Goal: Task Accomplishment & Management: Manage account settings

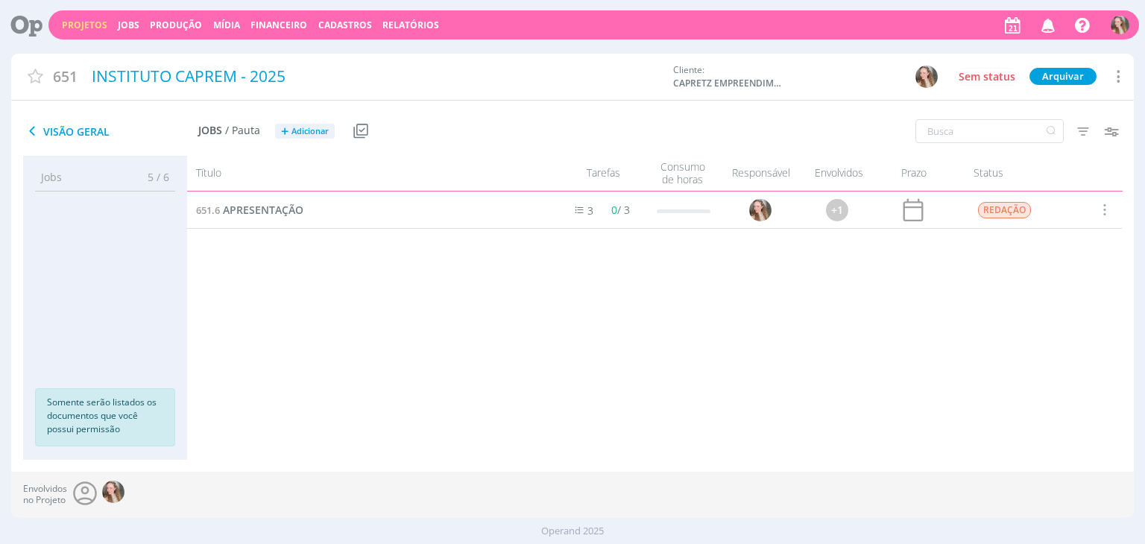
click at [1043, 28] on icon "button" at bounding box center [1048, 24] width 26 height 25
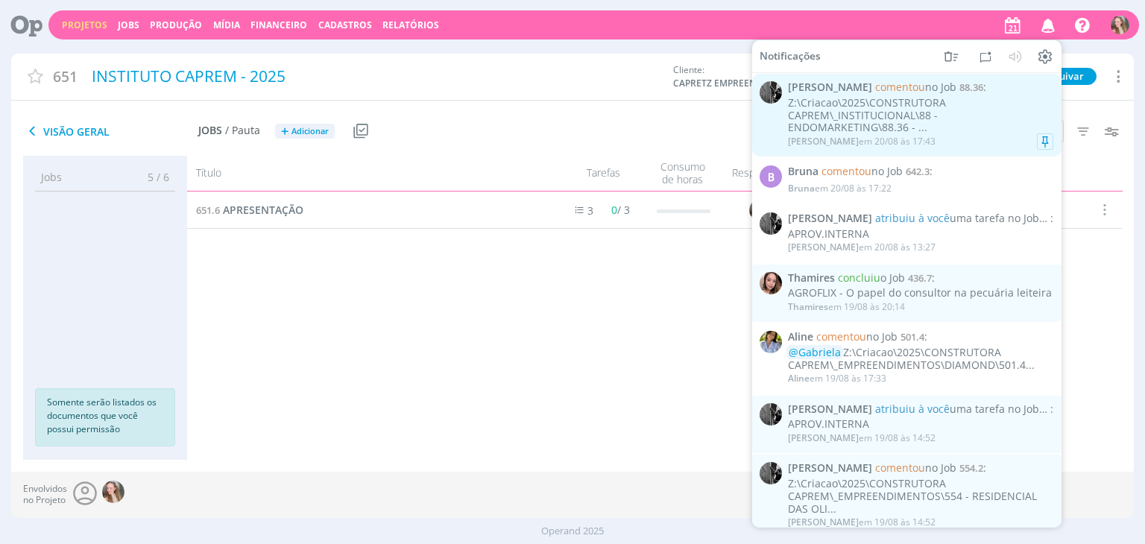
click at [839, 117] on div "Z:\Criacao\2025\CONSTRUTORA CAPREM\_INSTITUCIONAL\88 - ENDOMARKETING\88.36 - ..." at bounding box center [920, 115] width 265 height 37
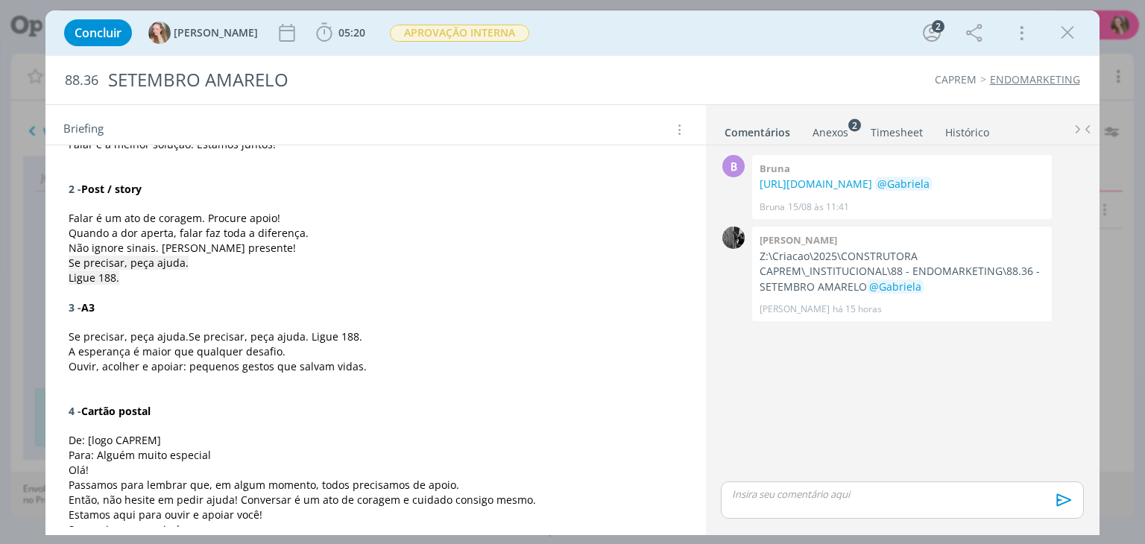
scroll to position [316, 0]
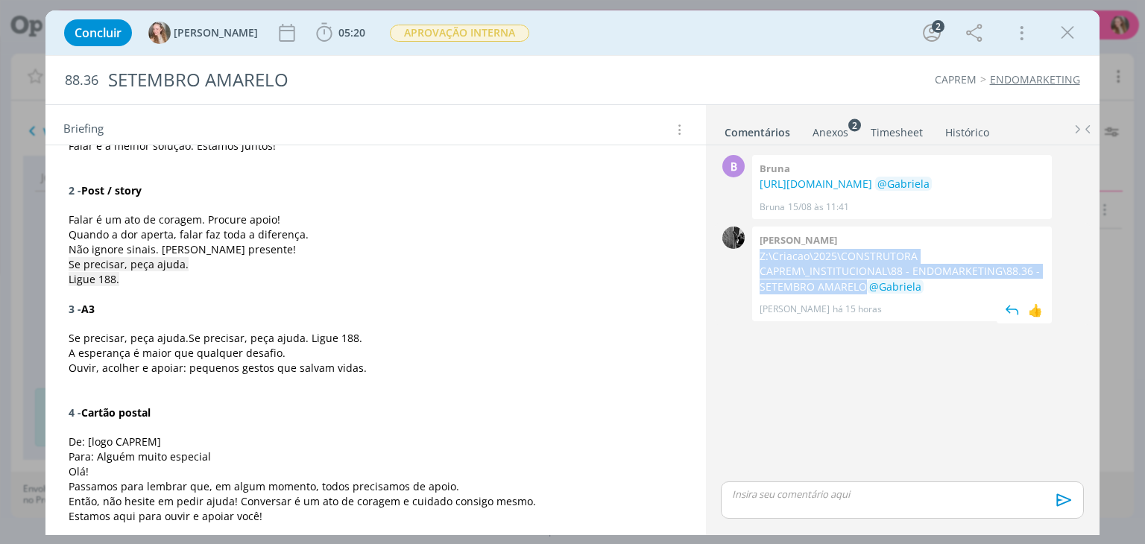
drag, startPoint x: 865, startPoint y: 311, endPoint x: 760, endPoint y: 284, distance: 107.7
click at [760, 284] on p "Z:\Criacao\2025\CONSTRUTORA CAPREM\_INSTITUCIONAL\88 - ENDOMARKETING\88.36 - SE…" at bounding box center [902, 271] width 285 height 45
copy p "Z:\Criacao\2025\CONSTRUTORA CAPREM\_INSTITUCIONAL\88 - ENDOMARKETING\88.36 - SE…"
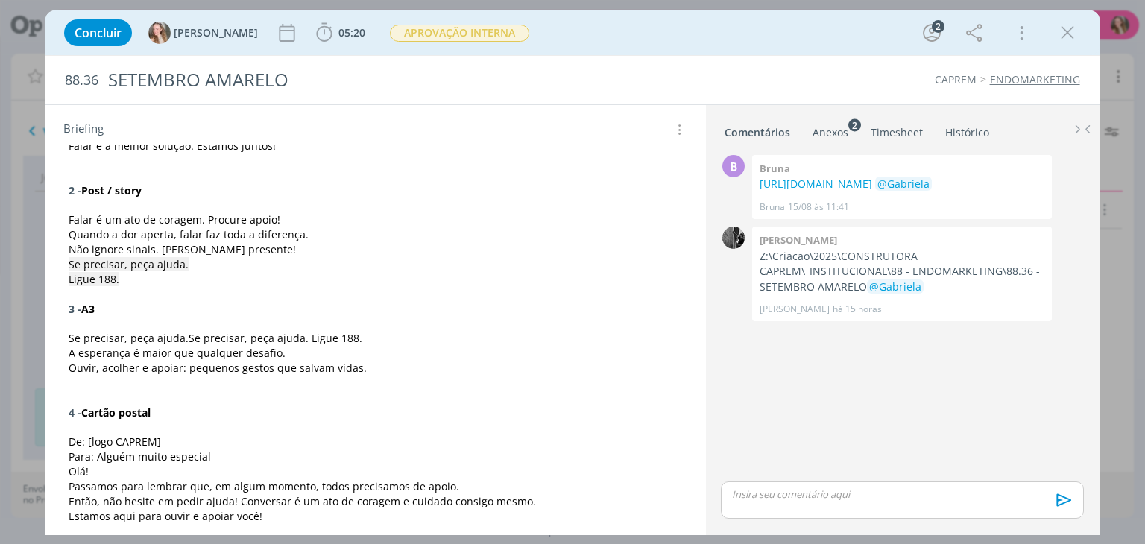
click at [84, 333] on span "Se precisar, peça ajuda." at bounding box center [129, 338] width 120 height 14
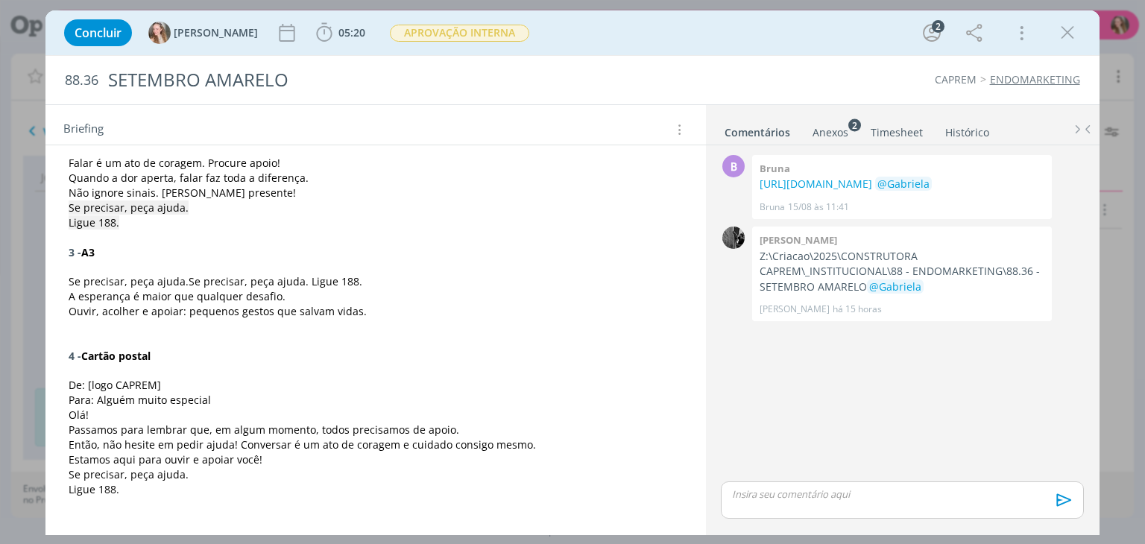
scroll to position [376, 0]
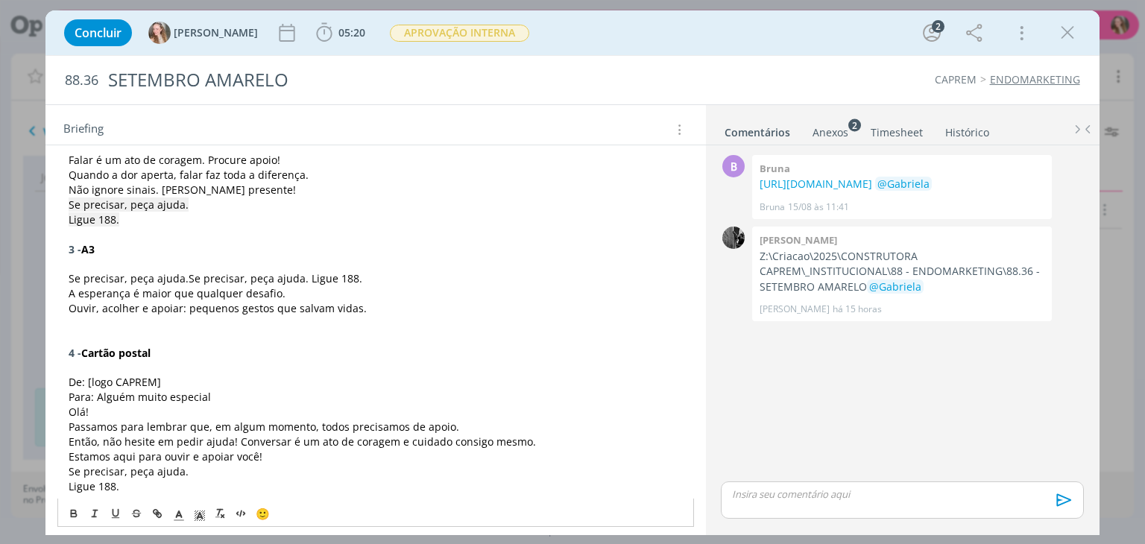
click at [259, 522] on div "CRIAÇÃO Precisamos desenvolver os materiais do Setembro Amarelo para CAPREM, se…" at bounding box center [375, 359] width 636 height 868
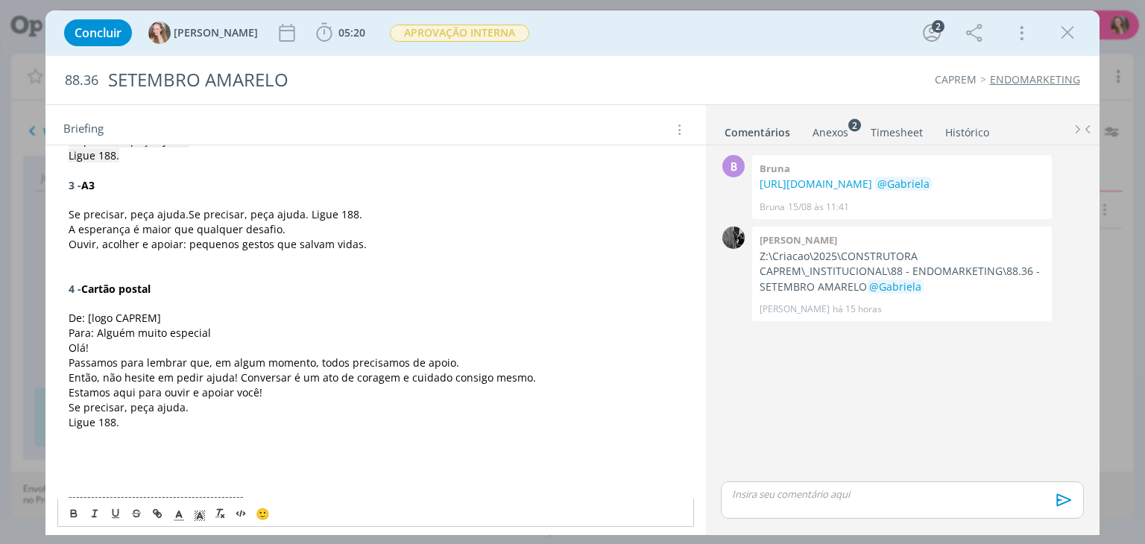
scroll to position [440, 0]
click at [88, 261] on p "dialog" at bounding box center [375, 259] width 613 height 15
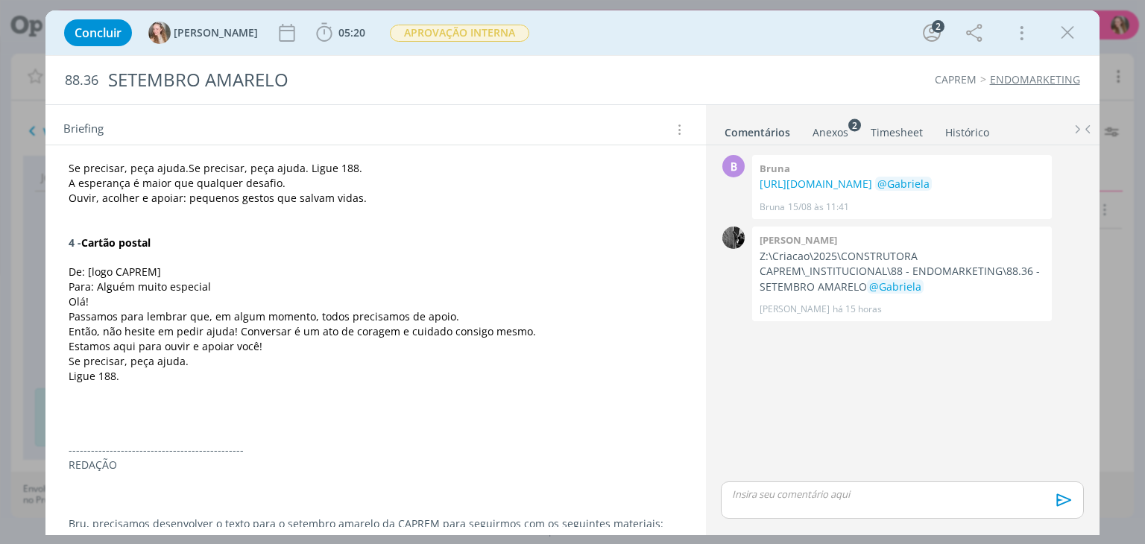
scroll to position [484, 0]
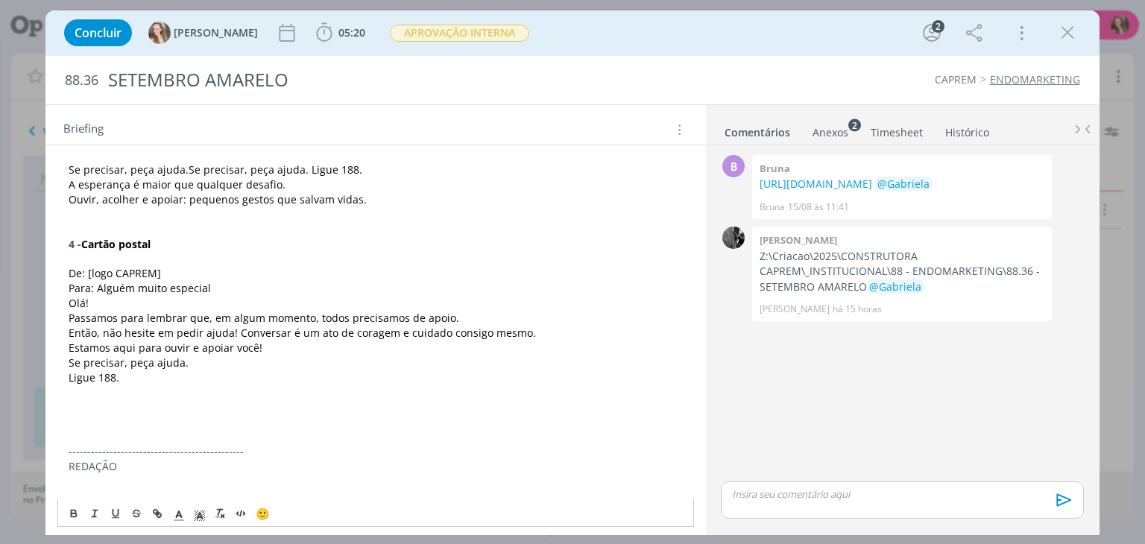
click at [587, 441] on p "dialog" at bounding box center [375, 436] width 613 height 15
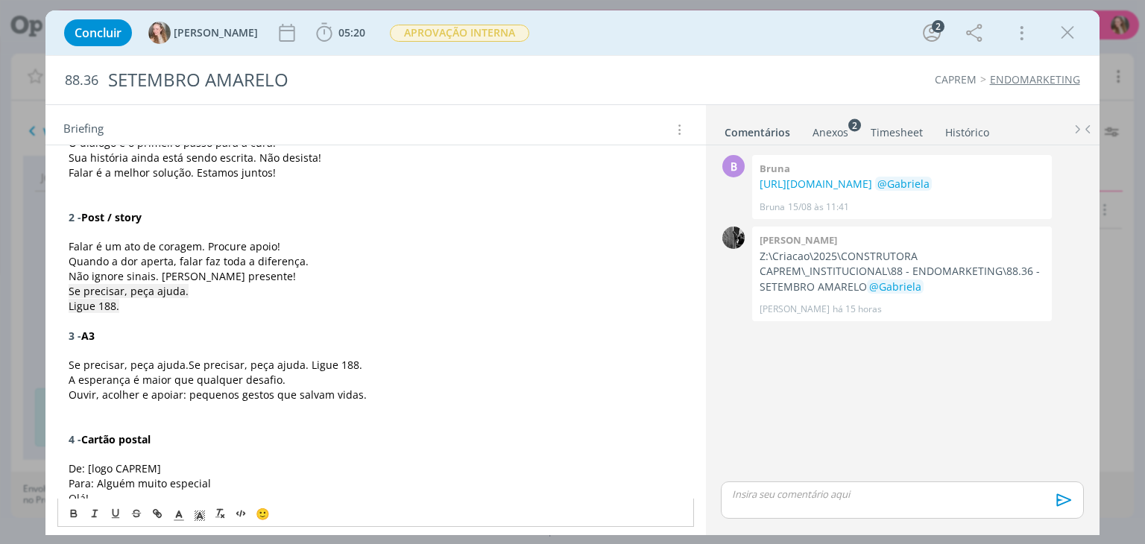
scroll to position [236, 0]
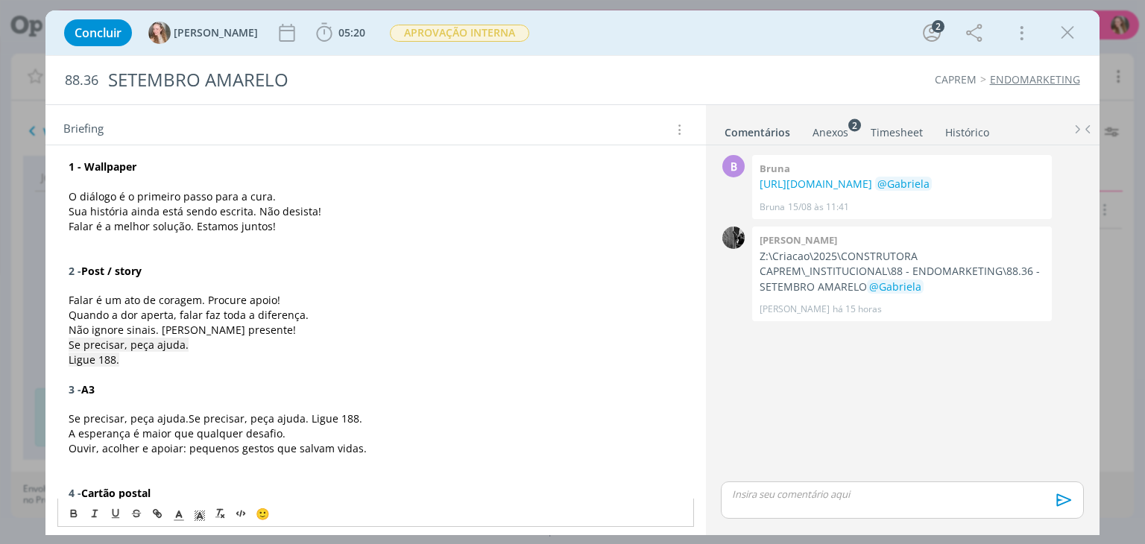
click at [95, 160] on strong "1 - Wallpaper" at bounding box center [103, 167] width 68 height 14
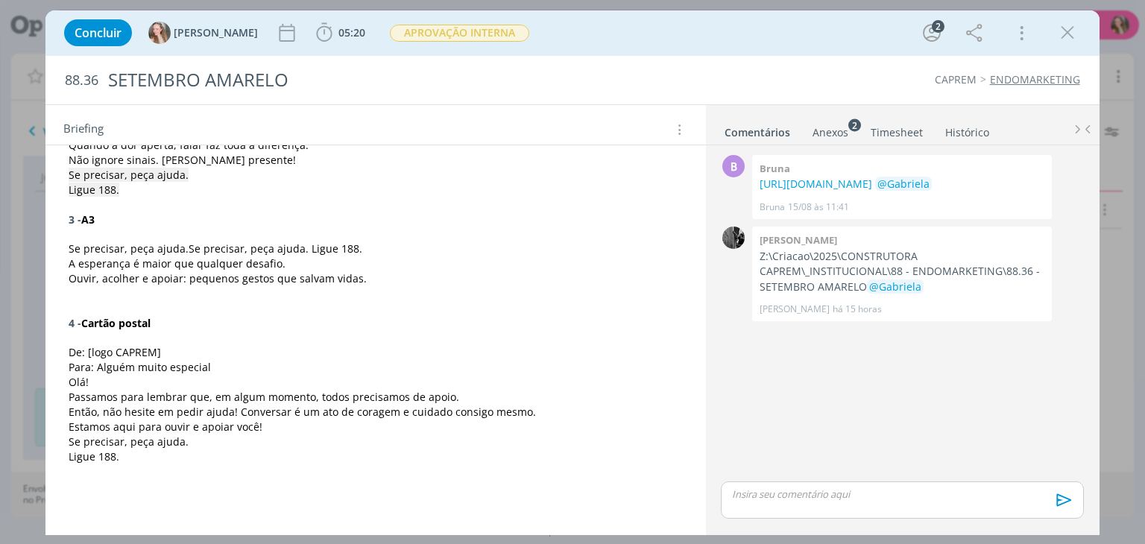
scroll to position [408, 0]
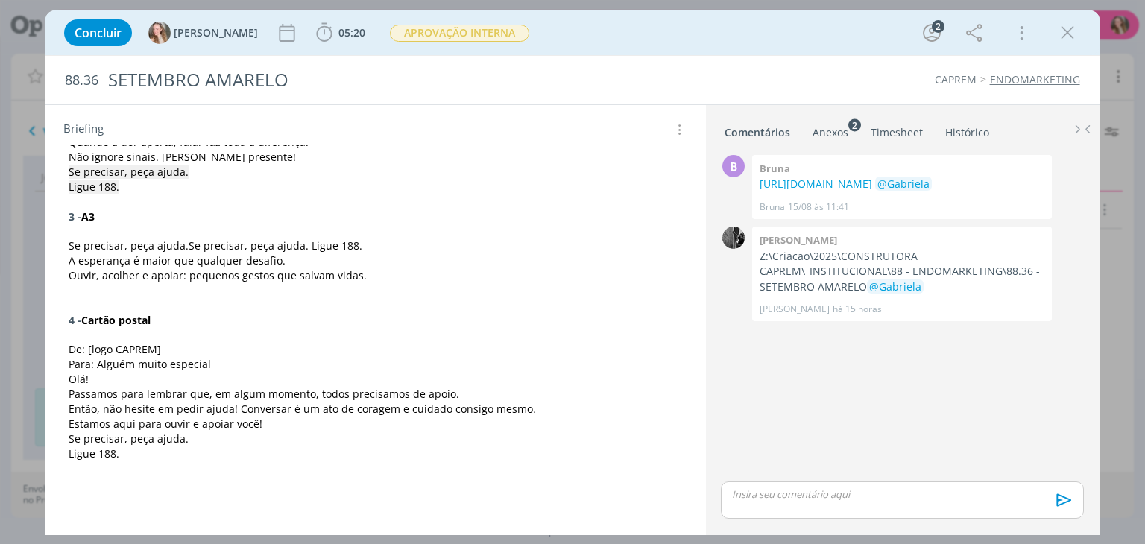
click at [98, 350] on span "De: [logo CAPREM]" at bounding box center [115, 349] width 92 height 14
click at [1064, 28] on icon "dialog" at bounding box center [1067, 33] width 22 height 22
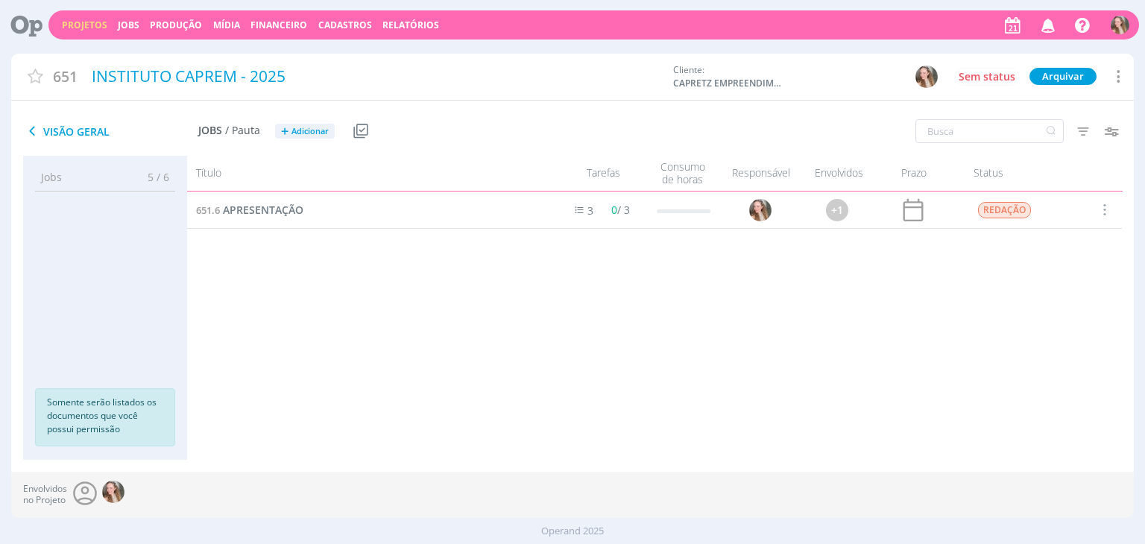
click at [86, 28] on link "Projetos" at bounding box center [84, 25] width 45 height 13
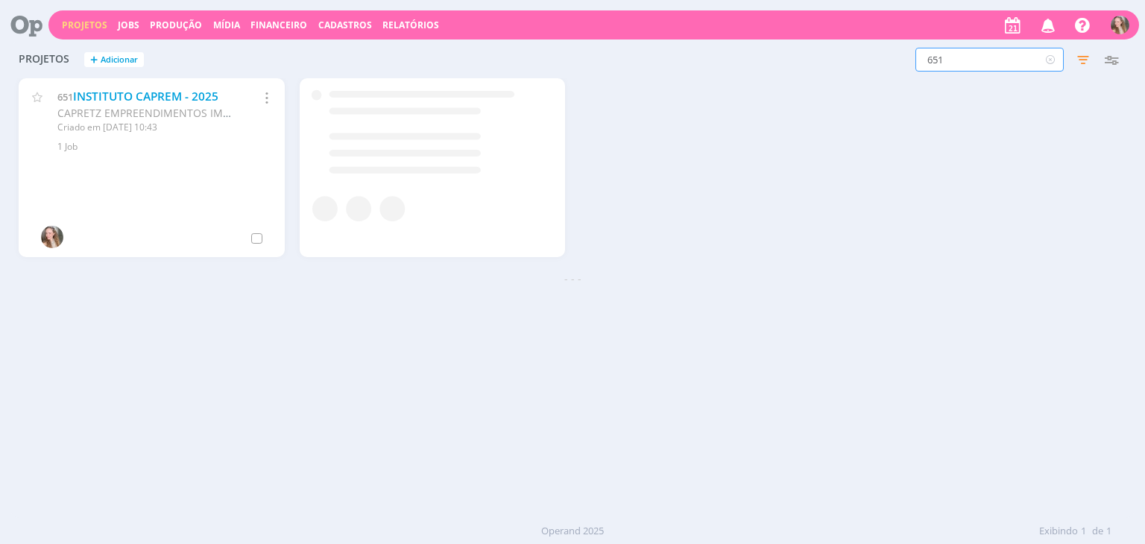
drag, startPoint x: 991, startPoint y: 62, endPoint x: 796, endPoint y: 54, distance: 195.4
click at [796, 54] on div "651 Filtros Filtrar Limpar 651 Status Clientes 3 selecionados Data de criação a…" at bounding box center [922, 60] width 405 height 24
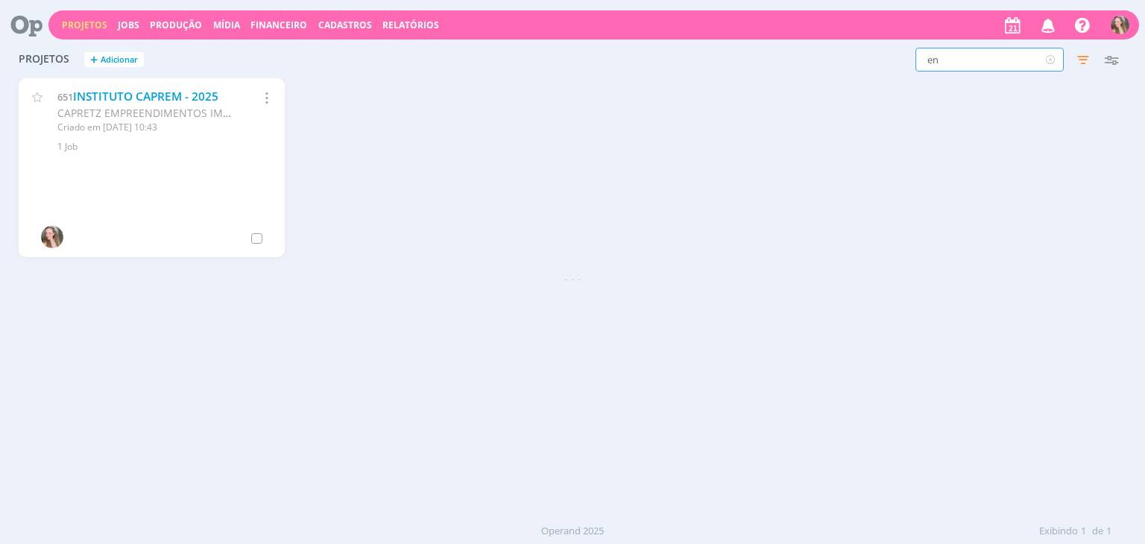
type input "e"
type input "88"
click at [142, 92] on link "ENDOMARKETING" at bounding box center [118, 97] width 100 height 16
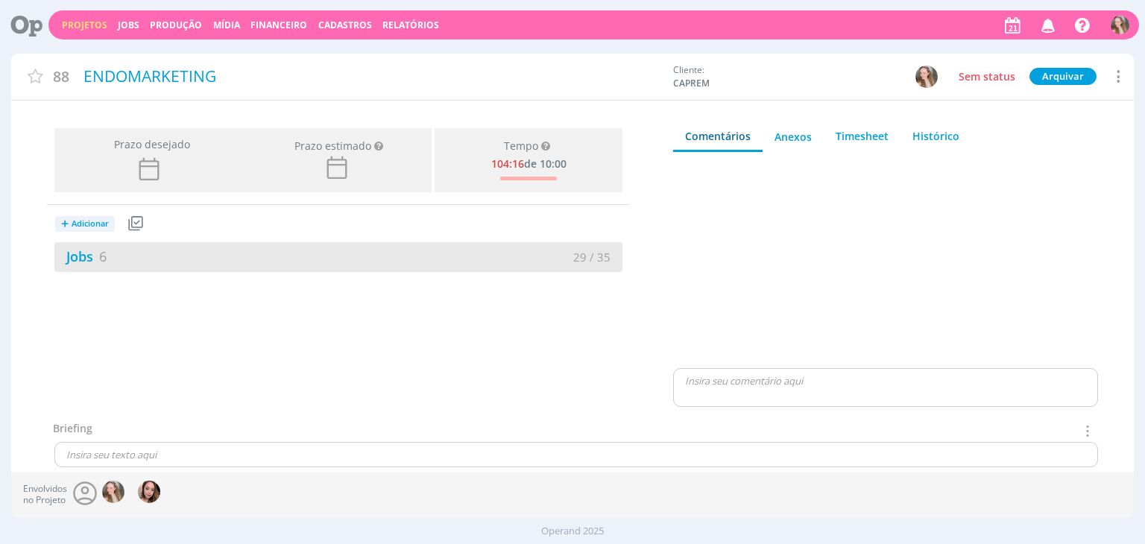
click at [192, 250] on div "Jobs 6" at bounding box center [196, 257] width 284 height 20
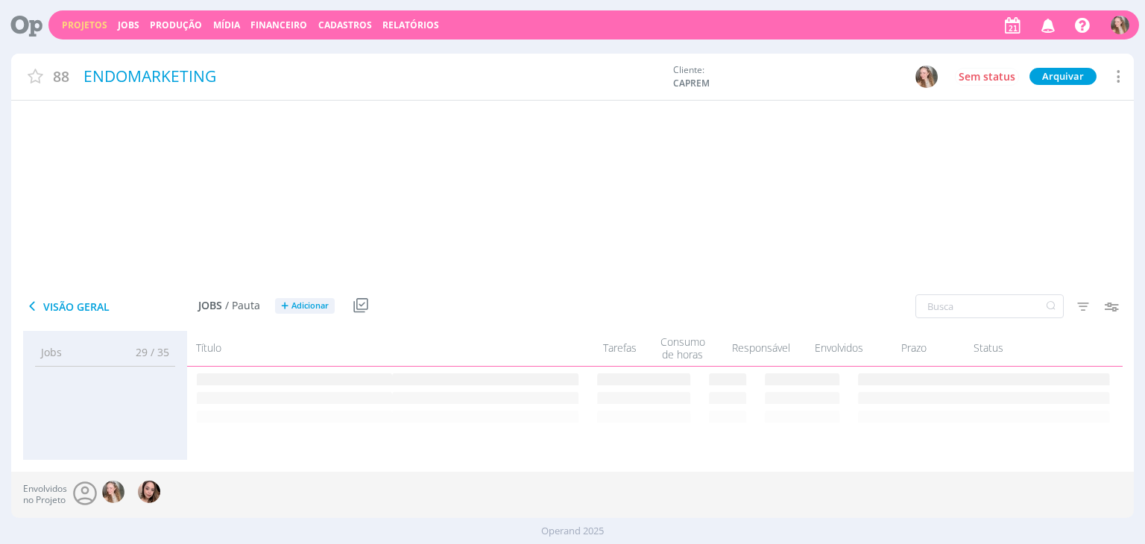
click at [192, 250] on div "Jobs 6" at bounding box center [196, 257] width 284 height 20
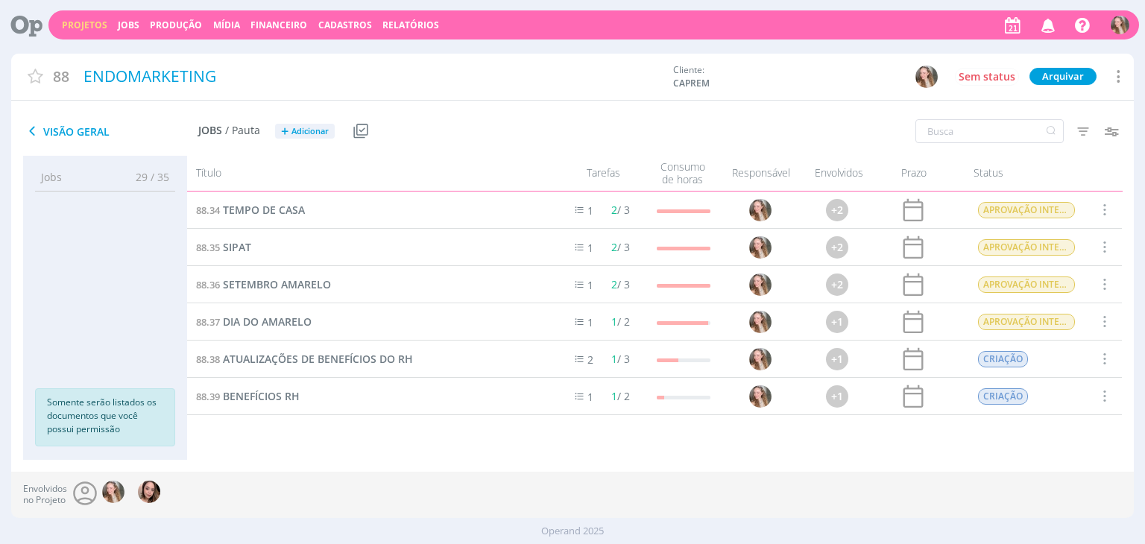
click at [1109, 210] on span at bounding box center [1104, 210] width 16 height 20
click at [1011, 134] on div "Concluir" at bounding box center [1067, 138] width 148 height 22
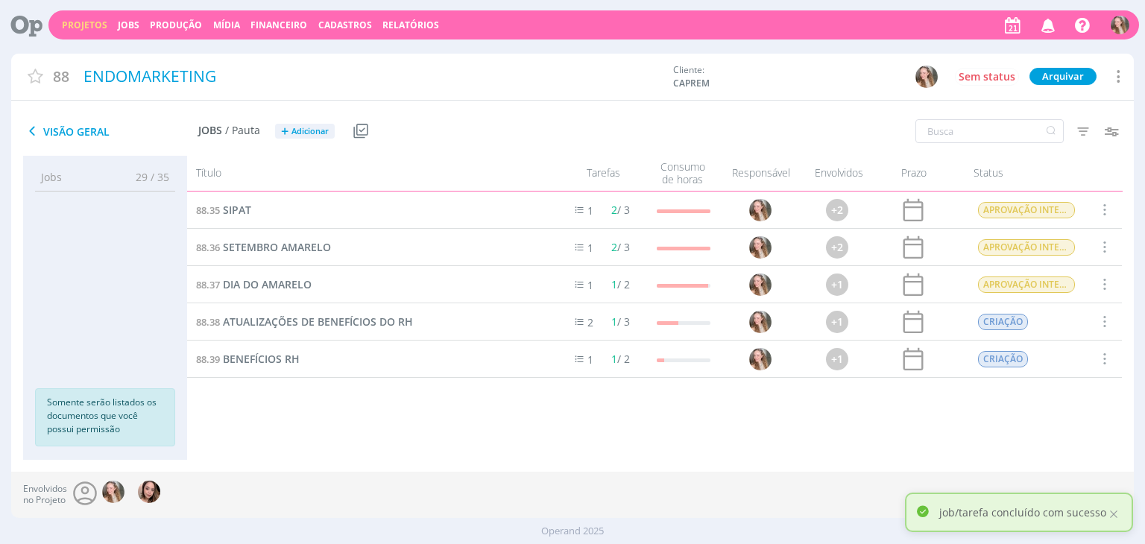
click at [1100, 212] on span at bounding box center [1104, 210] width 16 height 20
click at [1029, 139] on div "Concluir" at bounding box center [1067, 138] width 148 height 22
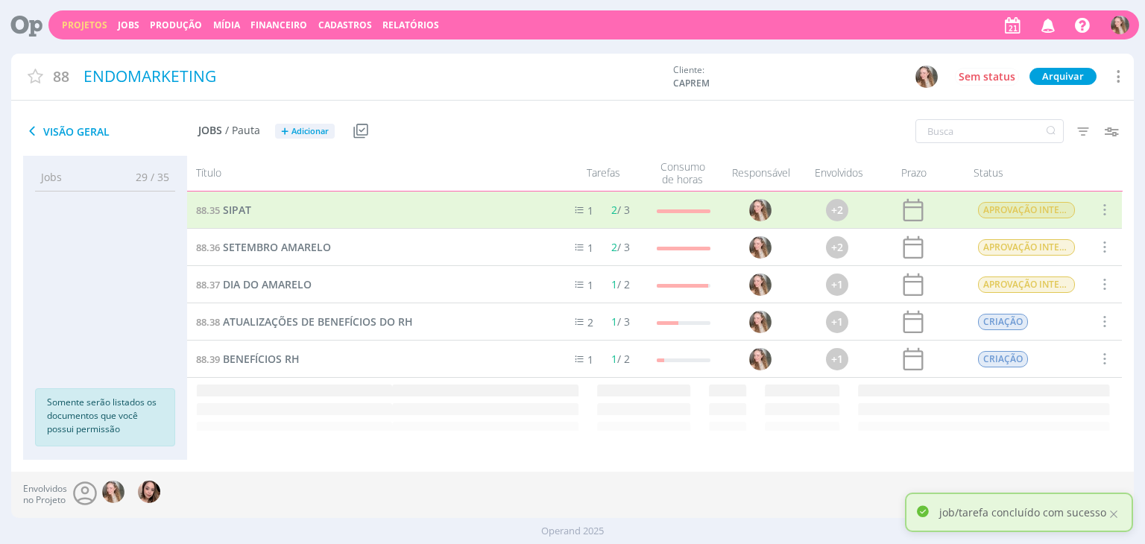
click at [303, 132] on span "Adicionar" at bounding box center [309, 132] width 37 height 10
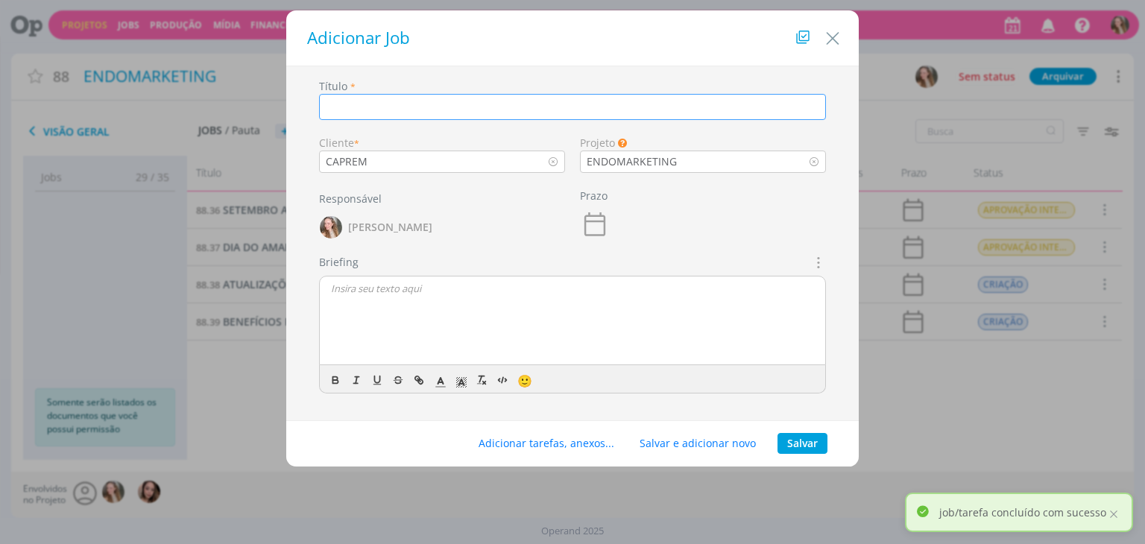
type input "S"
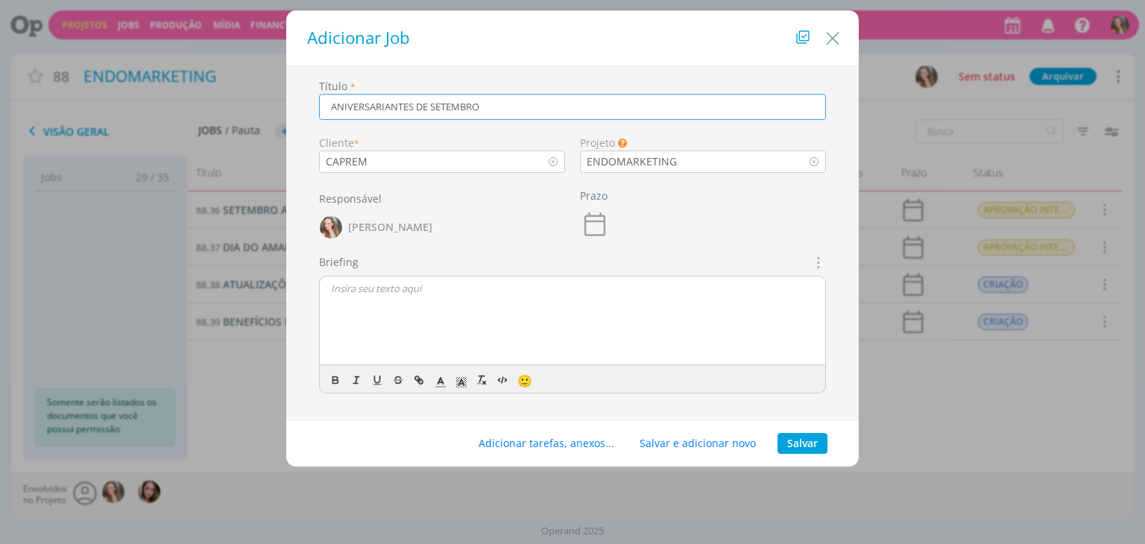
type input "ANIVERSARIANTES DE SETEMBRO"
click at [385, 280] on div "dialog" at bounding box center [572, 321] width 505 height 89
click at [815, 448] on button "Salvar" at bounding box center [802, 443] width 50 height 21
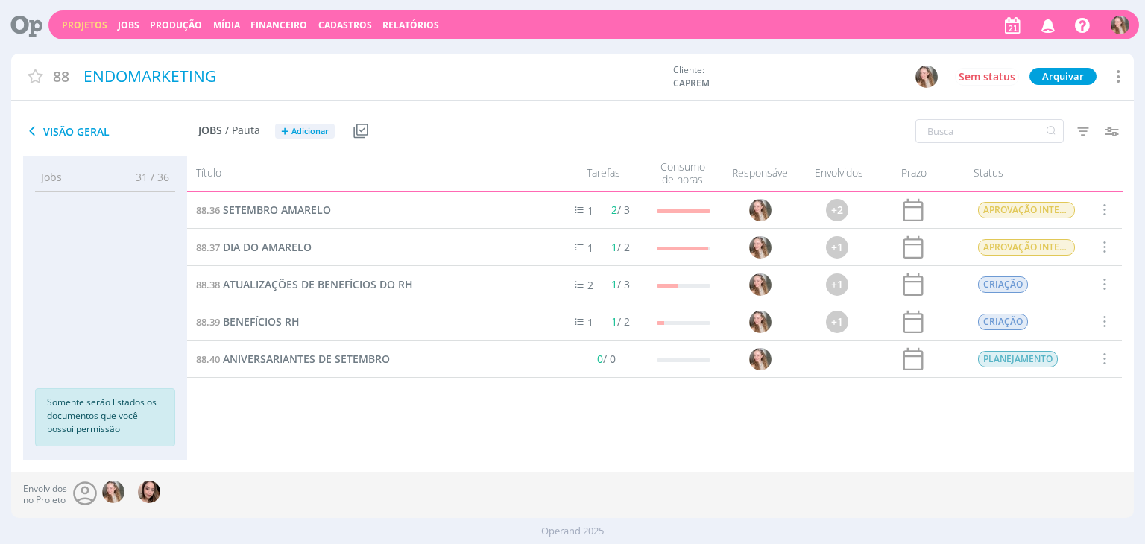
click at [277, 371] on div "88.40 ANIVERSARIANTES DE SETEMBRO" at bounding box center [367, 359] width 361 height 37
click at [268, 362] on span "ANIVERSARIANTES DE SETEMBRO" at bounding box center [306, 359] width 167 height 14
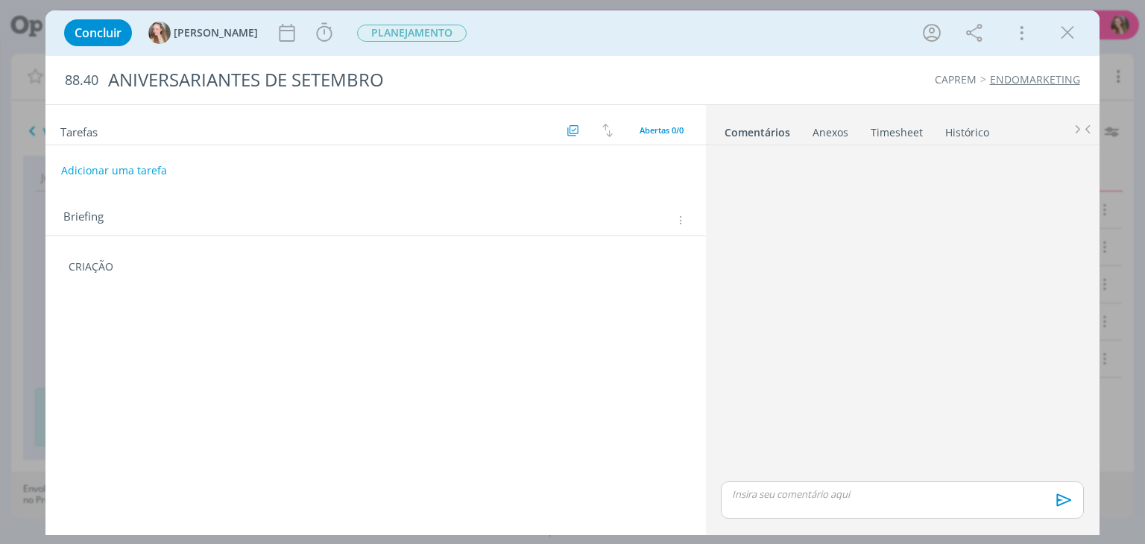
click at [125, 327] on div "Tarefas Usar Job de template Criar template a partir deste job Visualizar Templ…" at bounding box center [375, 316] width 660 height 422
click at [133, 285] on p "dialog" at bounding box center [375, 281] width 613 height 15
click at [830, 141] on ul "Comentários Anexos 0 Timesheet Histórico" at bounding box center [903, 125] width 394 height 40
click at [820, 132] on div "Anexos 0" at bounding box center [830, 132] width 36 height 15
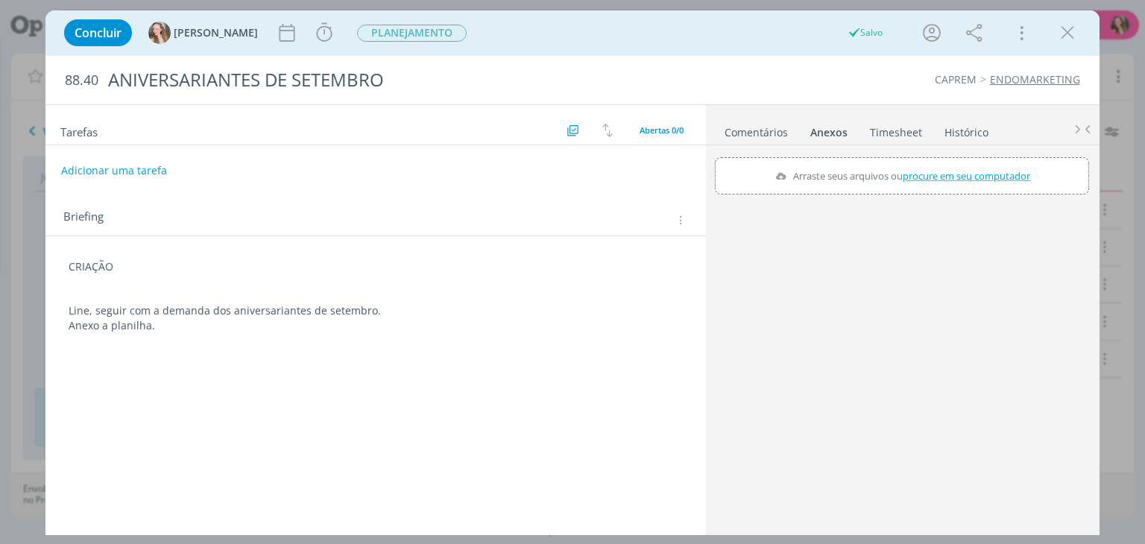
click at [926, 164] on div "Arraste seus arquivos ou procure em seu computador" at bounding box center [902, 175] width 374 height 37
click at [715, 157] on input "Arraste seus arquivos ou procure em seu computador" at bounding box center [902, 159] width 374 height 4
type input "C:\fakepath\Aniversariantes mês 09_25 (1).xlsx"
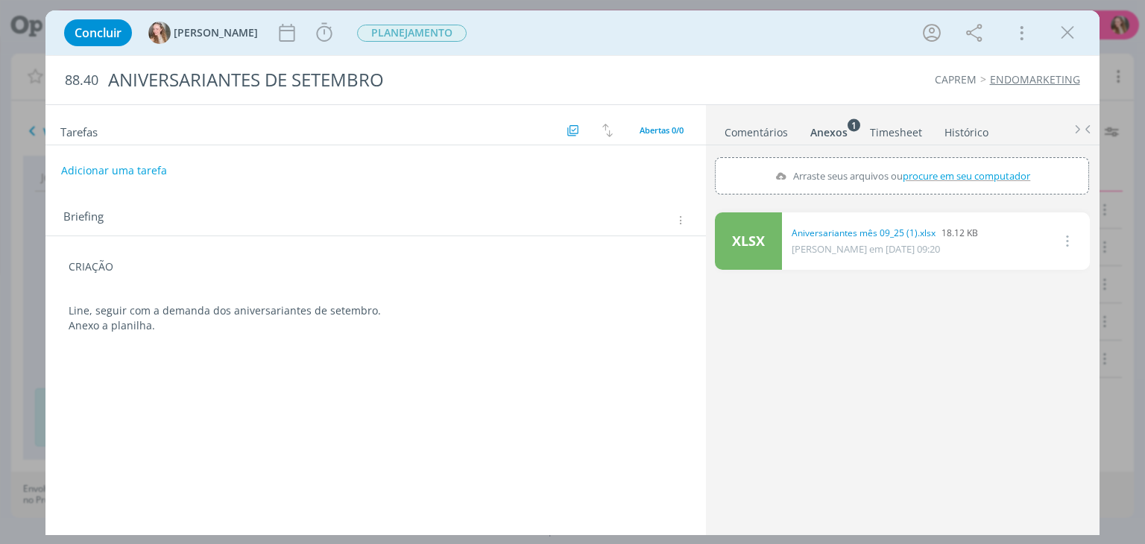
click at [170, 359] on div "Tarefas Usar Job de template Criar template a partir deste job Visualizar Templ…" at bounding box center [375, 316] width 660 height 422
click at [183, 336] on div "CRIAÇÃO Line, seguir com a demanda dos aniversariantes de setembro. Anexo a pla…" at bounding box center [375, 296] width 636 height 84
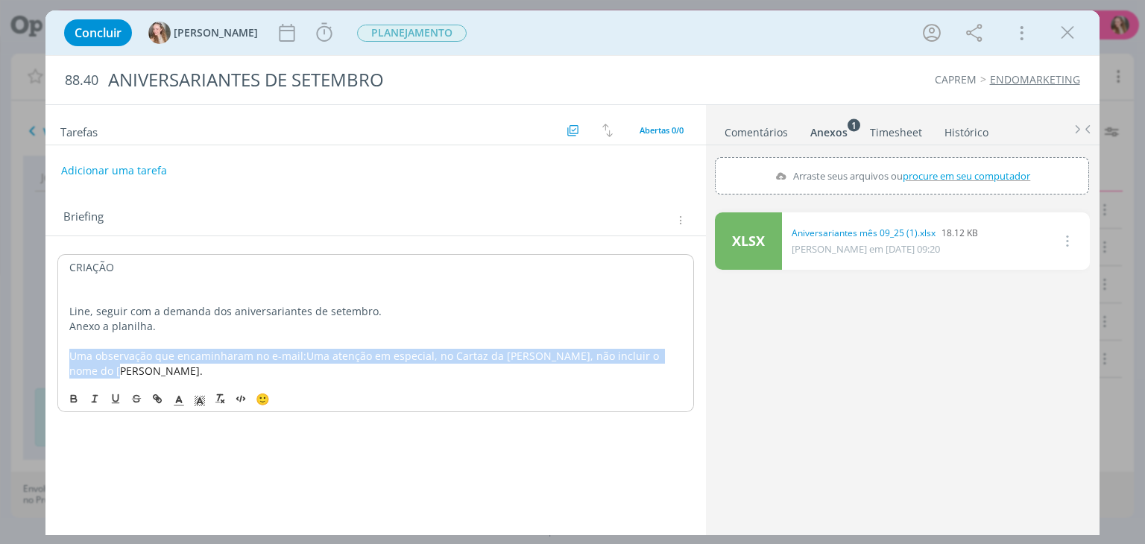
drag, startPoint x: 66, startPoint y: 356, endPoint x: 682, endPoint y: 352, distance: 615.7
click at [682, 352] on div "CRIAÇÃO Line, seguir com a demanda dos aniversariantes de setembro. Anexo a pla…" at bounding box center [375, 319] width 636 height 130
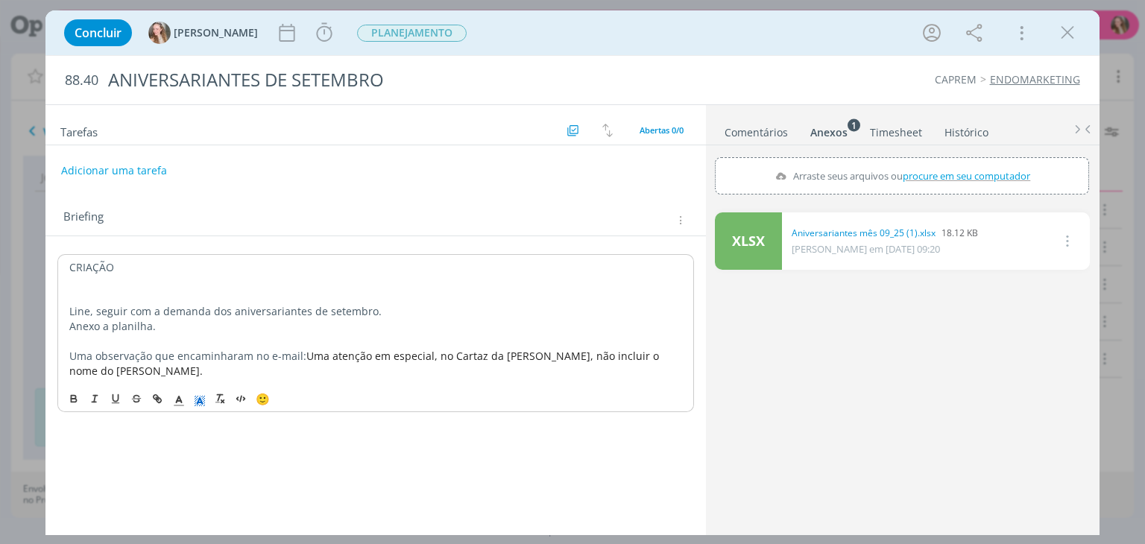
click at [197, 394] on icon "dialog" at bounding box center [199, 400] width 13 height 13
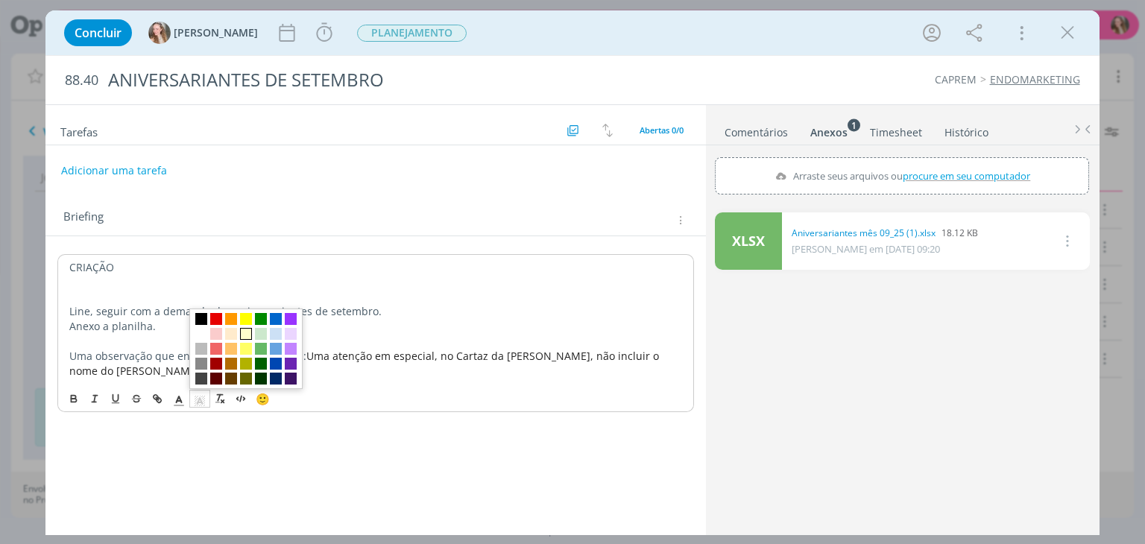
click at [244, 328] on span "dialog" at bounding box center [246, 334] width 12 height 12
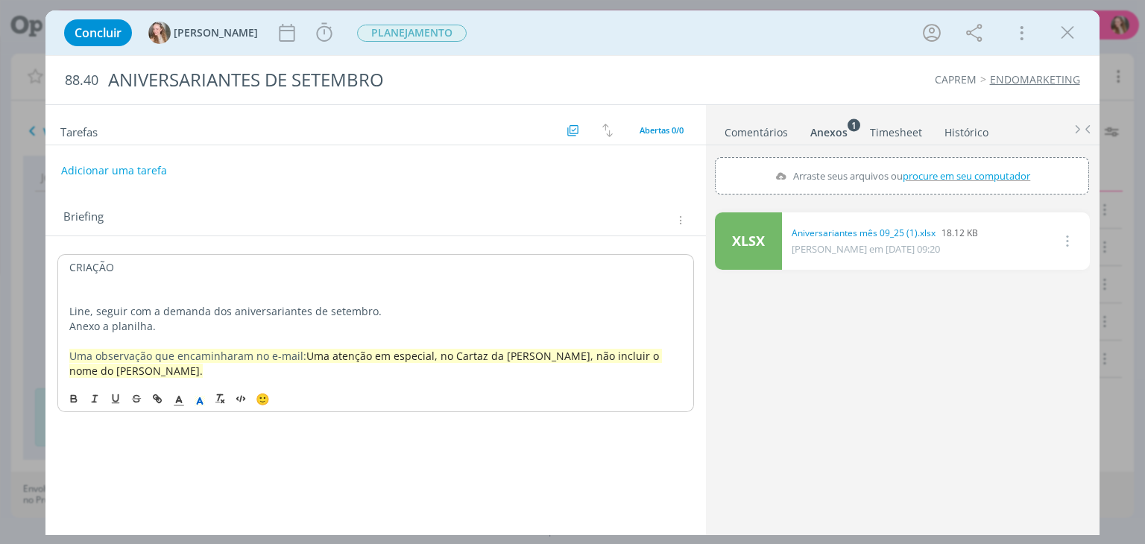
click at [334, 384] on div "🙂" at bounding box center [375, 398] width 634 height 28
click at [101, 172] on button "Adicionar uma tarefa" at bounding box center [113, 169] width 106 height 25
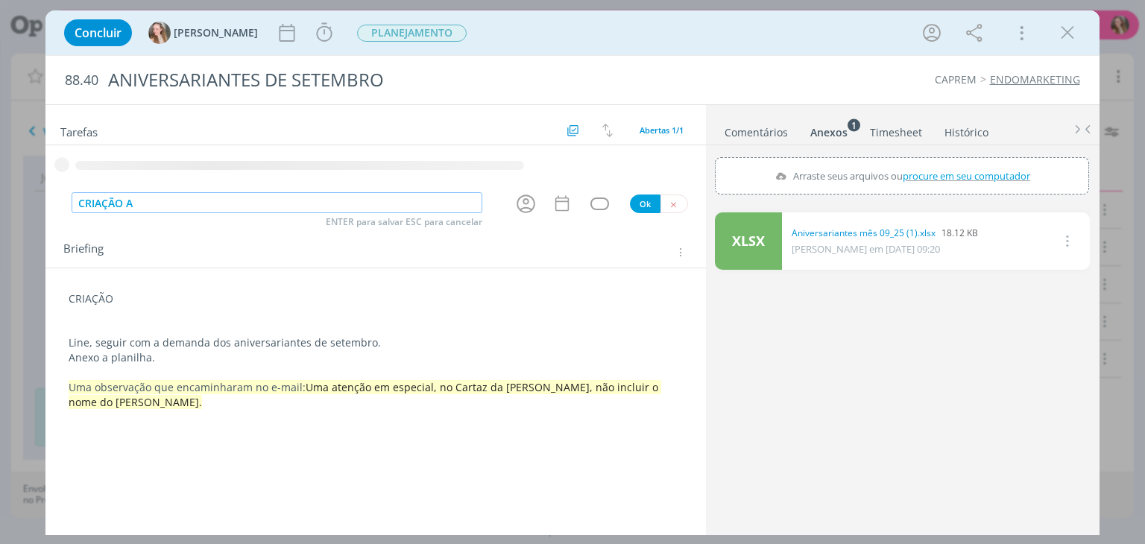
type input "CRIAÇÃO AP"
type input "R"
type input "APROV.INTERNA A"
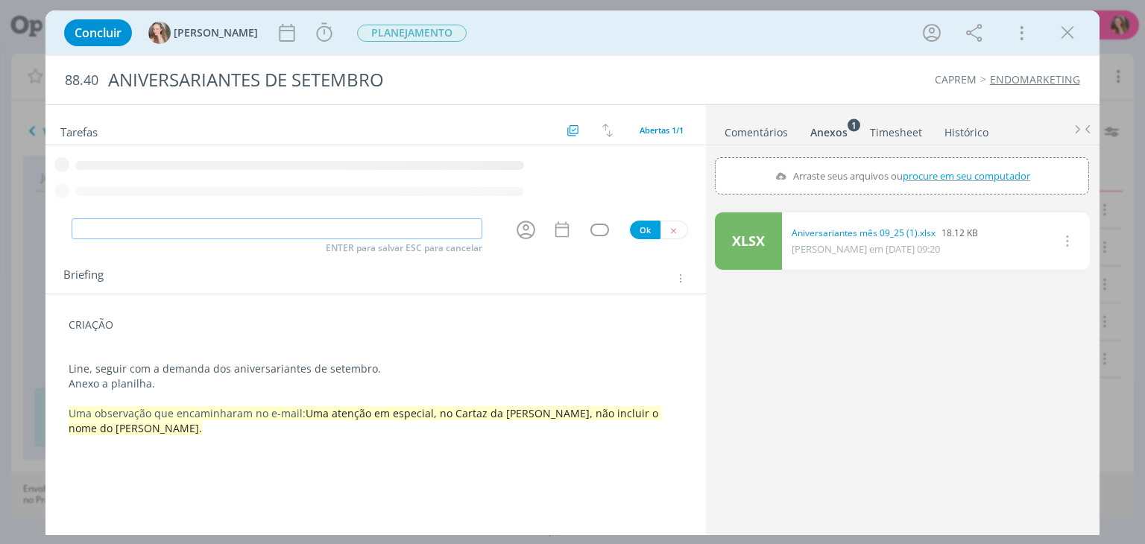
type input "T"
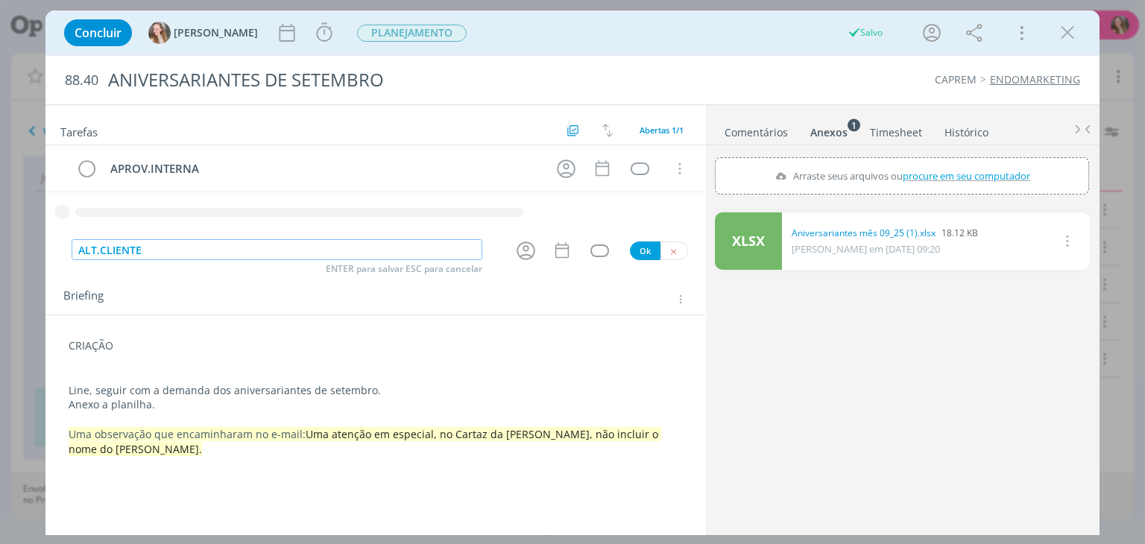
type input "ALT.CLIENTE"
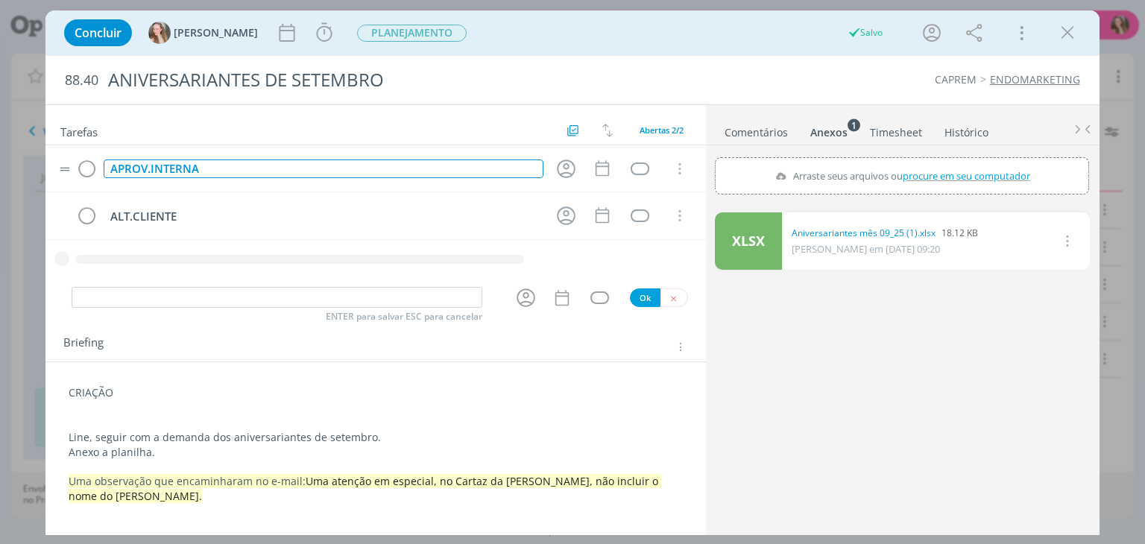
click at [174, 161] on div "APROV.INTERNA" at bounding box center [323, 169] width 439 height 19
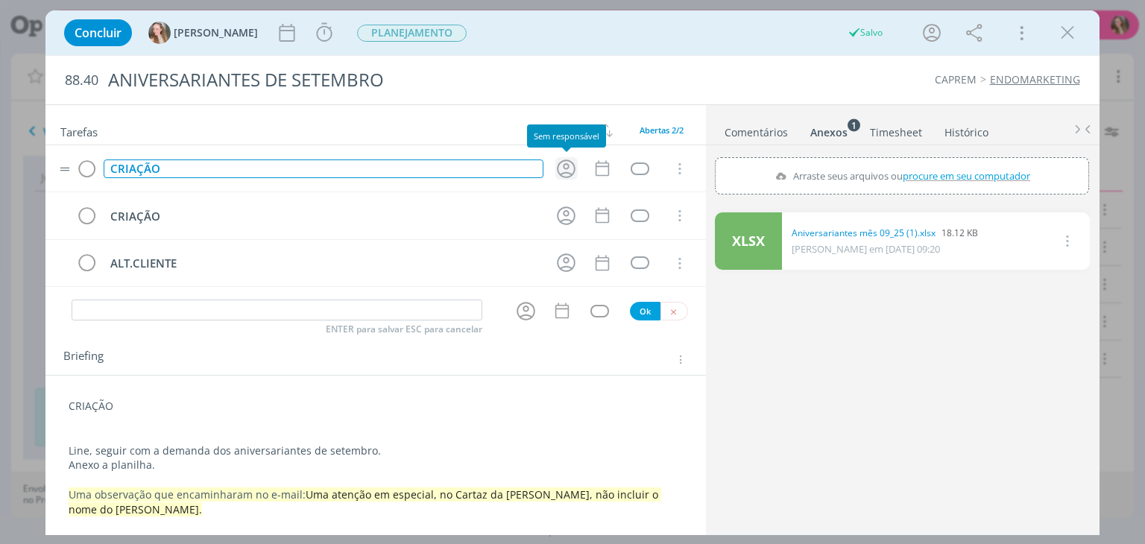
click at [566, 167] on icon "dialog" at bounding box center [566, 169] width 19 height 19
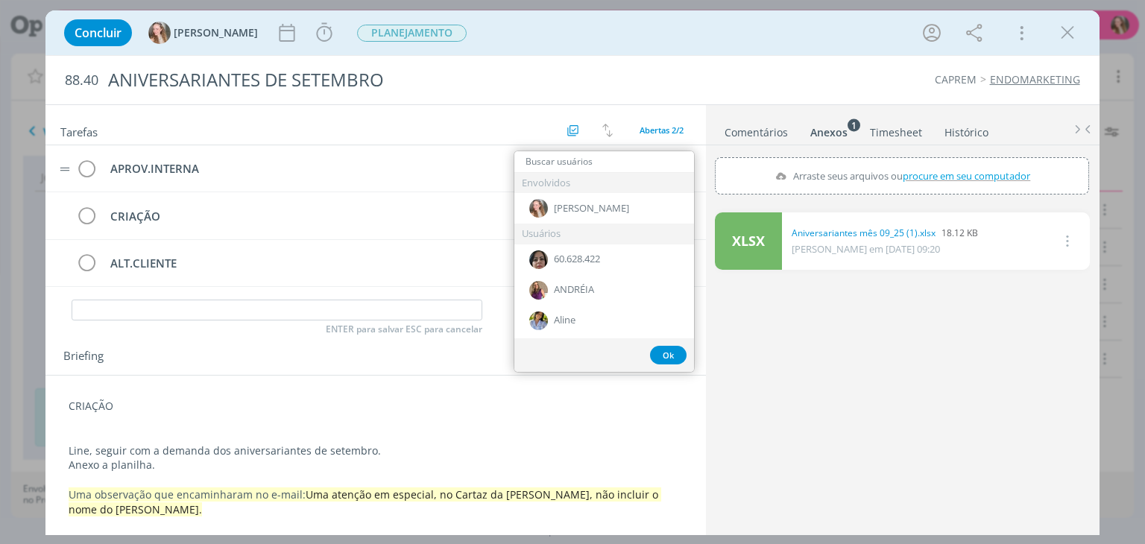
type input "L"
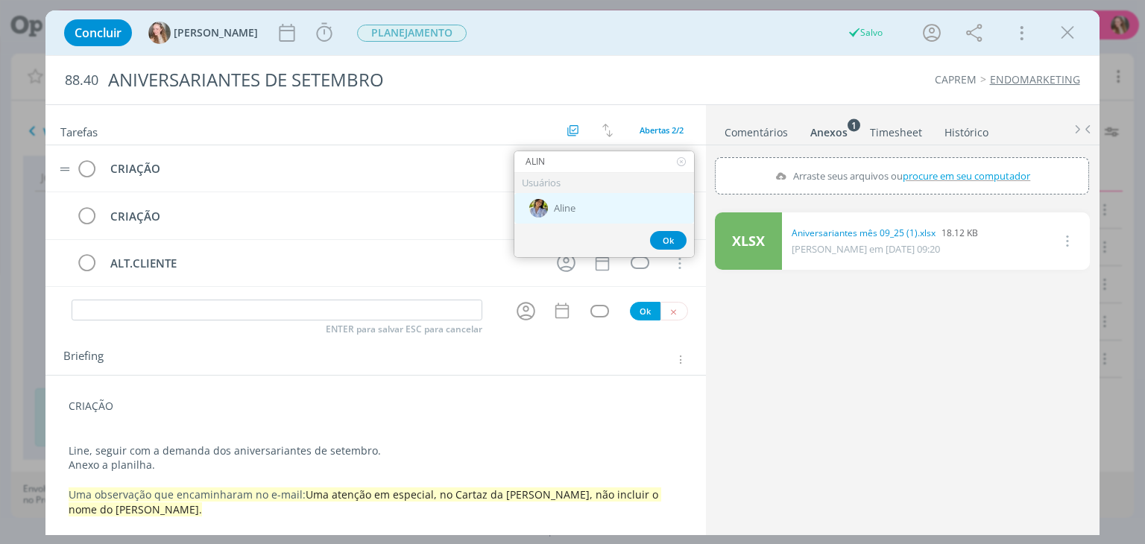
type input "ALIN"
click at [572, 203] on span "Aline" at bounding box center [565, 209] width 22 height 12
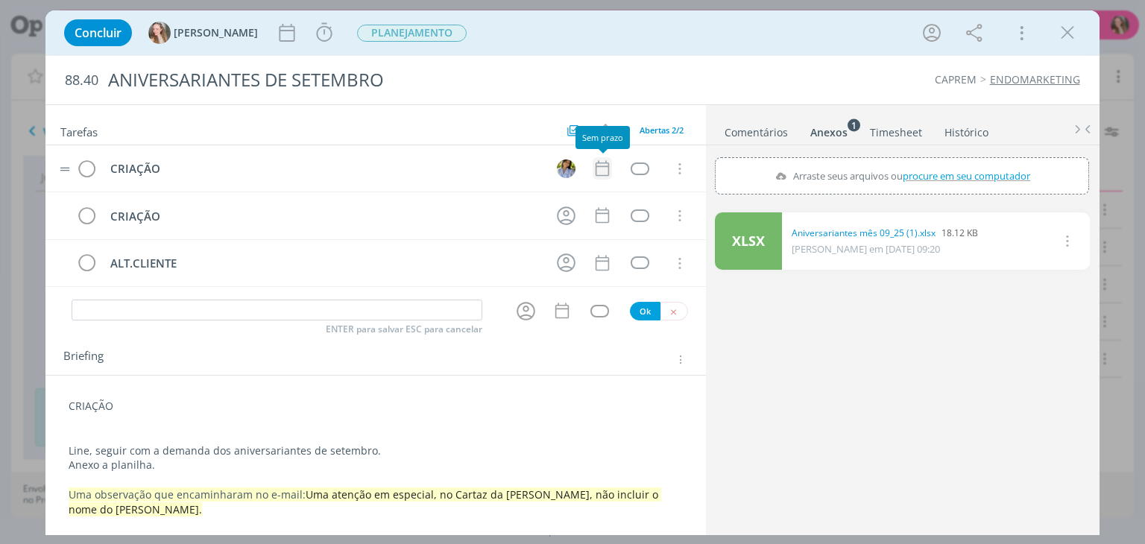
click at [596, 169] on icon "dialog" at bounding box center [602, 168] width 19 height 19
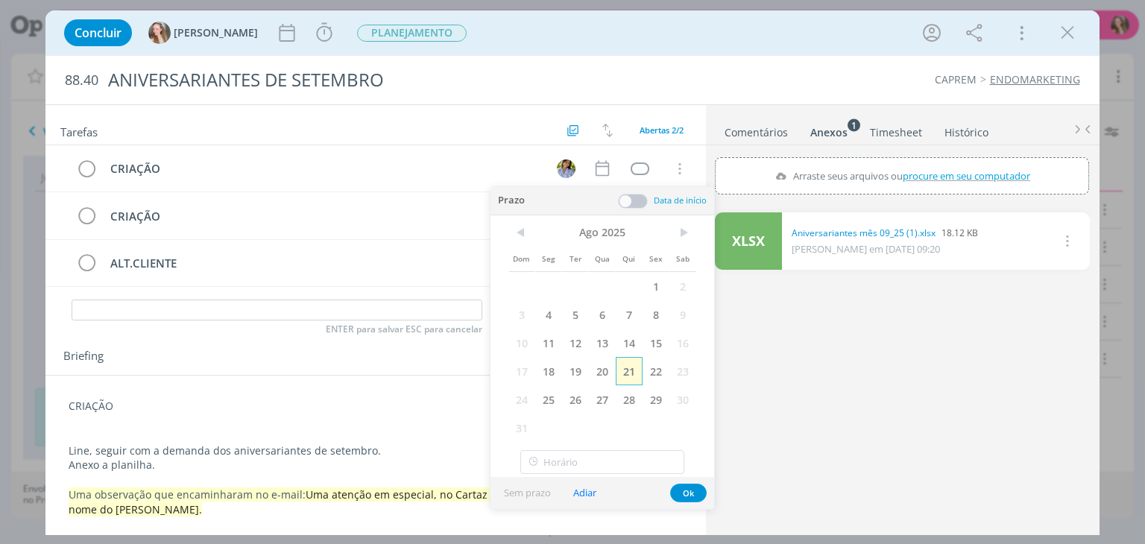
click at [630, 371] on span "21" at bounding box center [629, 371] width 27 height 28
click at [695, 492] on button "Ok" at bounding box center [688, 493] width 37 height 19
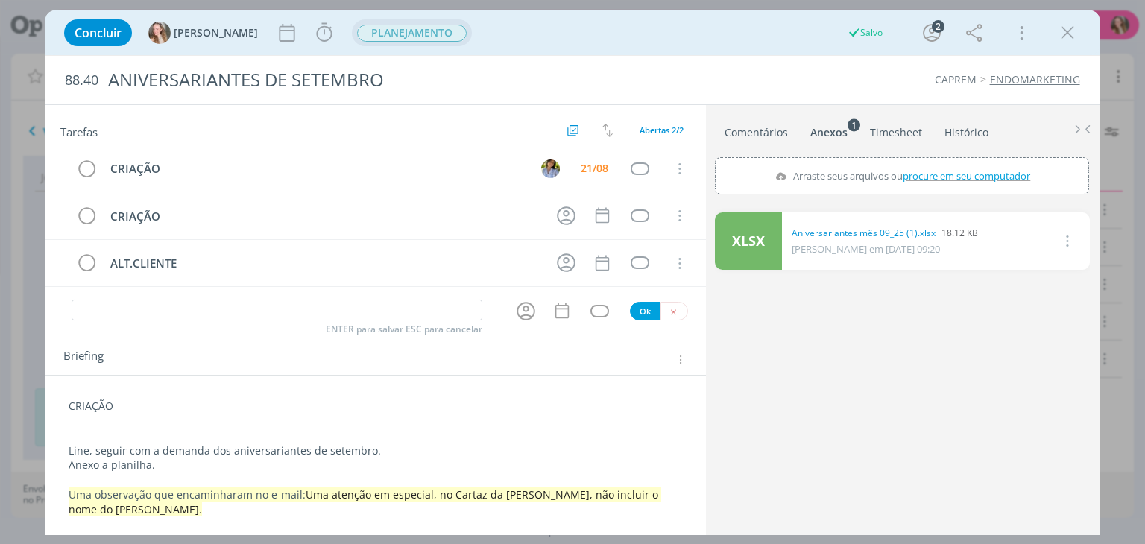
click at [397, 37] on span "PLANEJAMENTO" at bounding box center [412, 33] width 110 height 17
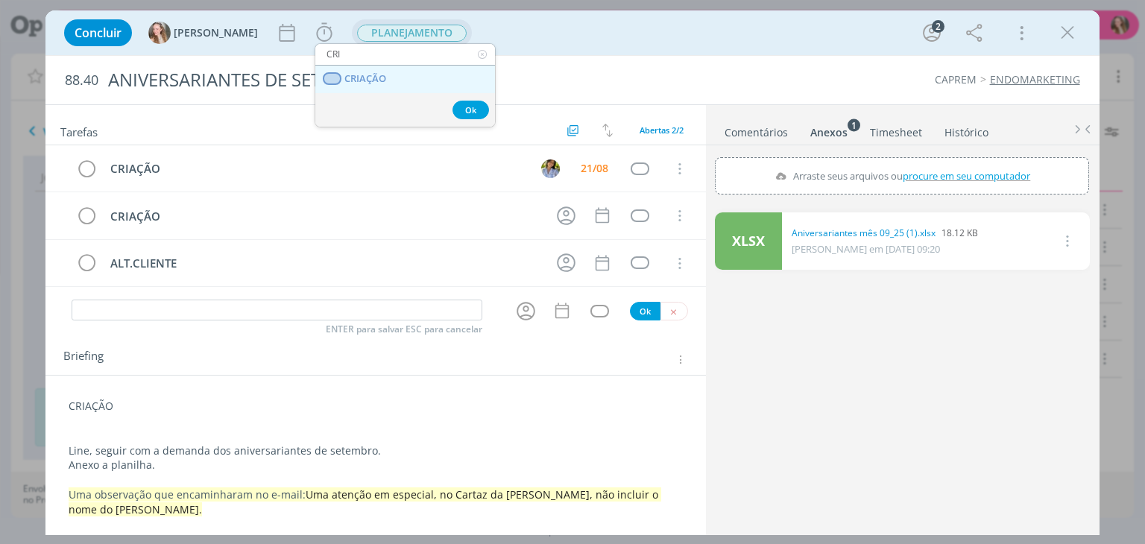
type input "CRI"
click at [375, 71] on link "CRIAÇÃO" at bounding box center [405, 80] width 180 height 28
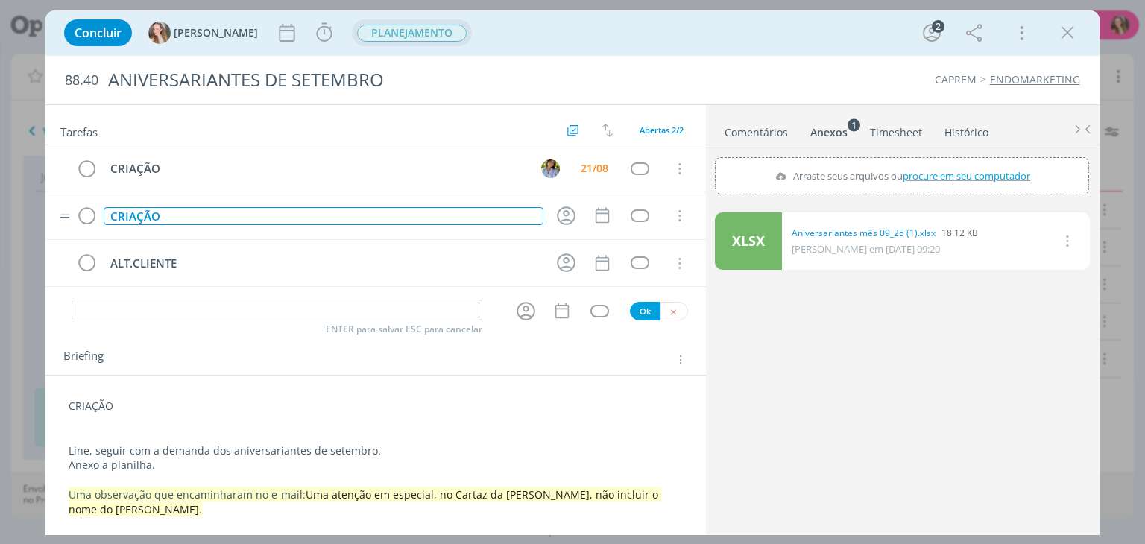
click at [128, 212] on div "CRIAÇÃO" at bounding box center [323, 216] width 439 height 19
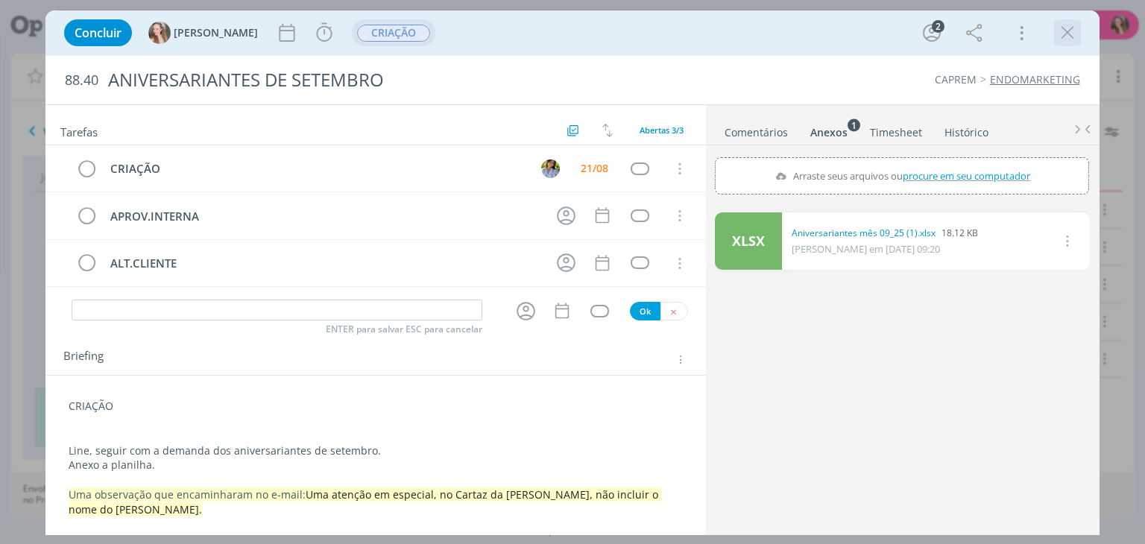
click at [1059, 31] on icon "dialog" at bounding box center [1067, 33] width 22 height 22
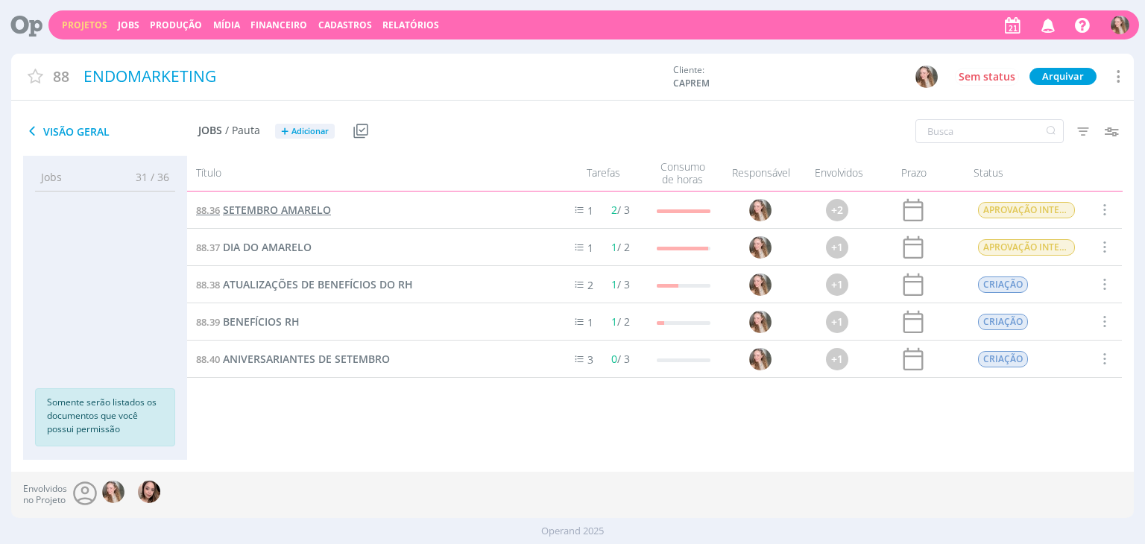
click at [267, 212] on span "SETEMBRO AMARELO" at bounding box center [277, 210] width 108 height 14
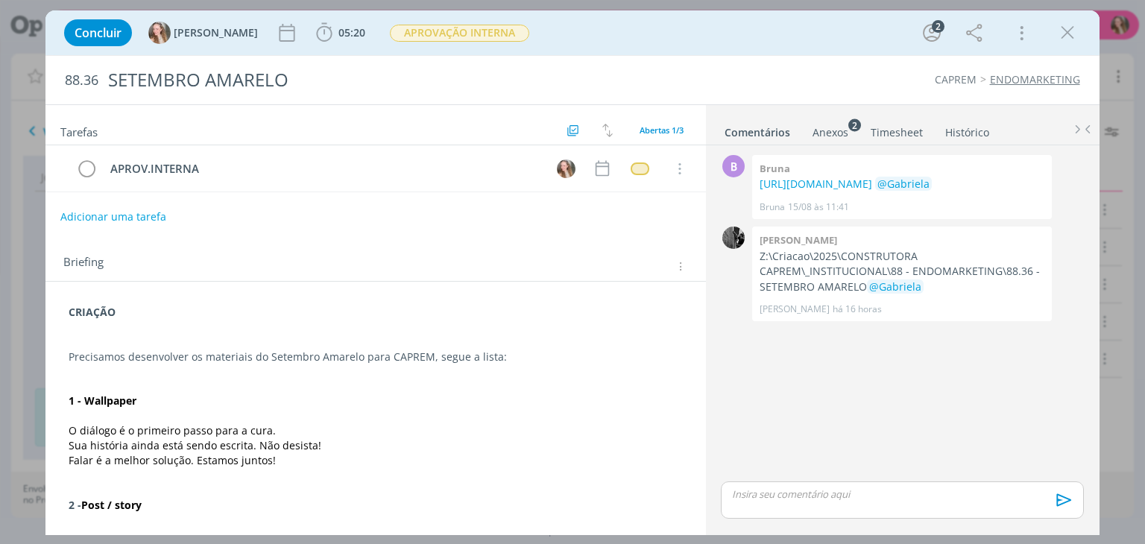
click at [63, 220] on button "Adicionar uma tarefa" at bounding box center [113, 216] width 106 height 25
type input "C"
type input "FECHAMENTO"
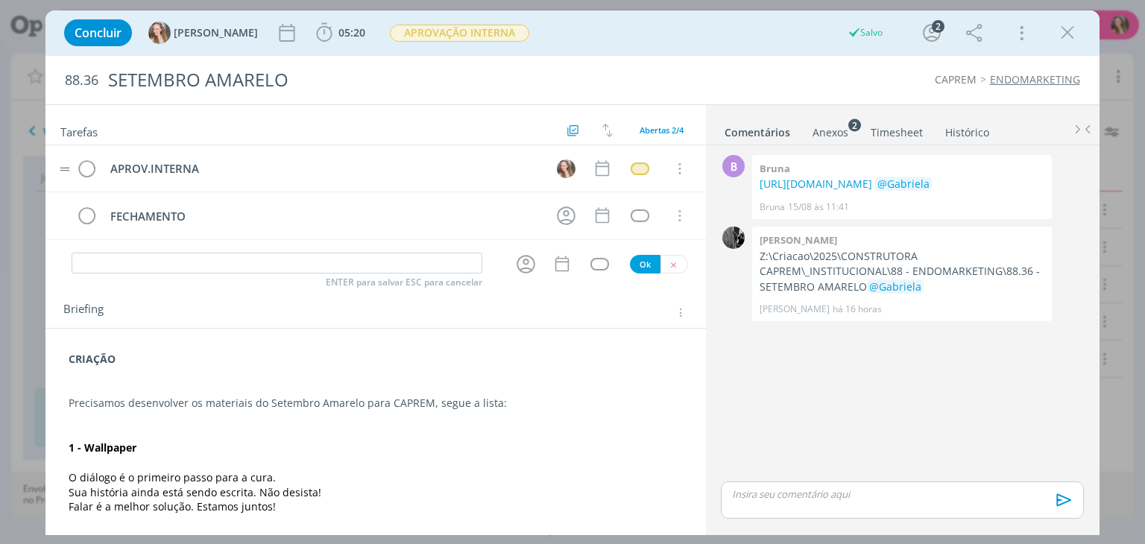
drag, startPoint x: 58, startPoint y: 212, endPoint x: 66, endPoint y: 156, distance: 57.2
click at [66, 156] on div "APROV.INTERNA Cancelar FECHAMENTO Cancelar" at bounding box center [375, 192] width 660 height 95
click at [555, 177] on icon "dialog" at bounding box center [566, 168] width 23 height 23
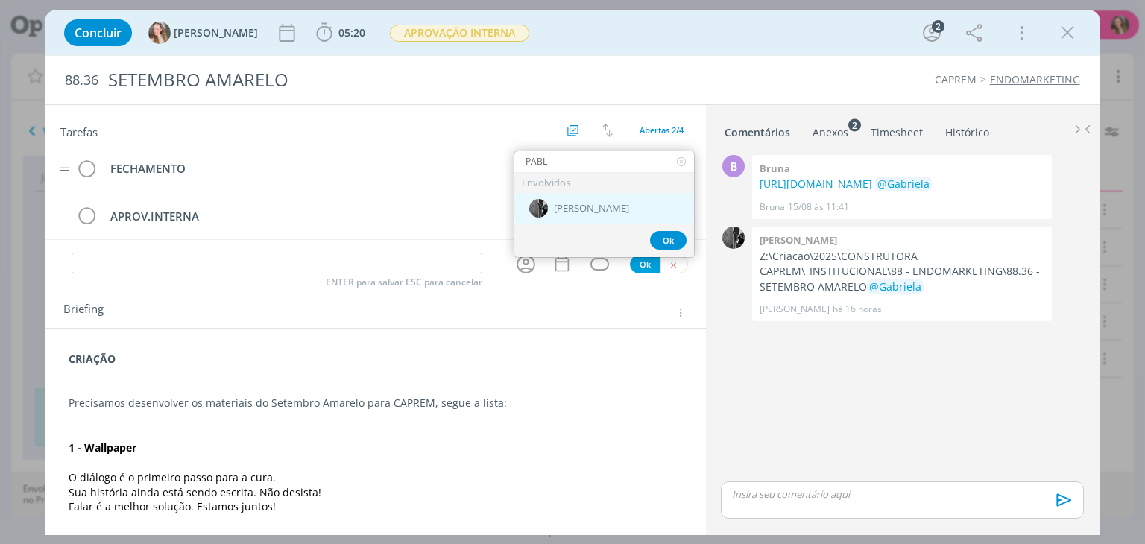
type input "PABL"
click at [554, 205] on span "[PERSON_NAME]" at bounding box center [591, 209] width 75 height 12
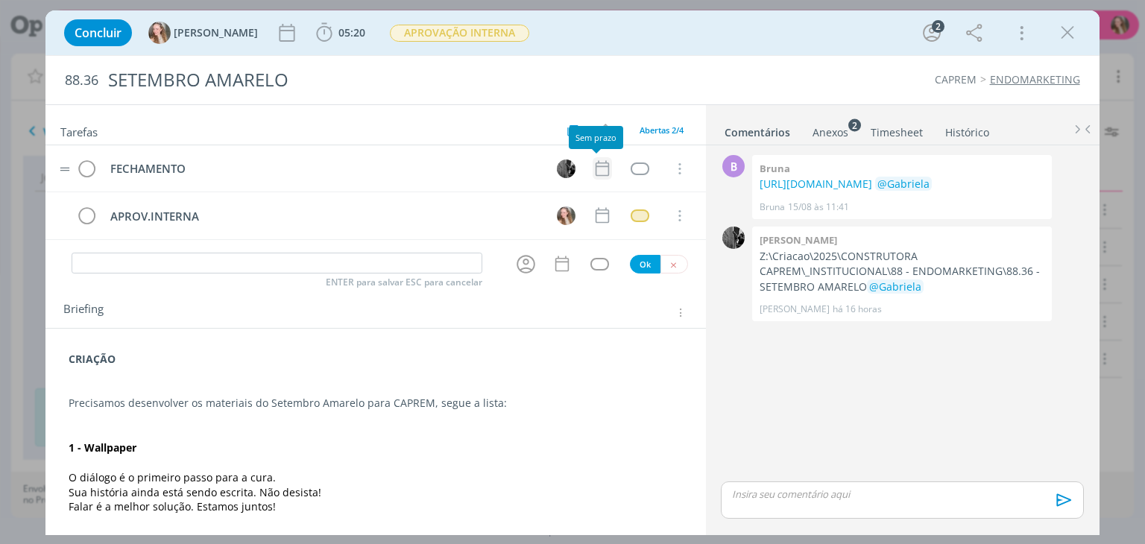
click at [596, 166] on icon "dialog" at bounding box center [602, 168] width 19 height 19
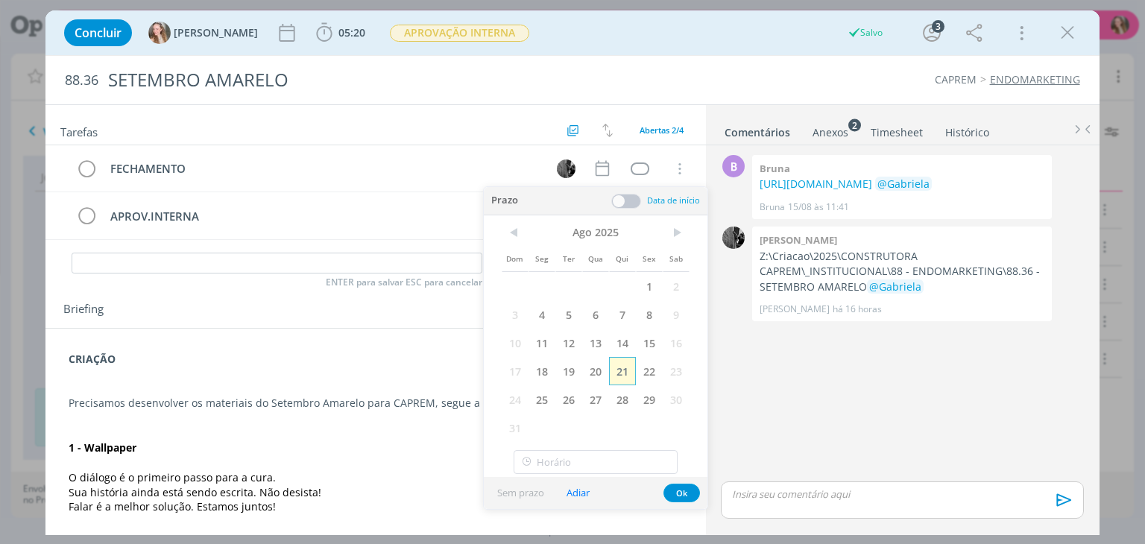
click at [622, 367] on span "21" at bounding box center [622, 371] width 27 height 28
click at [678, 495] on button "Ok" at bounding box center [681, 493] width 37 height 19
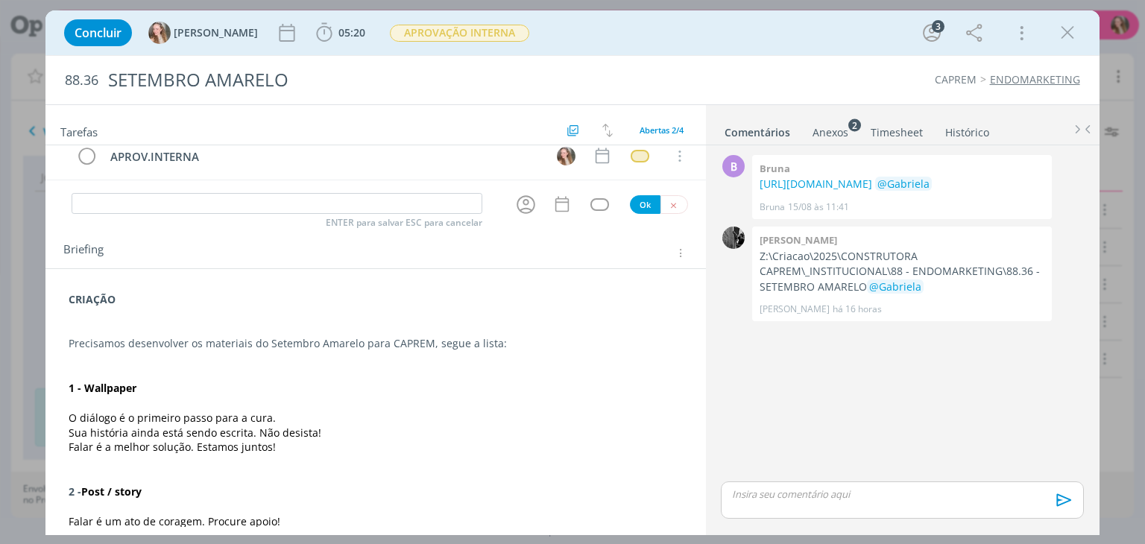
scroll to position [58, 0]
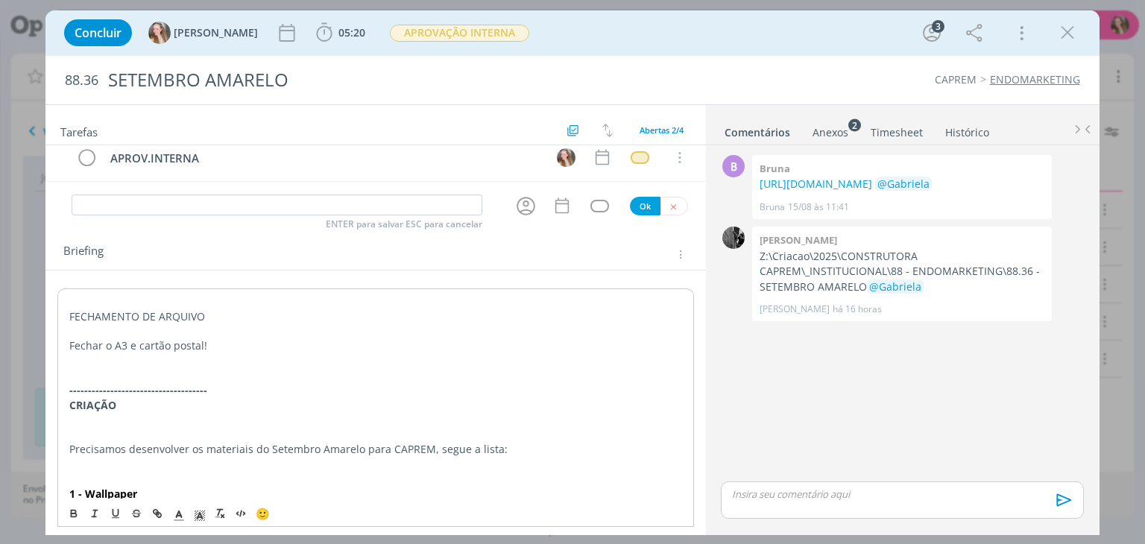
scroll to position [0, 0]
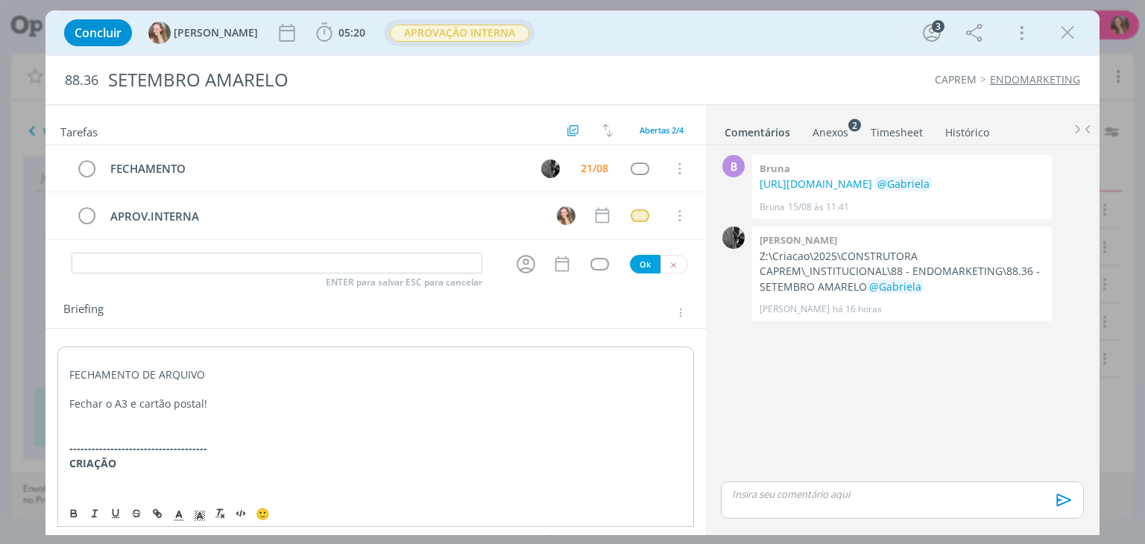
click at [390, 25] on span "APROVAÇÃO INTERNA" at bounding box center [459, 33] width 139 height 17
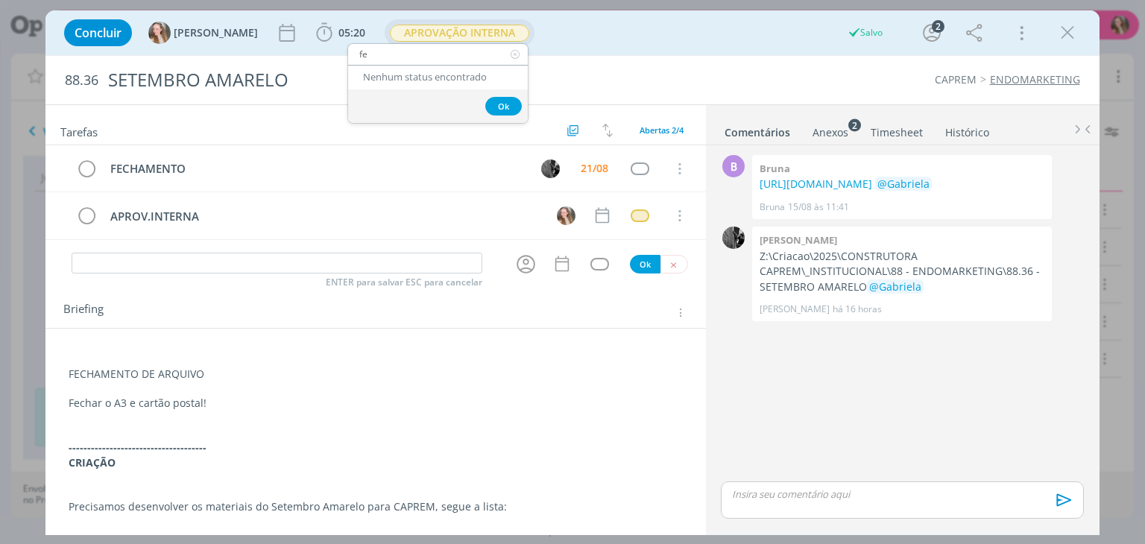
type input "f"
type input "fi"
click at [389, 75] on span "FINALIZAÇÃO" at bounding box center [409, 79] width 63 height 12
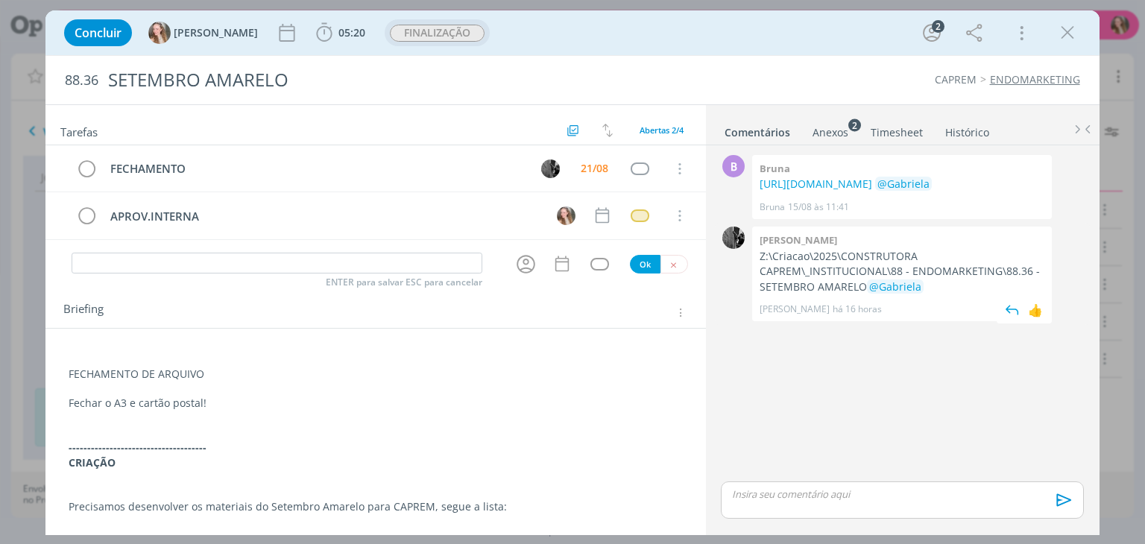
click at [1073, 325] on div "0 [PERSON_NAME]:\Criacao\2025\CONSTRUTORA CAPREM\_INSTITUCIONAL\88 - ENDOMARKET…" at bounding box center [902, 274] width 374 height 102
click at [541, 171] on picture "dialog" at bounding box center [550, 167] width 19 height 14
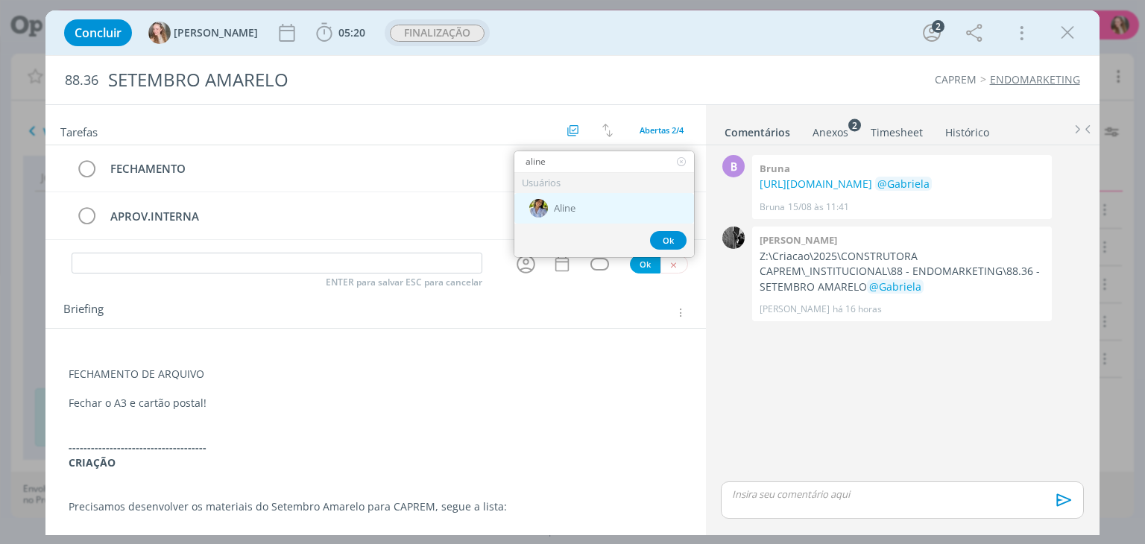
type input "aline"
click at [555, 206] on span "Aline" at bounding box center [565, 209] width 22 height 12
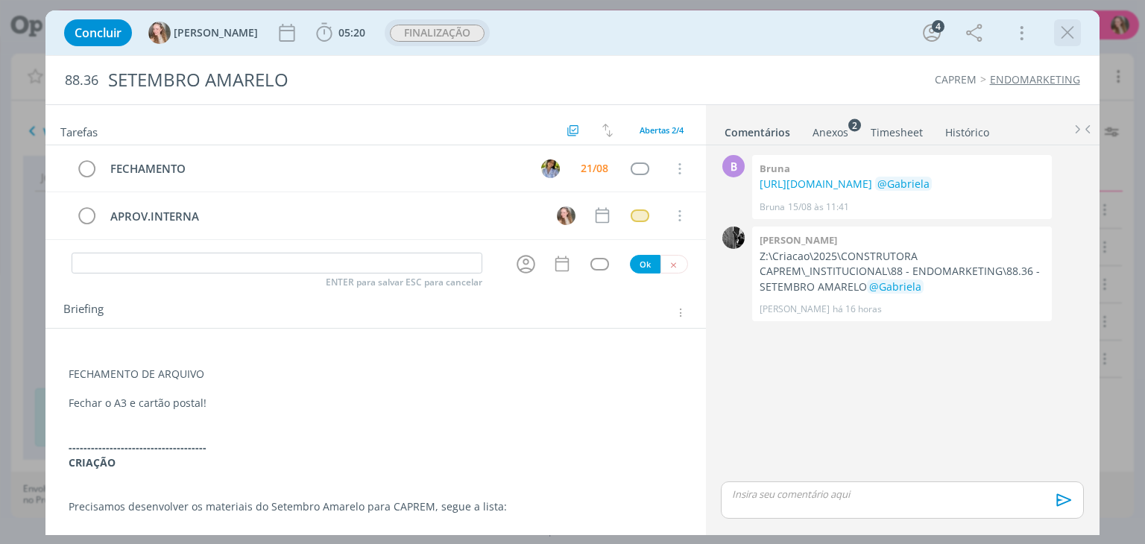
click at [1061, 30] on icon "dialog" at bounding box center [1067, 33] width 22 height 22
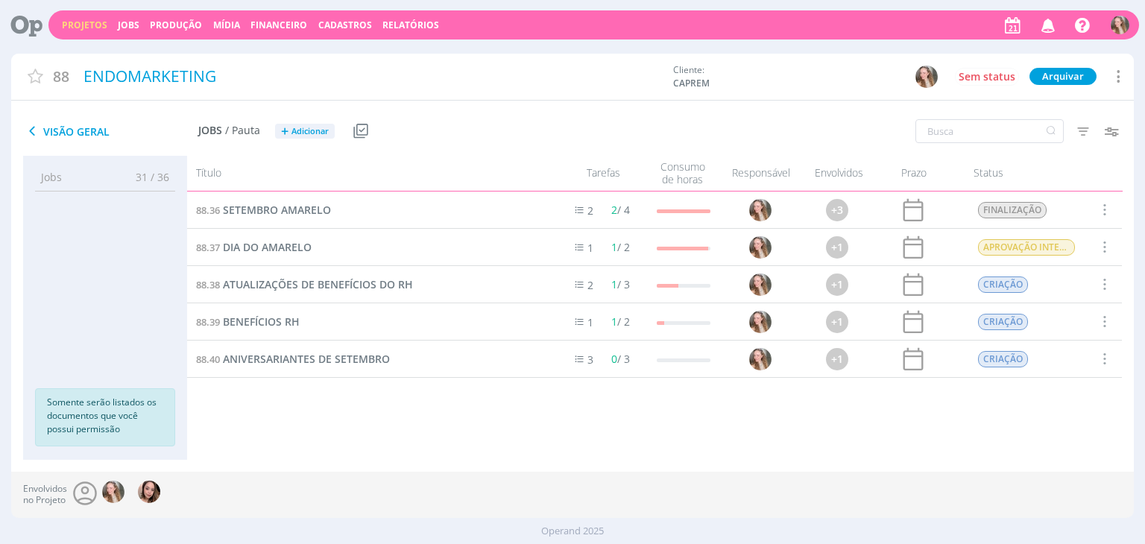
click at [83, 20] on link "Projetos" at bounding box center [84, 25] width 45 height 13
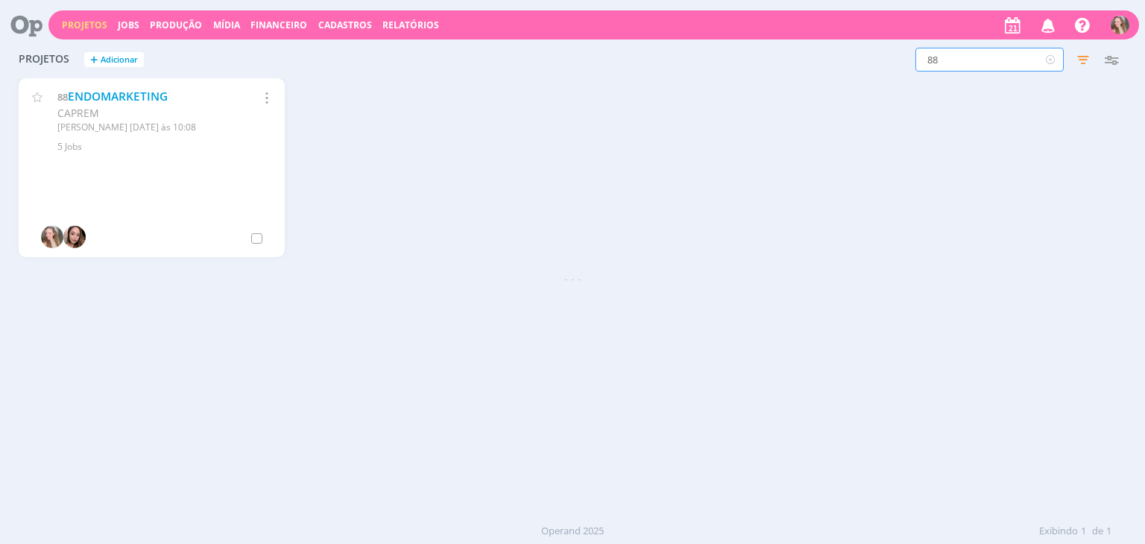
drag, startPoint x: 957, startPoint y: 53, endPoint x: 883, endPoint y: 54, distance: 73.8
click at [883, 54] on div "88 Filtros Filtrar Limpar 88 Status Clientes 3 selecionados Data de criação a S…" at bounding box center [922, 60] width 405 height 24
type input "papelaria"
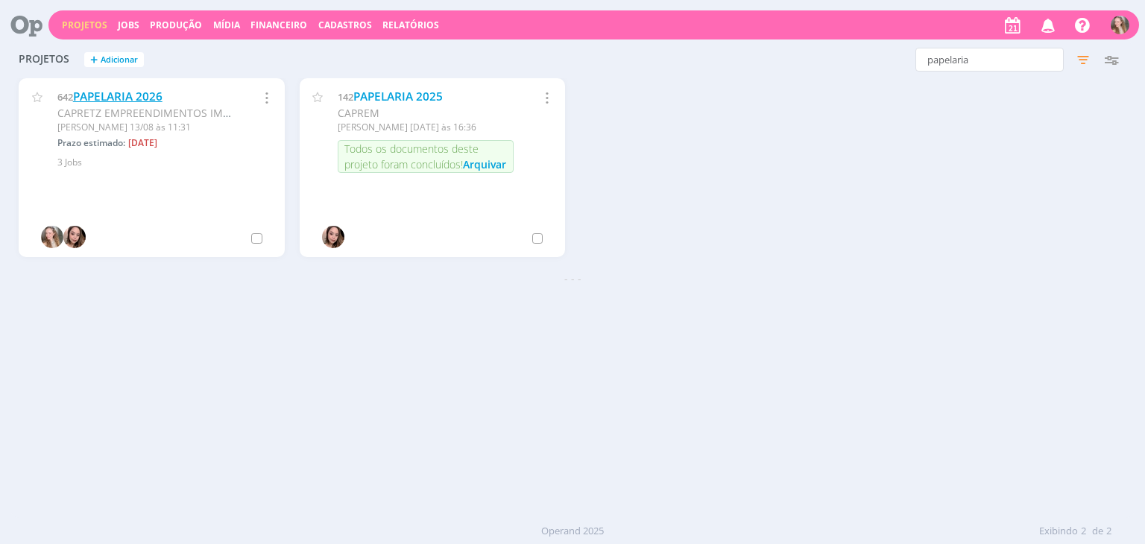
click at [138, 89] on link "PAPELARIA 2026" at bounding box center [117, 97] width 89 height 16
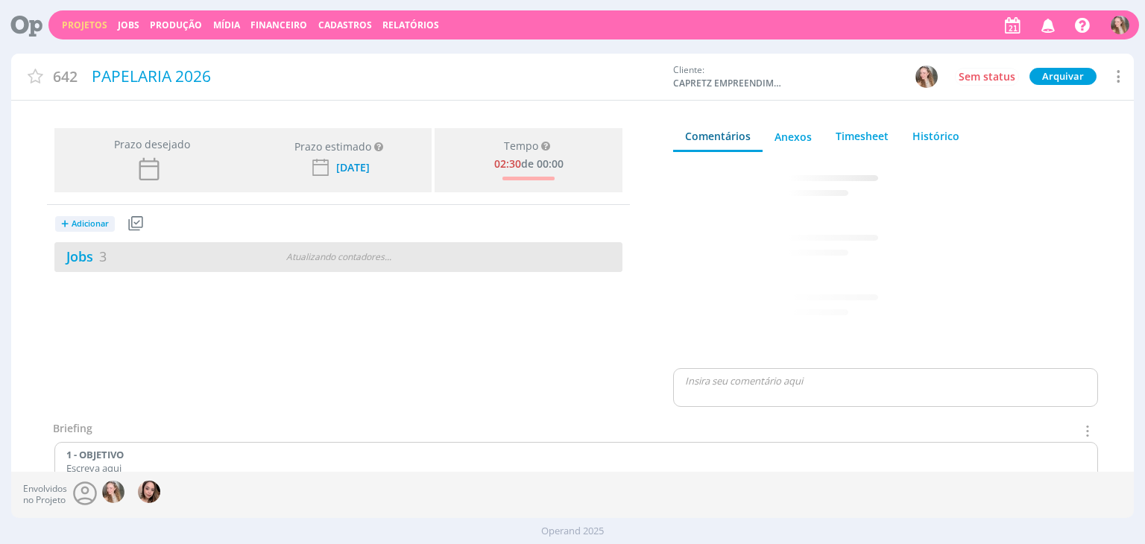
click at [198, 252] on div "Jobs 3" at bounding box center [150, 257] width 193 height 20
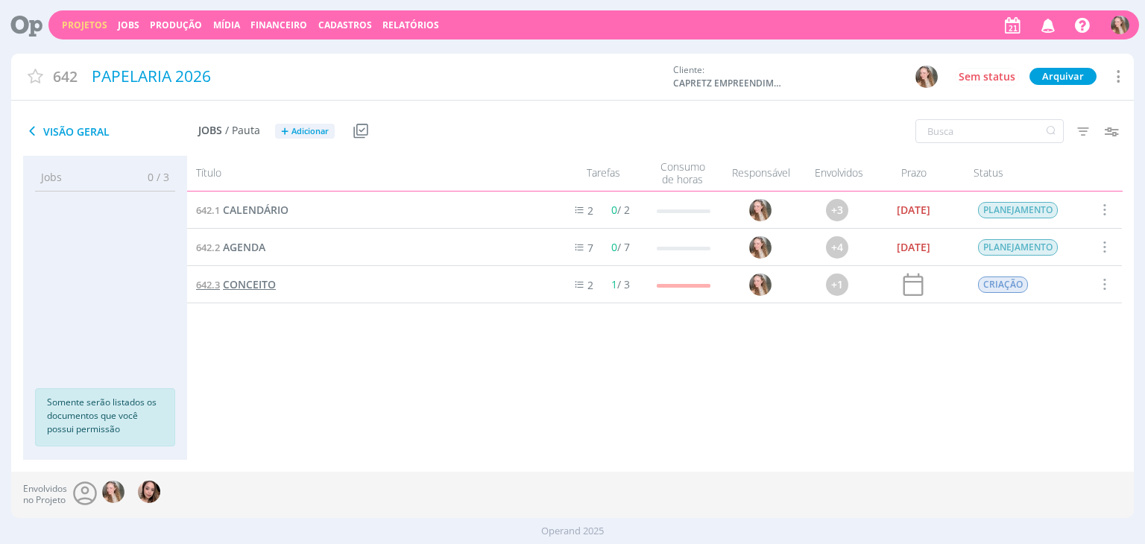
click at [237, 281] on span "CONCEITO" at bounding box center [249, 284] width 53 height 14
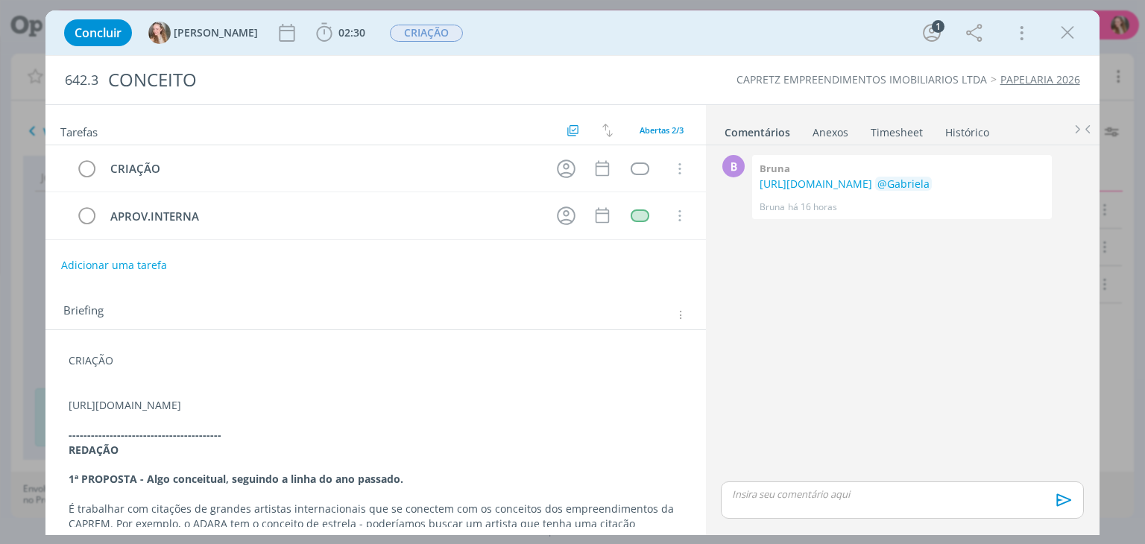
click at [206, 370] on p "dialog" at bounding box center [375, 375] width 613 height 15
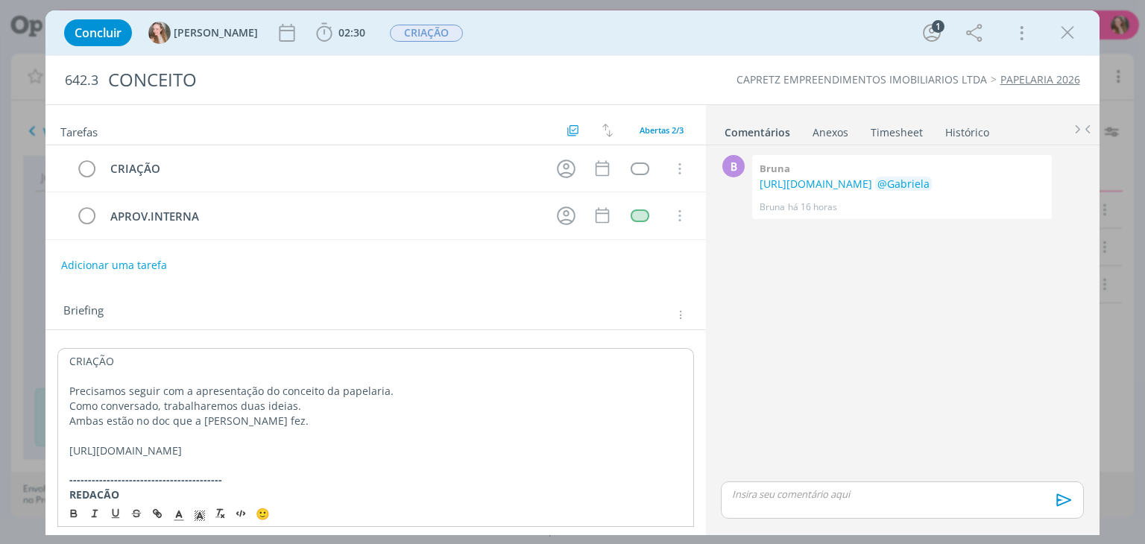
drag, startPoint x: 618, startPoint y: 442, endPoint x: 86, endPoint y: 364, distance: 537.1
click at [260, 451] on p "[URL][DOMAIN_NAME]" at bounding box center [375, 450] width 612 height 15
drag, startPoint x: 294, startPoint y: 420, endPoint x: 181, endPoint y: 418, distance: 112.6
click at [181, 418] on p "Ambas estão no doc que a [PERSON_NAME] fez." at bounding box center [375, 421] width 612 height 15
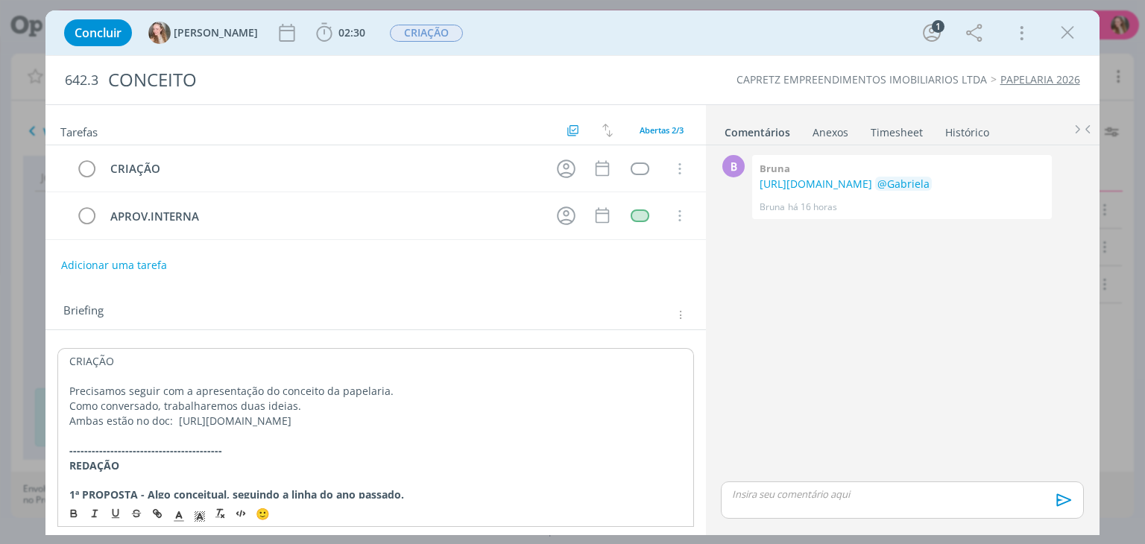
click at [322, 399] on p "Como conversado, trabalharemos duas ideias." at bounding box center [375, 406] width 612 height 15
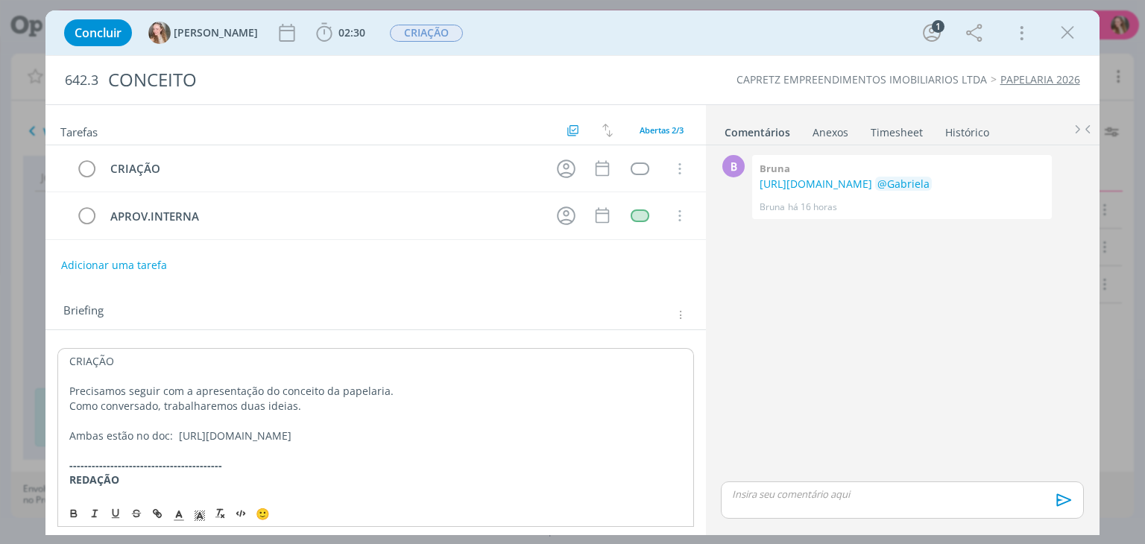
drag, startPoint x: 121, startPoint y: 452, endPoint x: 66, endPoint y: 434, distance: 58.9
click at [74, 514] on icon "dialog" at bounding box center [74, 515] width 5 height 3
drag, startPoint x: 119, startPoint y: 356, endPoint x: 69, endPoint y: 358, distance: 50.0
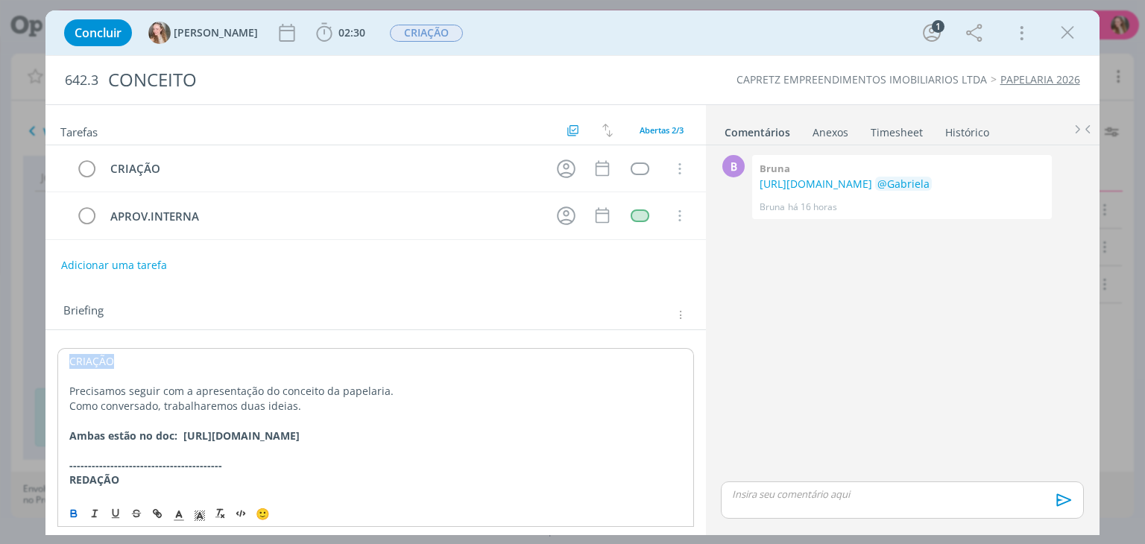
click at [72, 517] on icon "dialog" at bounding box center [74, 515] width 5 height 3
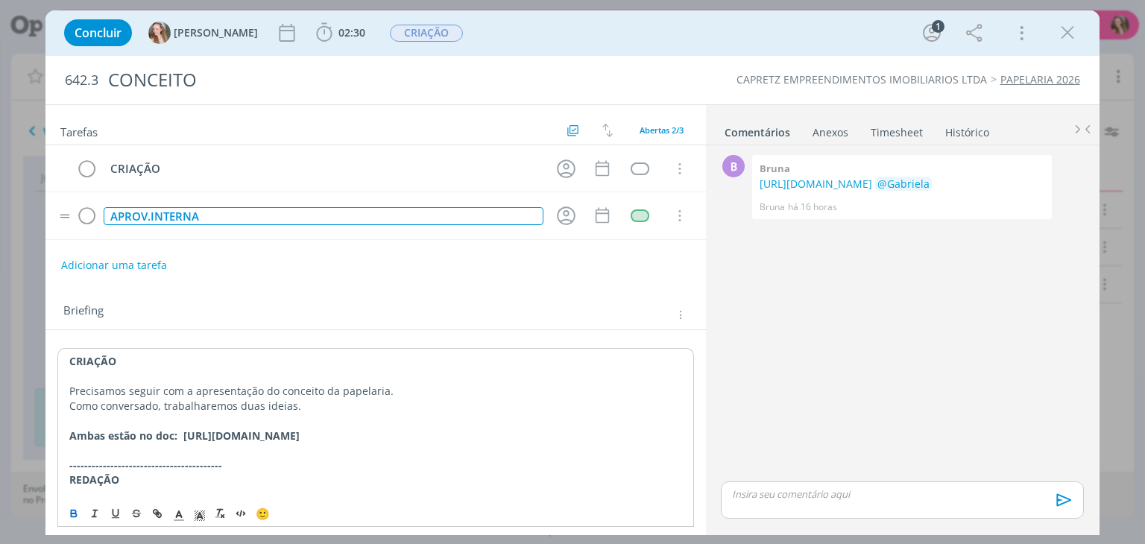
click at [158, 209] on div "APROV.INTERNA" at bounding box center [323, 216] width 439 height 19
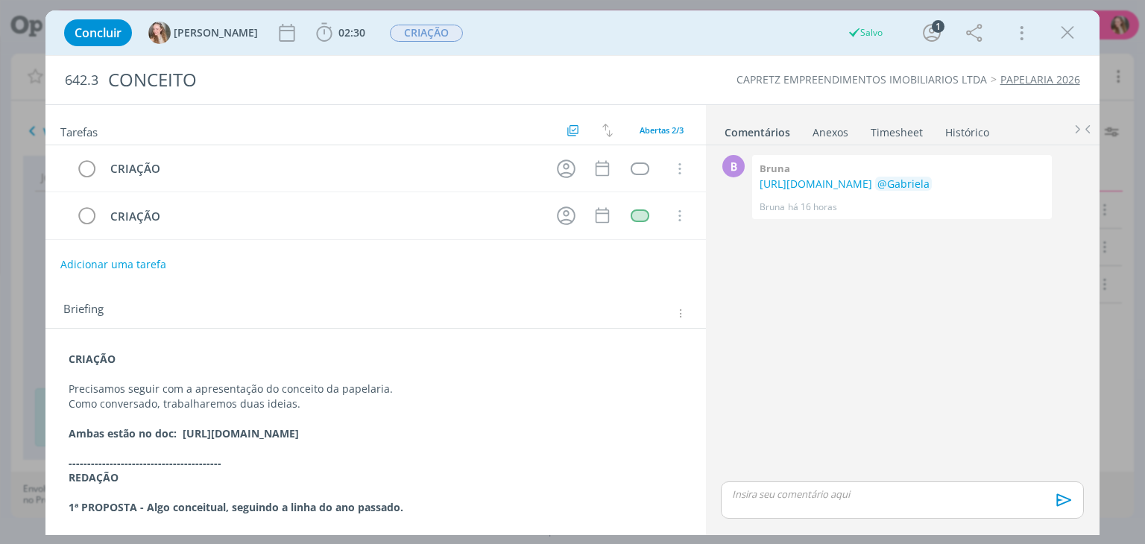
click at [130, 267] on button "Adicionar uma tarefa" at bounding box center [113, 264] width 106 height 25
type input "APROV.INTERNA"
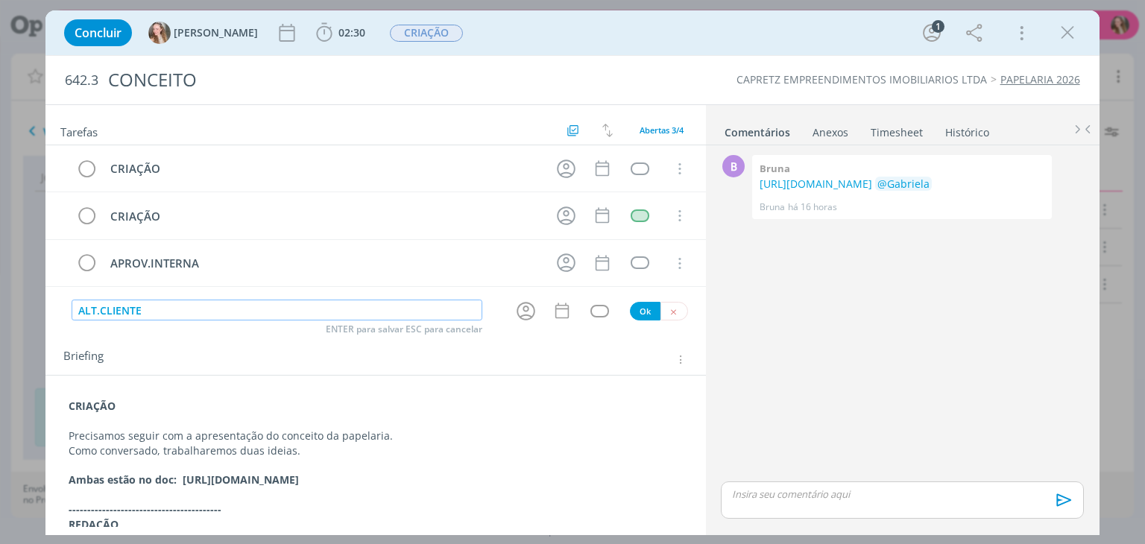
type input "ALT.CLIENTE"
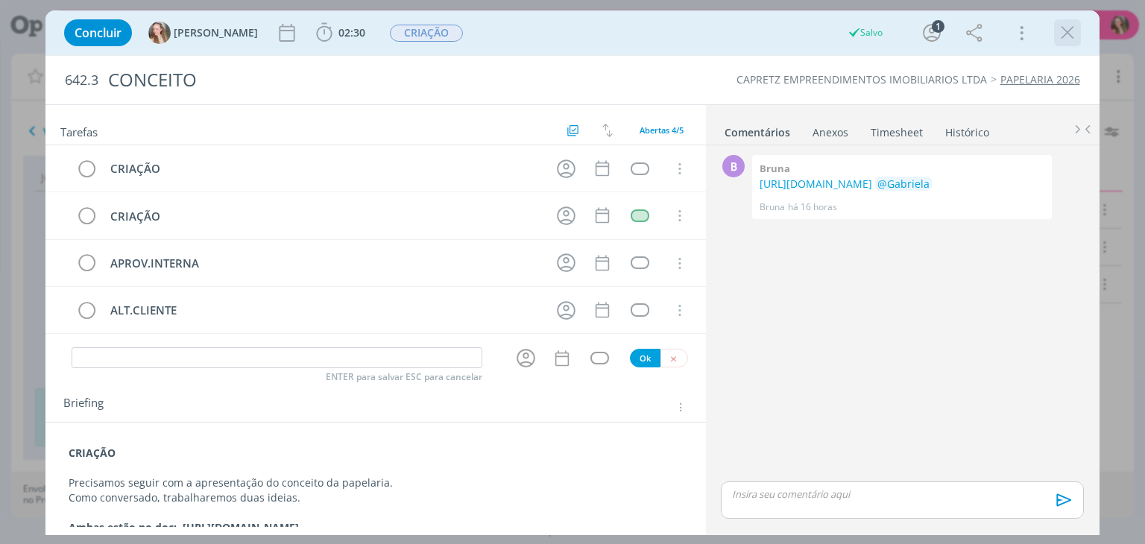
click at [1067, 38] on icon "dialog" at bounding box center [1067, 33] width 22 height 22
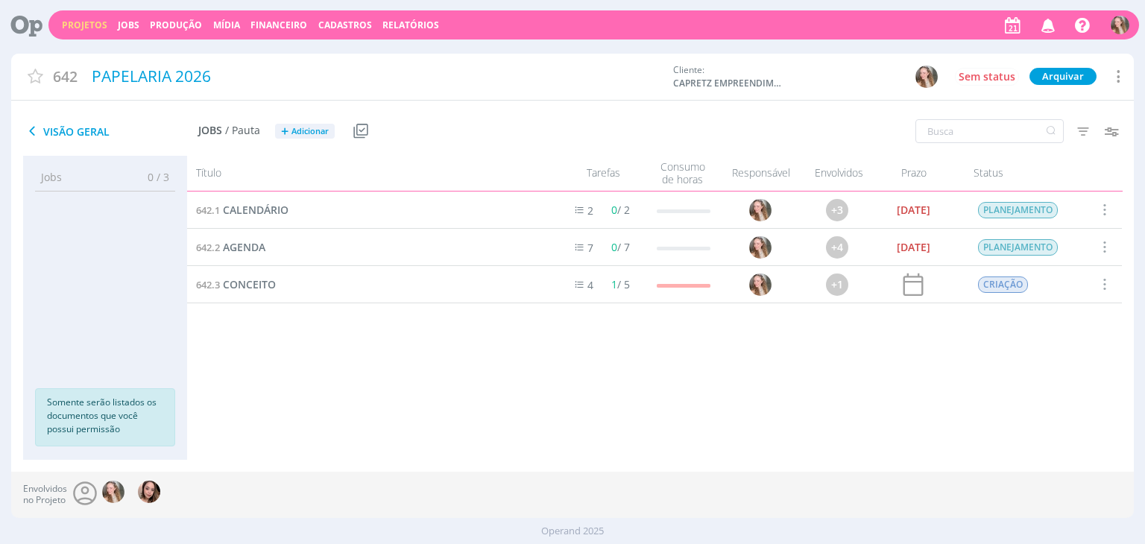
click at [69, 25] on link "Projetos" at bounding box center [84, 25] width 45 height 13
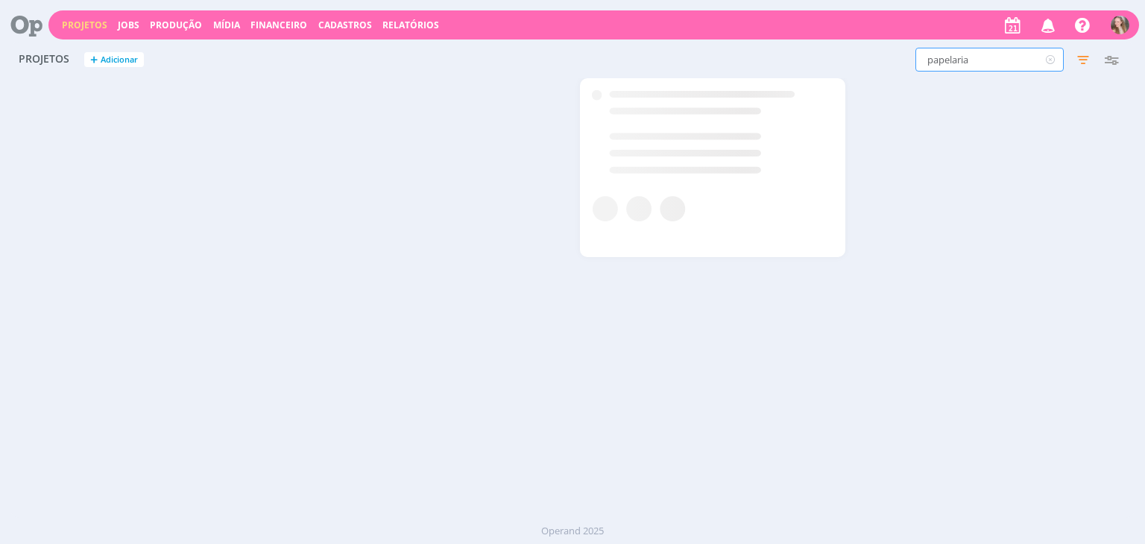
drag, startPoint x: 1016, startPoint y: 62, endPoint x: 820, endPoint y: 29, distance: 198.8
click at [820, 29] on div "Projetos Jobs Produção [GEOGRAPHIC_DATA] Financeiro Cadastros Relatórios Notifi…" at bounding box center [572, 272] width 1145 height 544
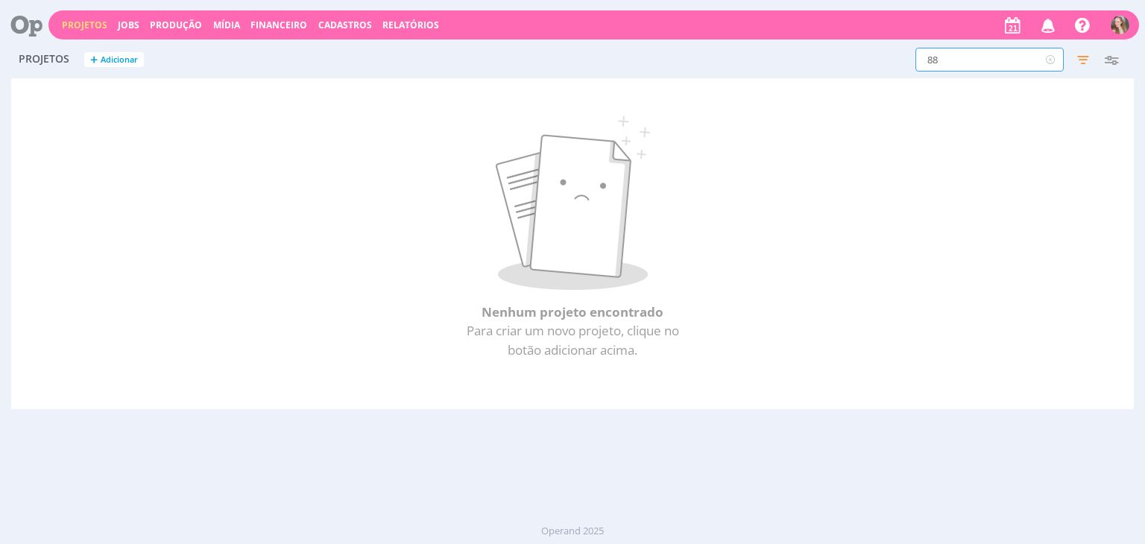
type input "88"
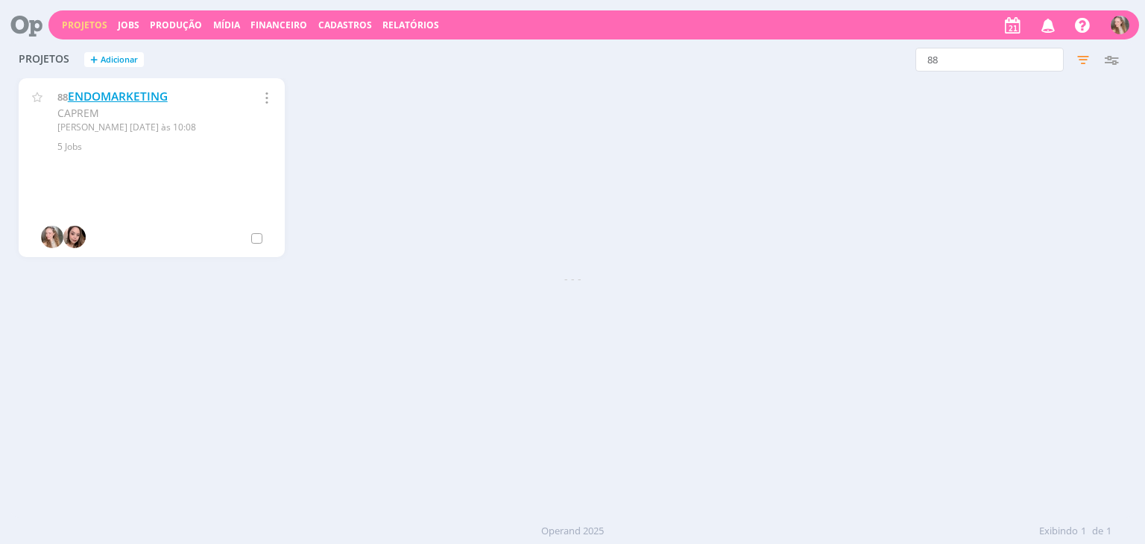
click at [119, 101] on link "ENDOMARKETING" at bounding box center [118, 97] width 100 height 16
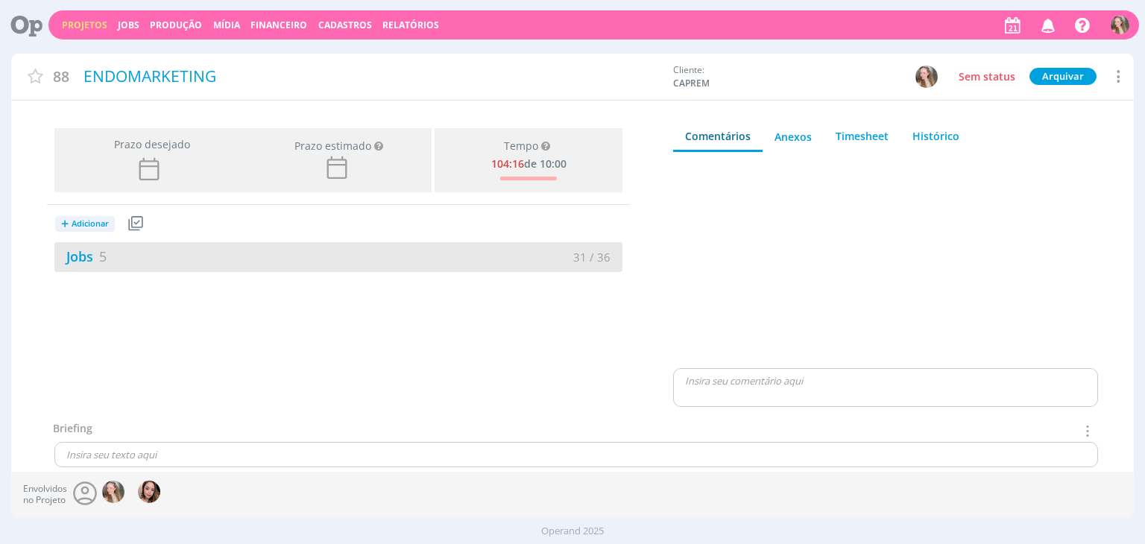
click at [168, 251] on div "Jobs 5" at bounding box center [196, 257] width 284 height 20
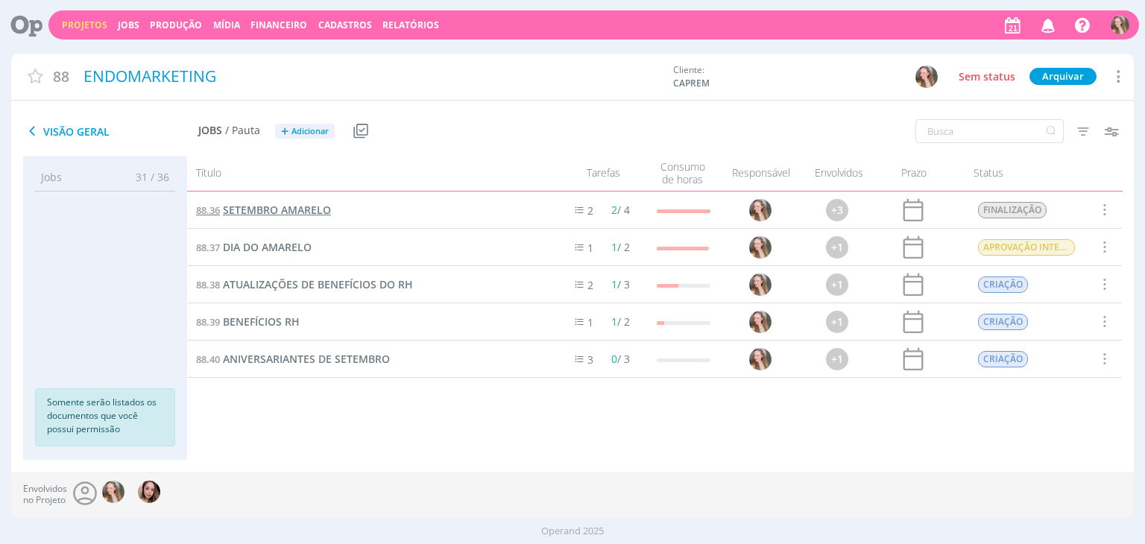
click at [271, 215] on span "SETEMBRO AMARELO" at bounding box center [277, 210] width 108 height 14
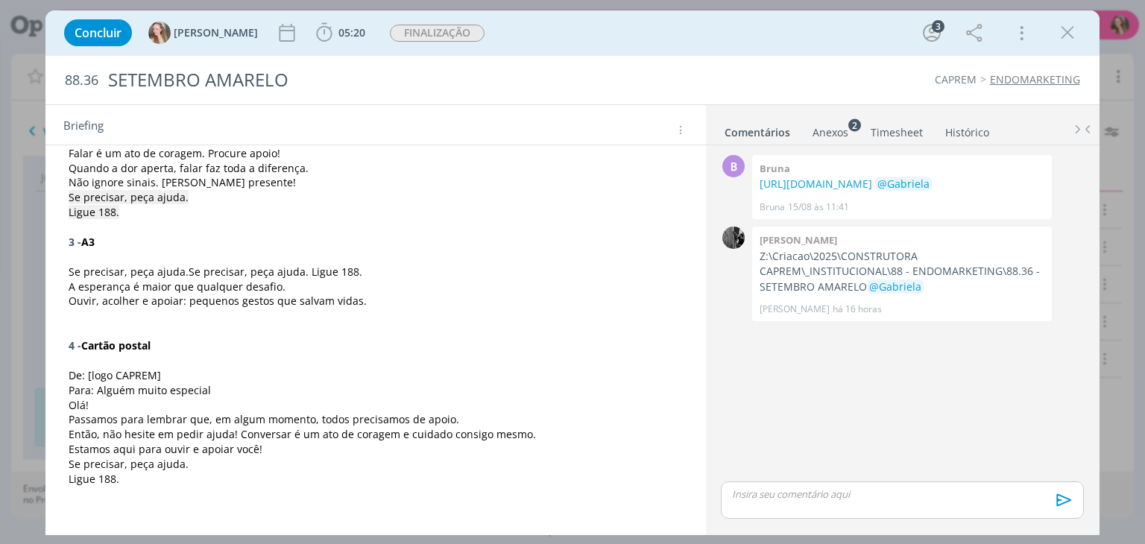
scroll to position [532, 0]
click at [136, 244] on p "3 - A3" at bounding box center [375, 243] width 613 height 15
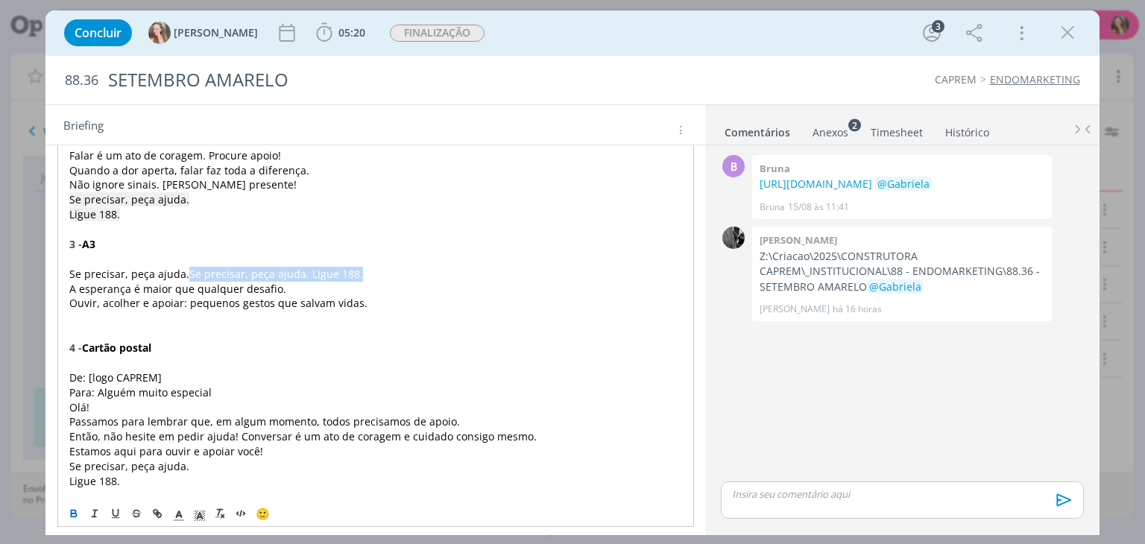
drag, startPoint x: 189, startPoint y: 274, endPoint x: 383, endPoint y: 272, distance: 194.5
click at [383, 272] on p "Se precisar, peça ajuda. Se precisar, peça ajuda. Ligue 188." at bounding box center [375, 274] width 612 height 15
copy span "Se precisar, peça ajuda. Ligue 188."
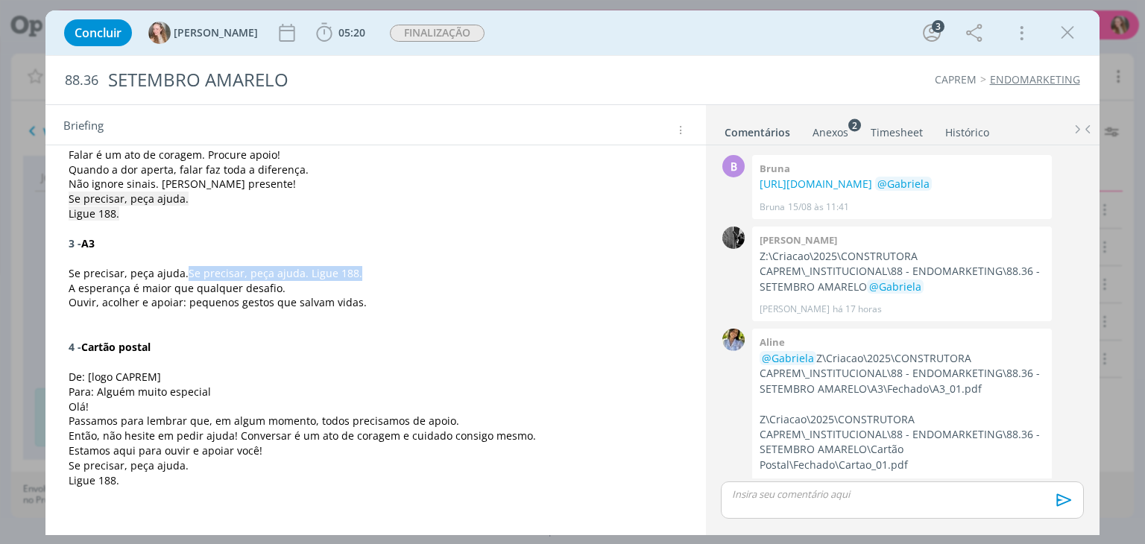
scroll to position [54, 0]
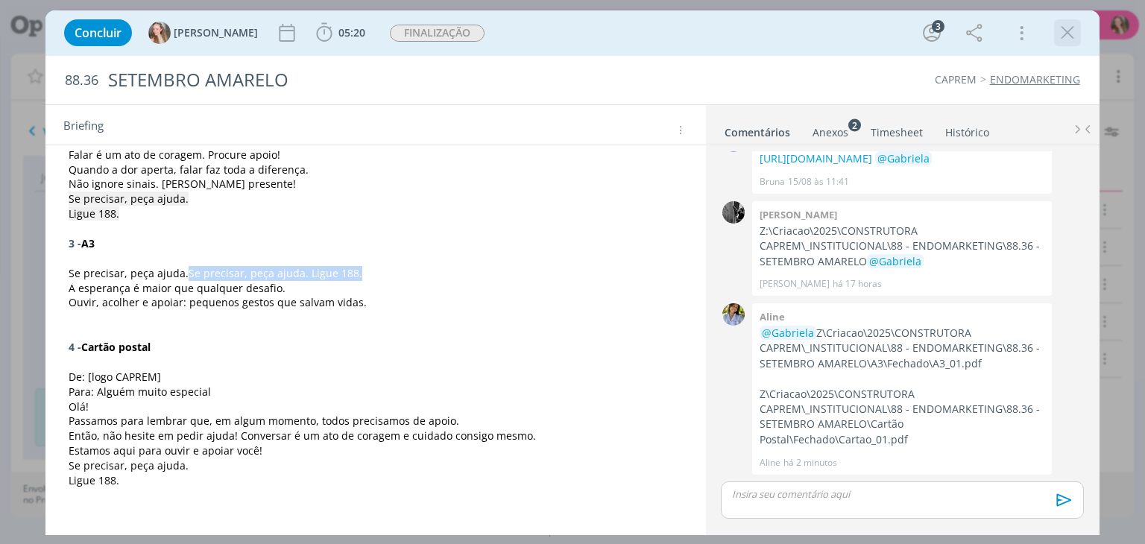
click at [1068, 37] on icon "dialog" at bounding box center [1067, 33] width 22 height 22
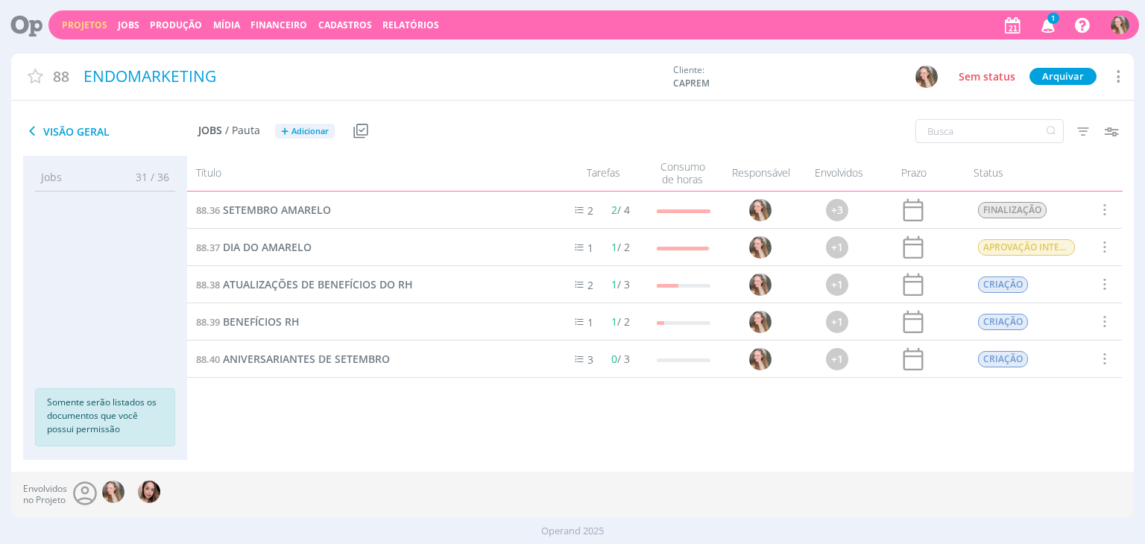
click at [82, 25] on link "Projetos" at bounding box center [84, 25] width 45 height 13
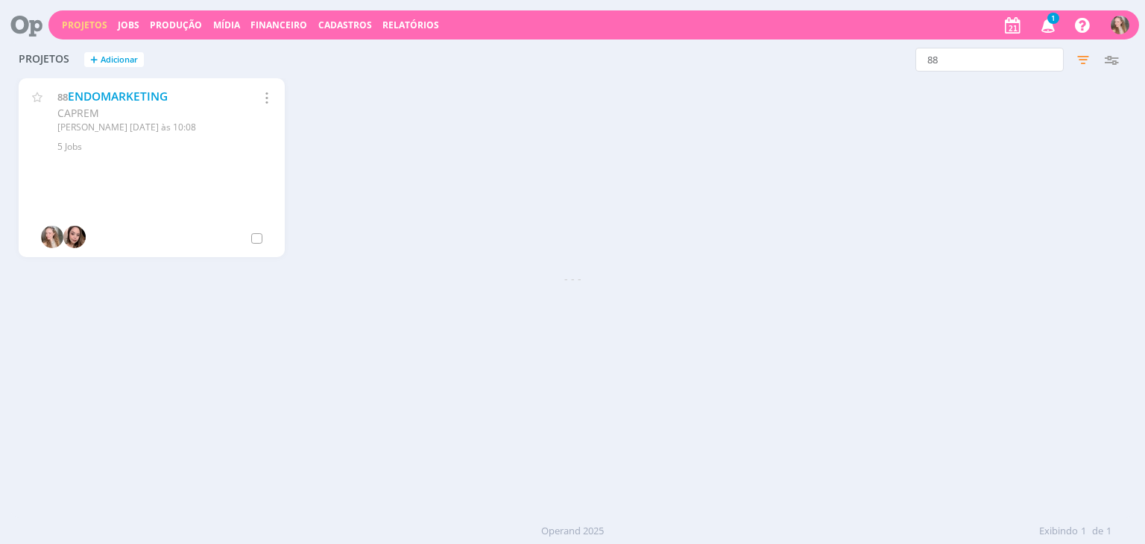
click at [1044, 25] on icon "button" at bounding box center [1048, 24] width 26 height 25
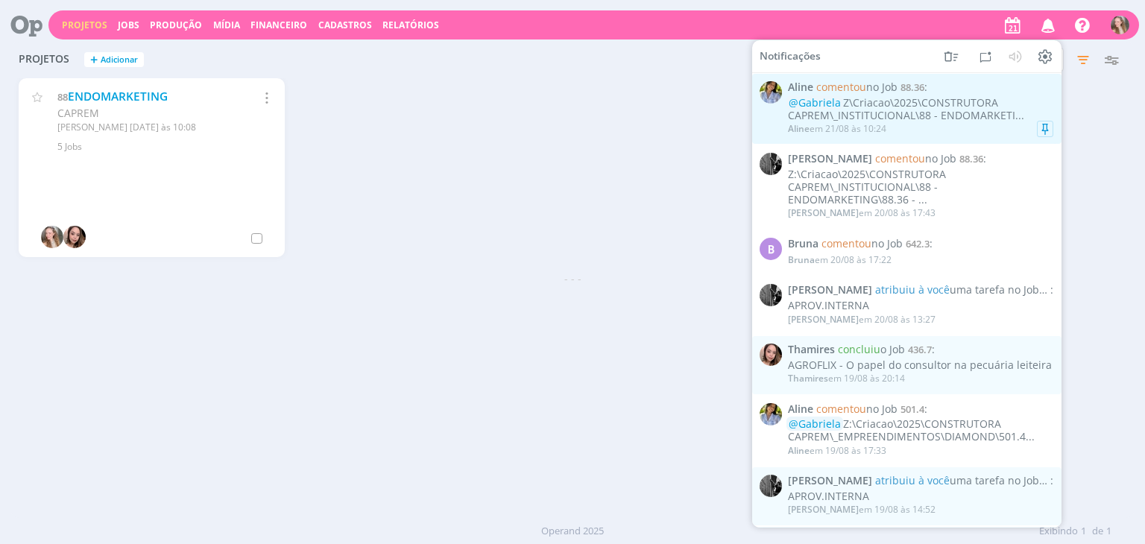
click at [905, 125] on div "[PERSON_NAME] em 21/08 às 10:24" at bounding box center [920, 128] width 265 height 15
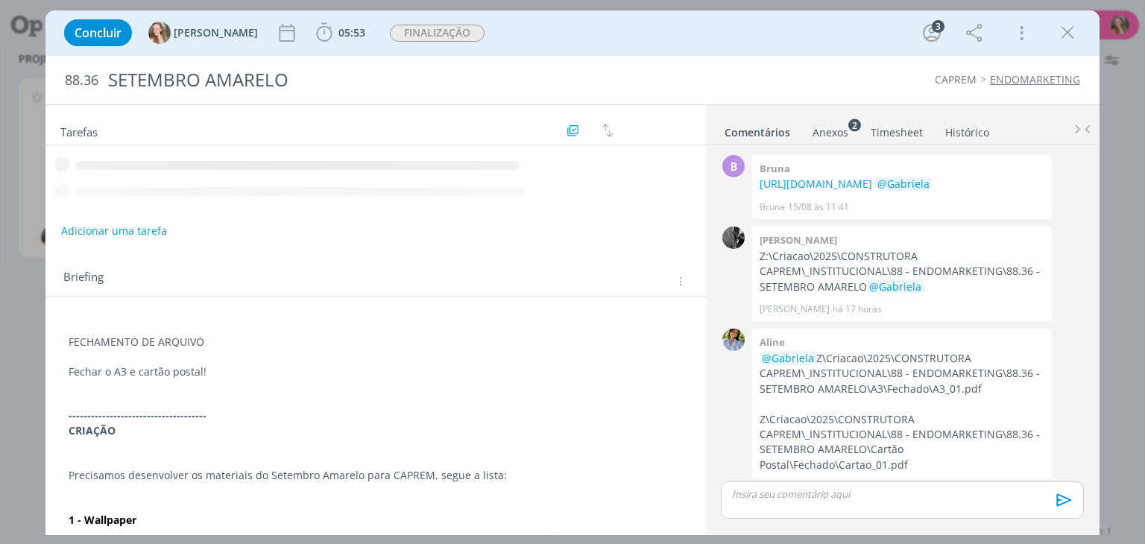
scroll to position [54, 0]
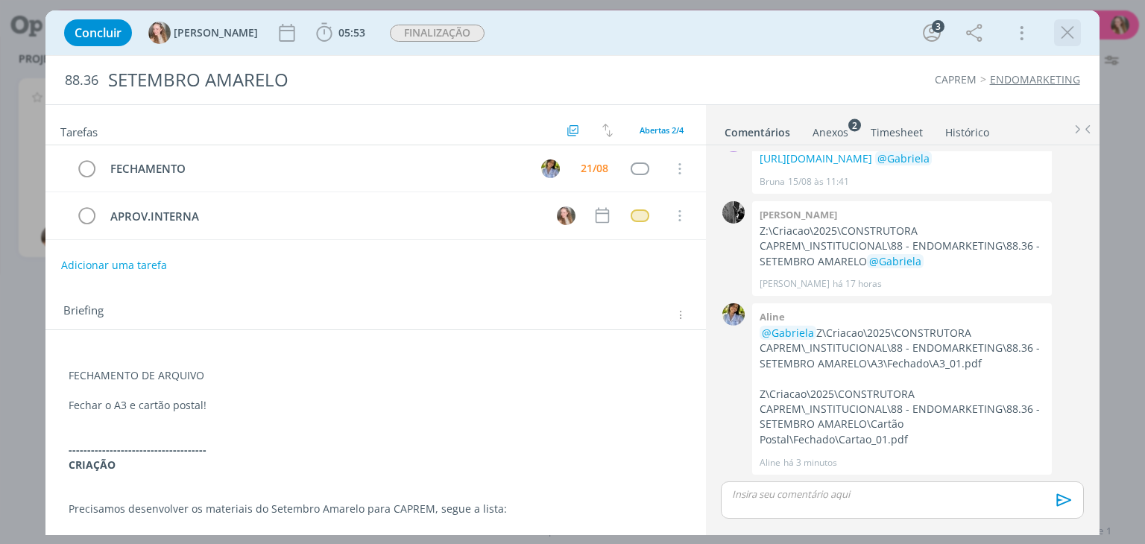
click at [1068, 38] on icon "dialog" at bounding box center [1067, 33] width 22 height 22
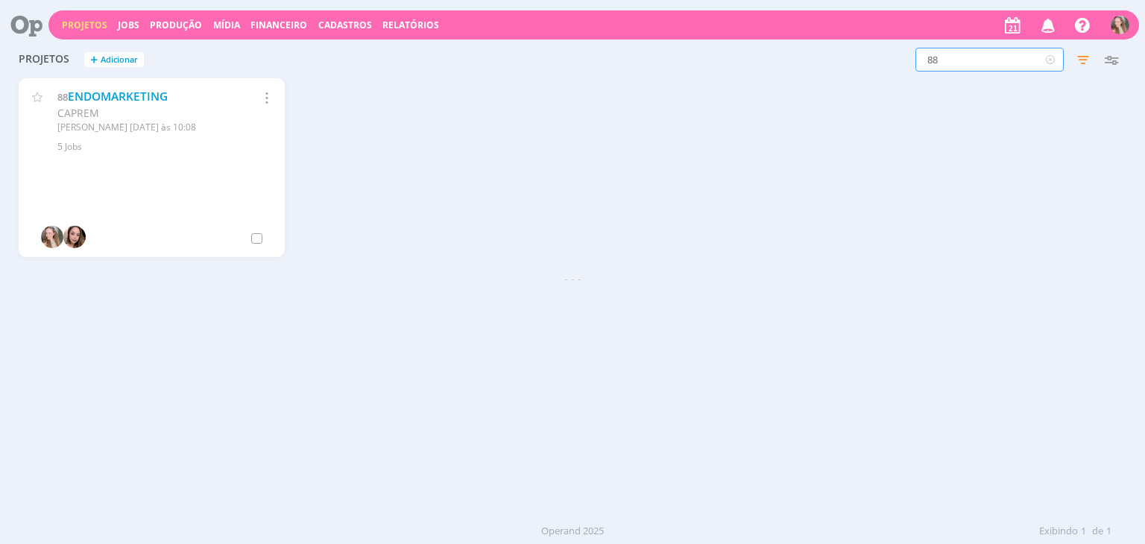
drag, startPoint x: 983, startPoint y: 57, endPoint x: 914, endPoint y: 59, distance: 69.3
click at [915, 59] on input "88" at bounding box center [989, 60] width 148 height 24
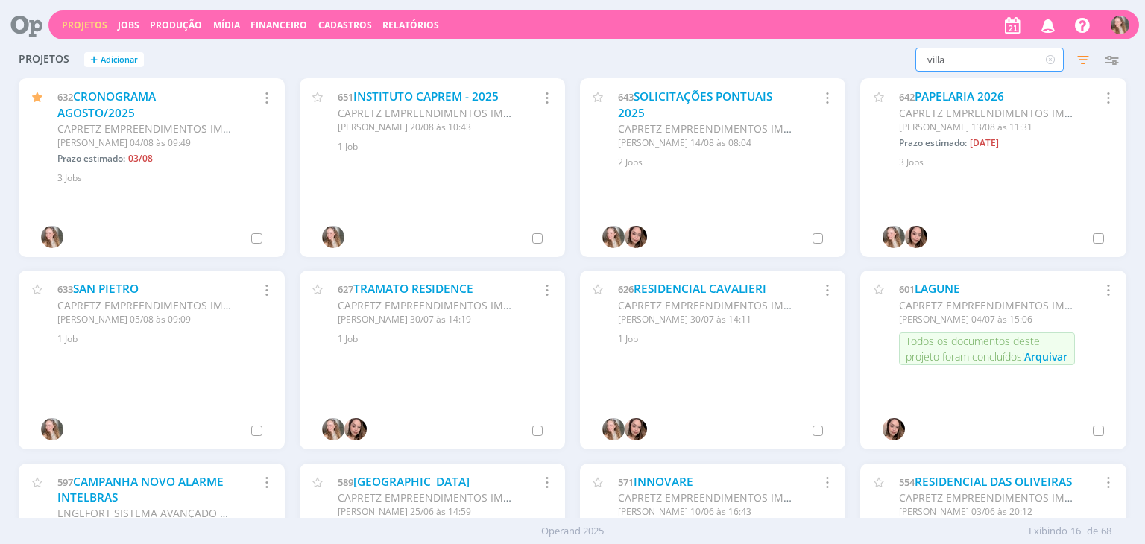
type input "villa"
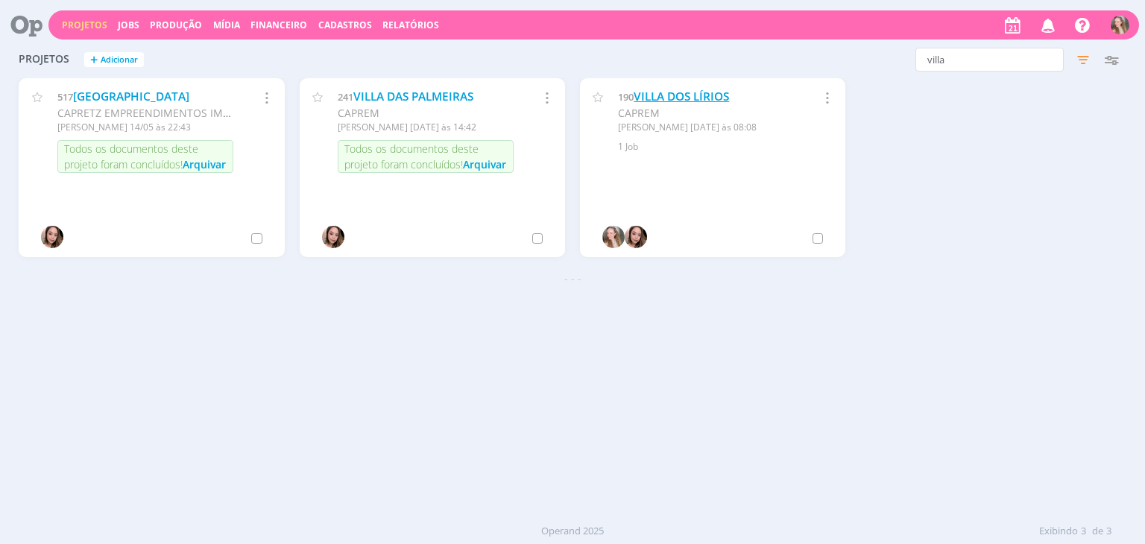
click at [692, 98] on link "VILLA DOS LÍRIOS" at bounding box center [681, 97] width 95 height 16
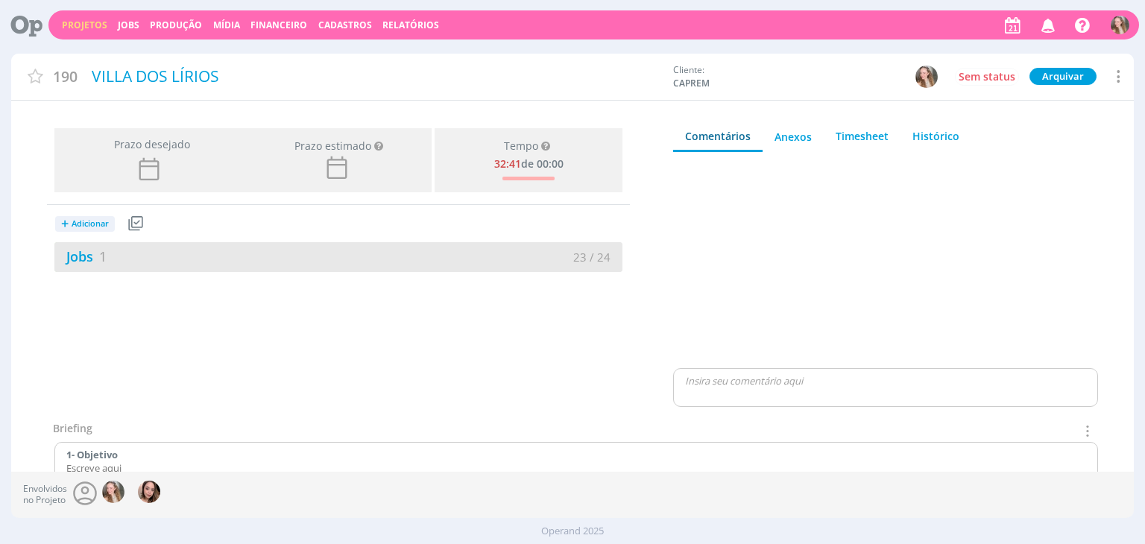
click at [171, 269] on div "Jobs 1 23 / 24" at bounding box center [338, 257] width 568 height 30
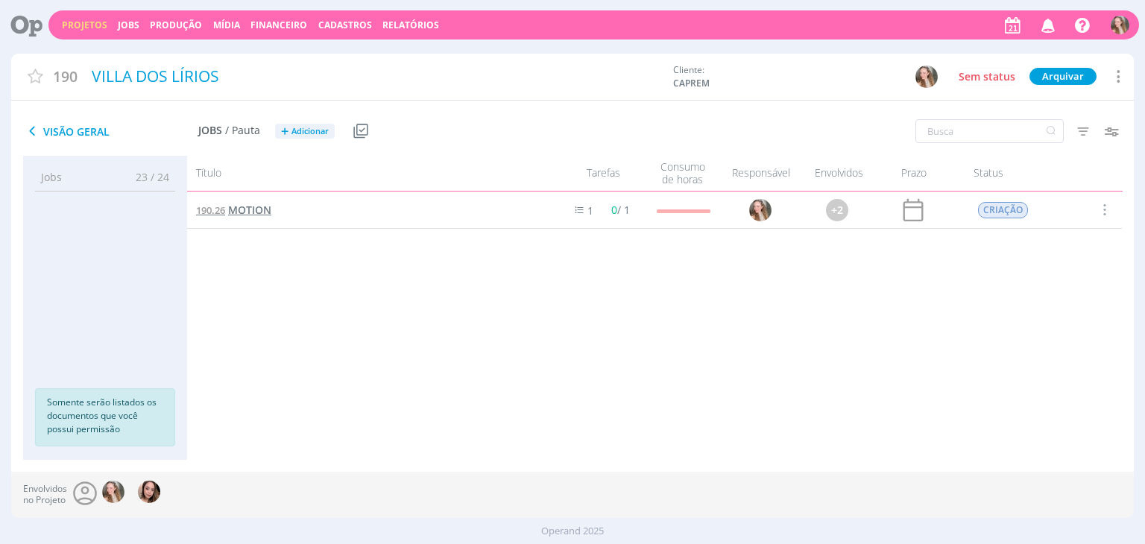
click at [234, 213] on span "MOTION" at bounding box center [249, 210] width 43 height 14
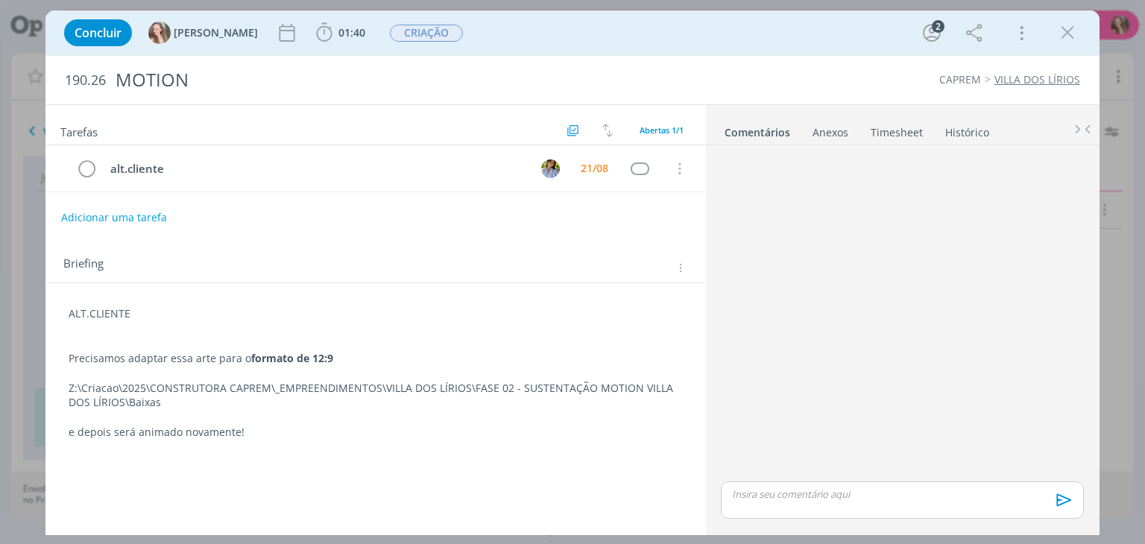
click at [69, 321] on p "dialog" at bounding box center [375, 328] width 613 height 15
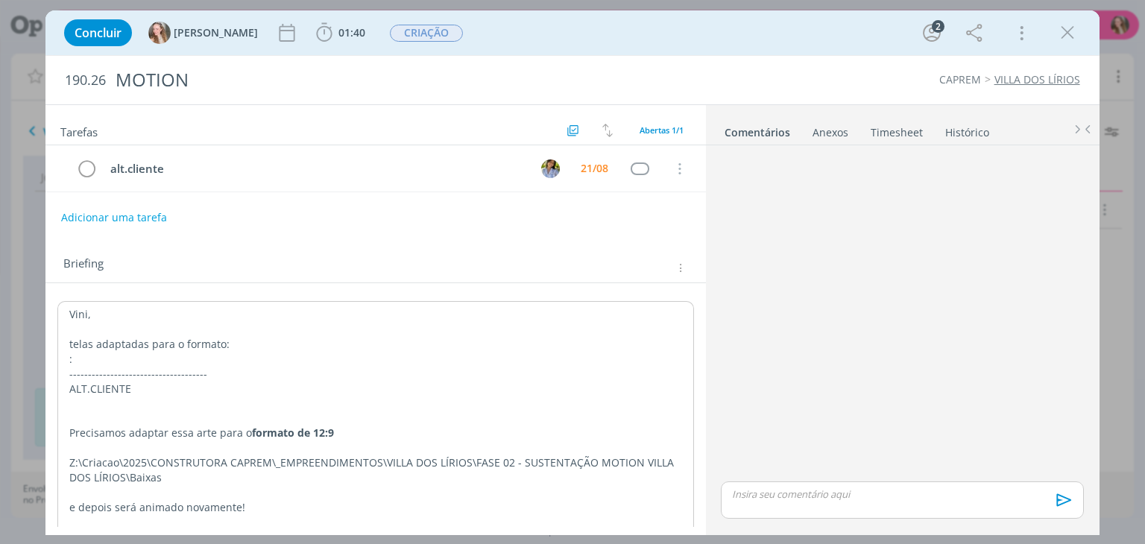
scroll to position [25, 0]
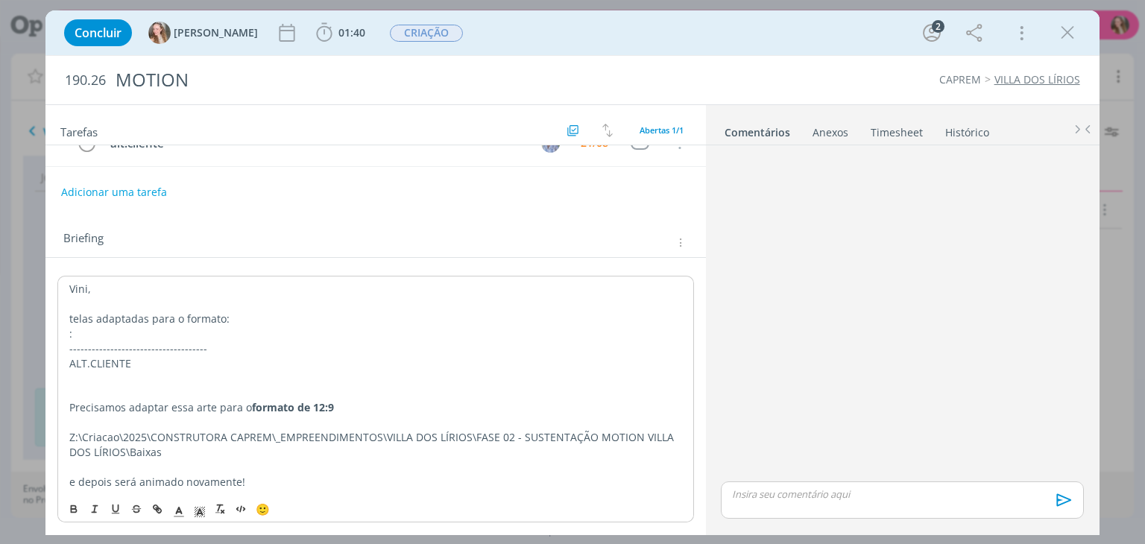
click at [242, 320] on p "telas adaptadas para o formato:" at bounding box center [375, 319] width 612 height 15
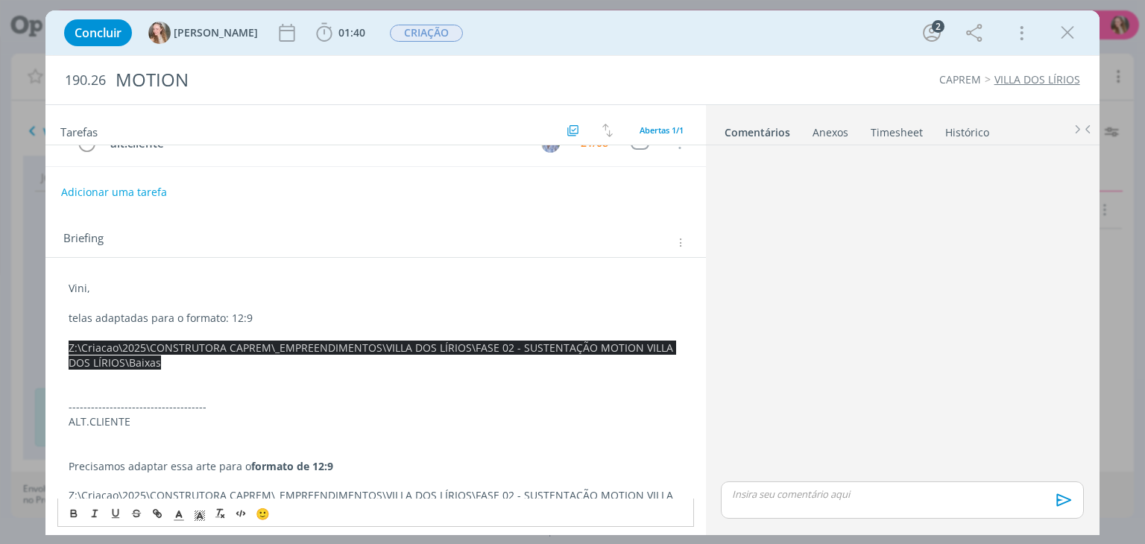
click at [218, 371] on p "dialog" at bounding box center [375, 377] width 613 height 15
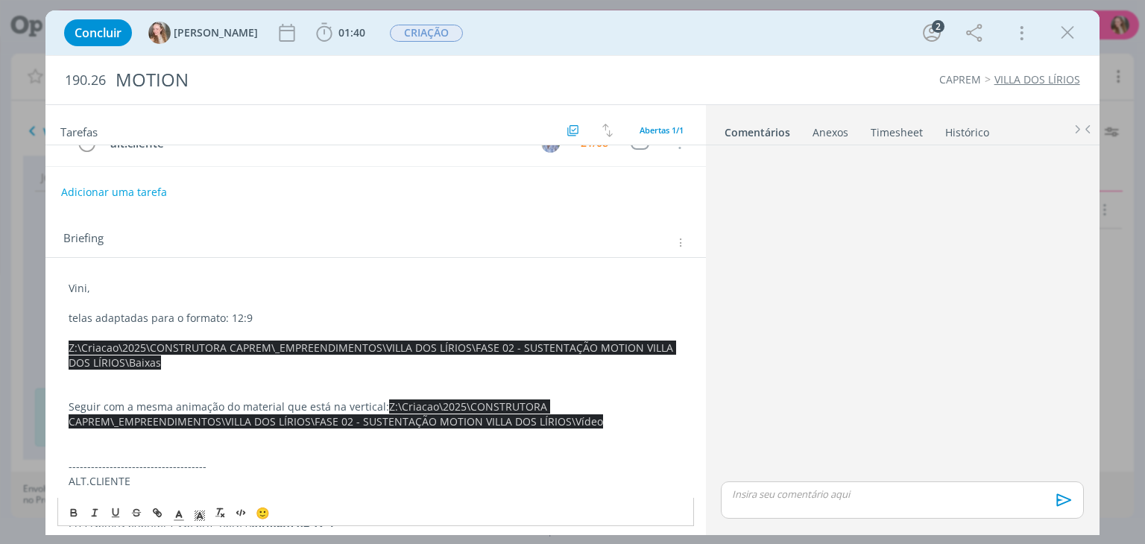
scroll to position [0, 0]
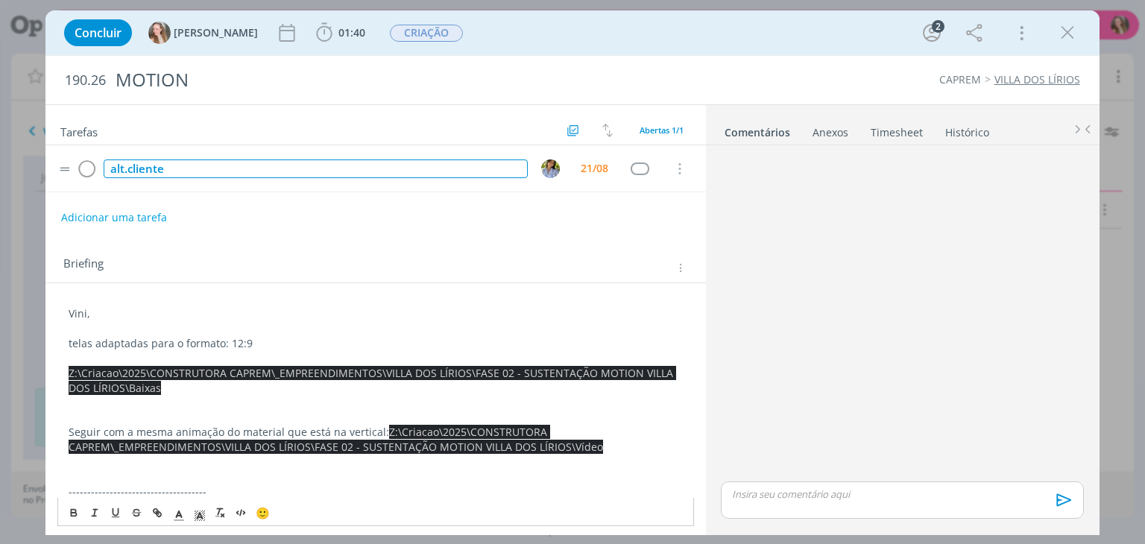
click at [134, 176] on div "alt.cliente" at bounding box center [315, 169] width 423 height 19
click at [543, 173] on img "dialog" at bounding box center [550, 169] width 19 height 19
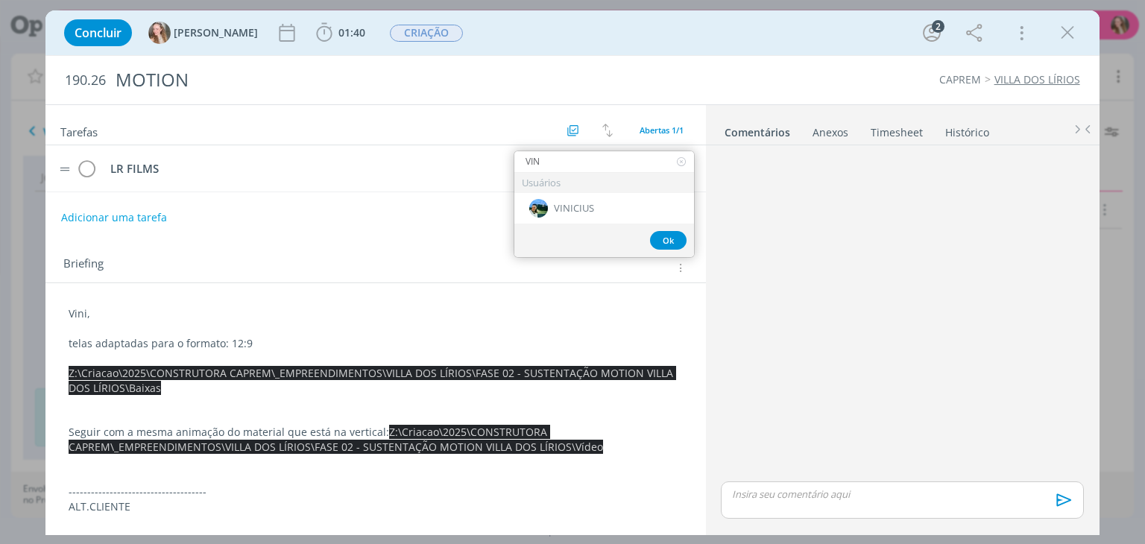
type input "VINI"
click at [567, 210] on span "VINICIUS" at bounding box center [574, 209] width 40 height 12
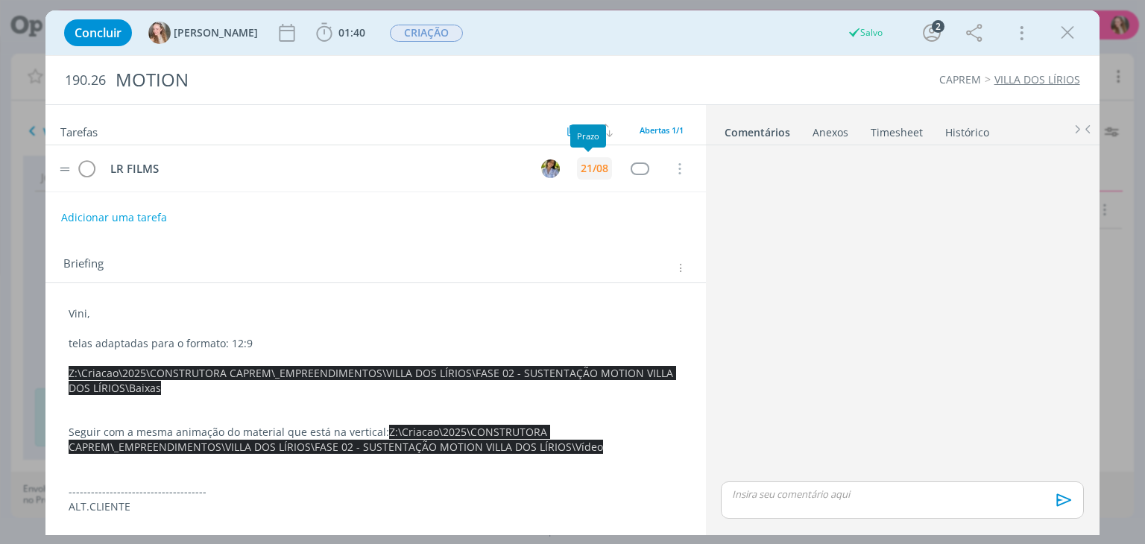
click at [588, 165] on div "21/08" at bounding box center [595, 168] width 28 height 10
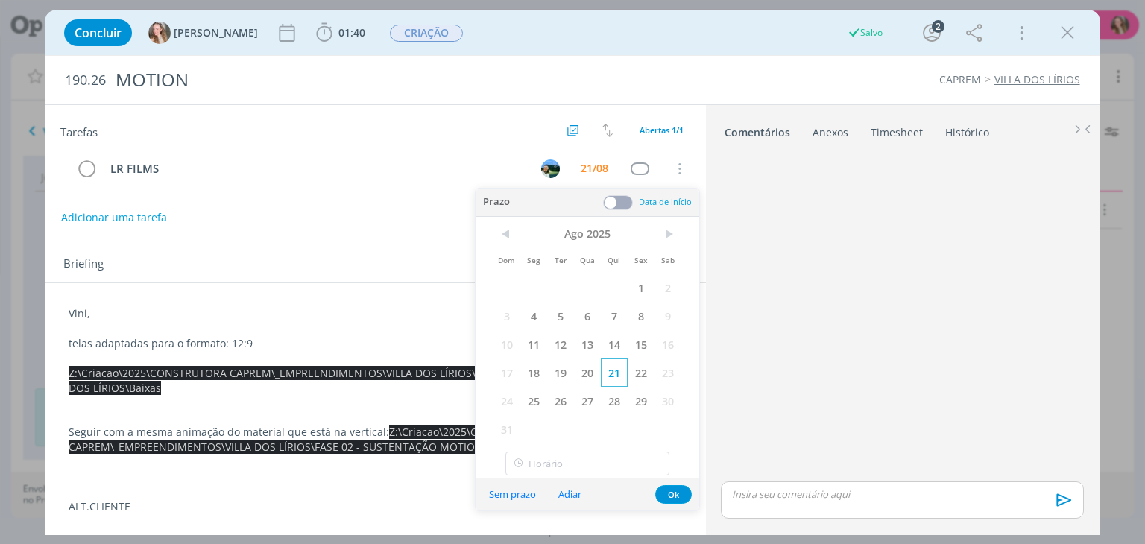
click at [613, 378] on span "21" at bounding box center [614, 373] width 27 height 28
click at [689, 501] on div "Sem prazo Adiar Ok" at bounding box center [588, 495] width 224 height 32
click at [674, 491] on button "Ok" at bounding box center [673, 494] width 37 height 19
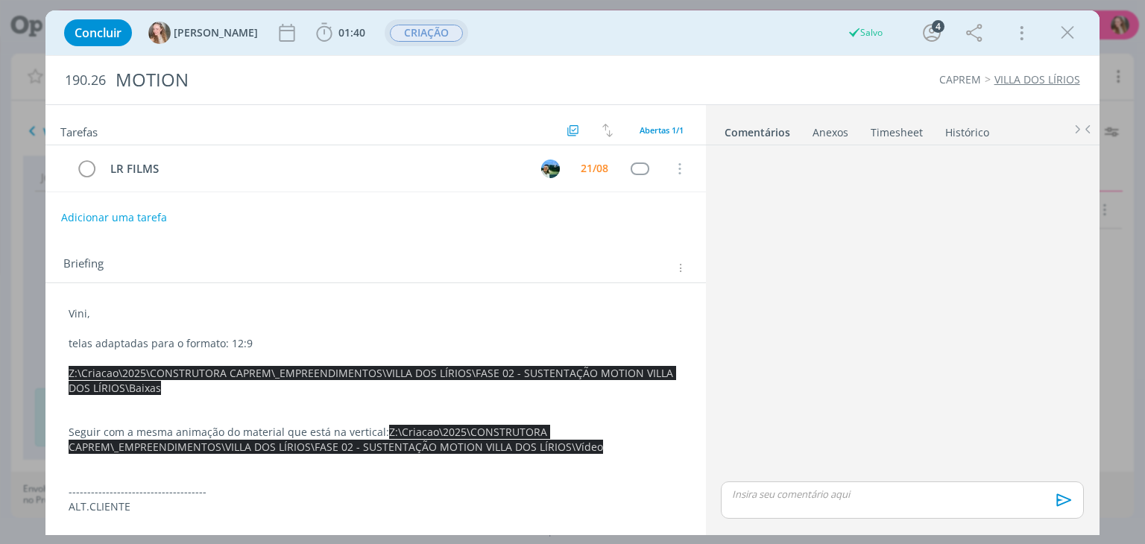
click at [390, 39] on span "CRIAÇÃO" at bounding box center [426, 33] width 73 height 17
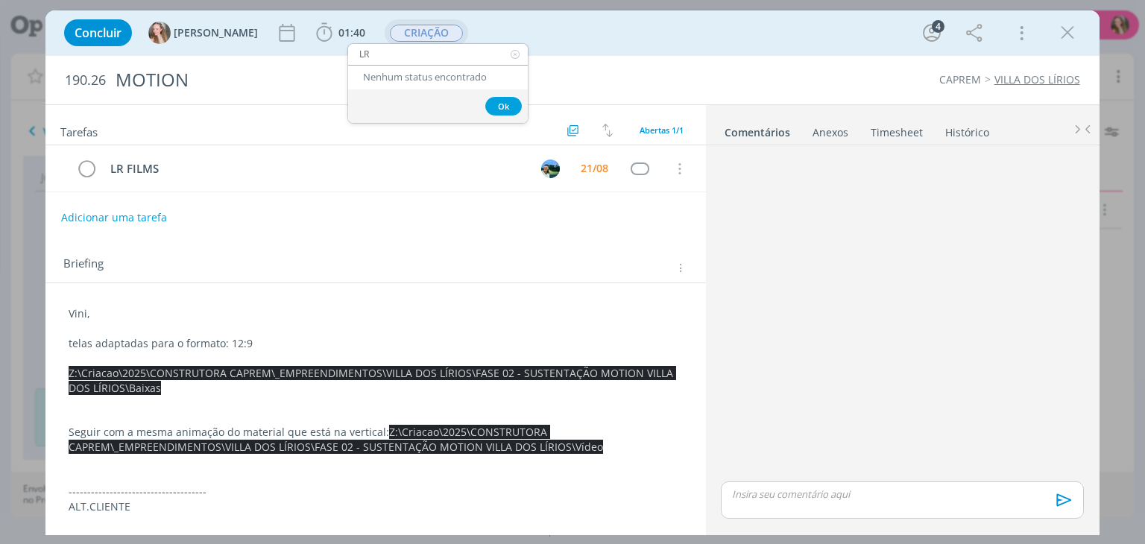
type input "L"
type input "EDI"
click at [386, 80] on span "EDIÇÃO" at bounding box center [396, 79] width 36 height 12
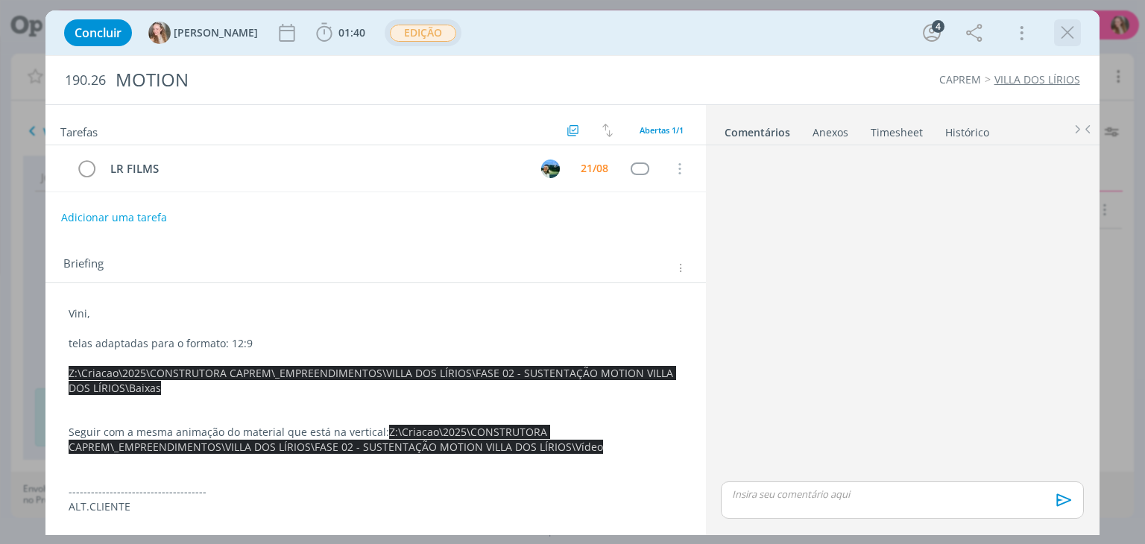
click at [1066, 28] on icon "dialog" at bounding box center [1067, 33] width 22 height 22
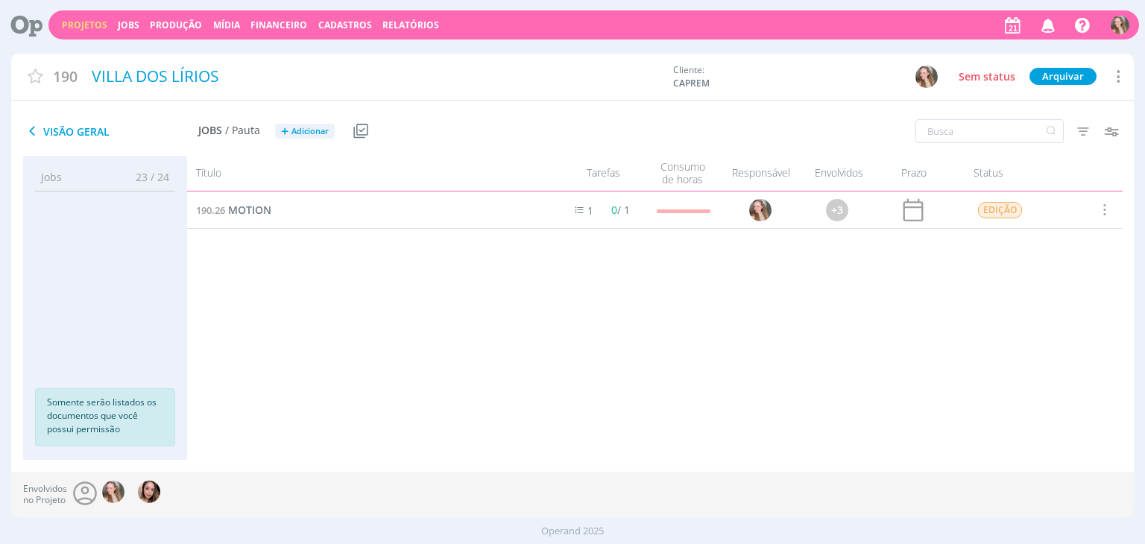
click at [78, 26] on link "Projetos" at bounding box center [84, 25] width 45 height 13
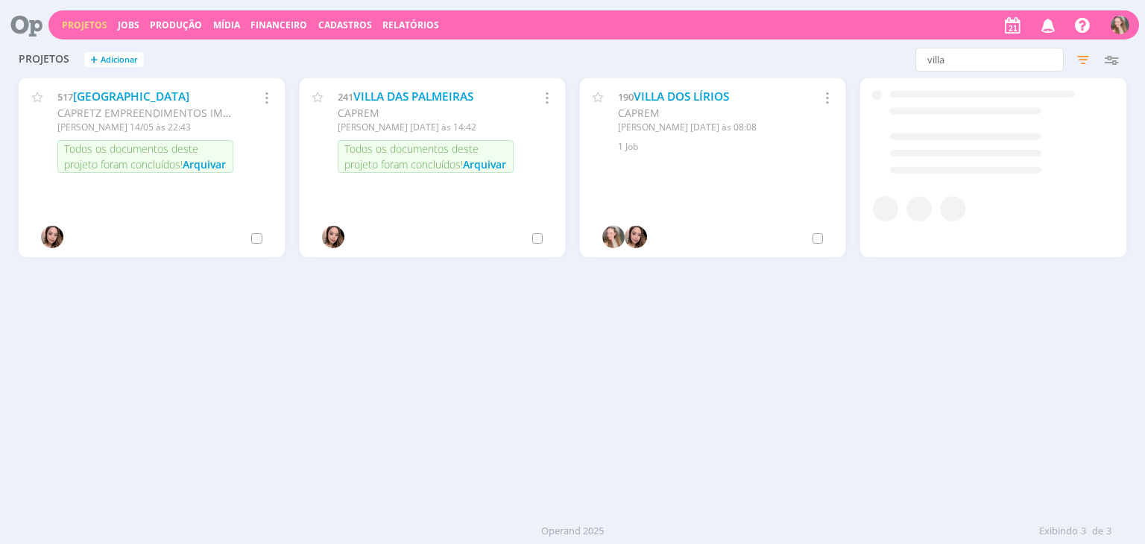
click at [961, 77] on div "Projetos + Adicionar villa Filtros Filtrar Limpar villa Status Clientes 3 selec…" at bounding box center [572, 280] width 1122 height 476
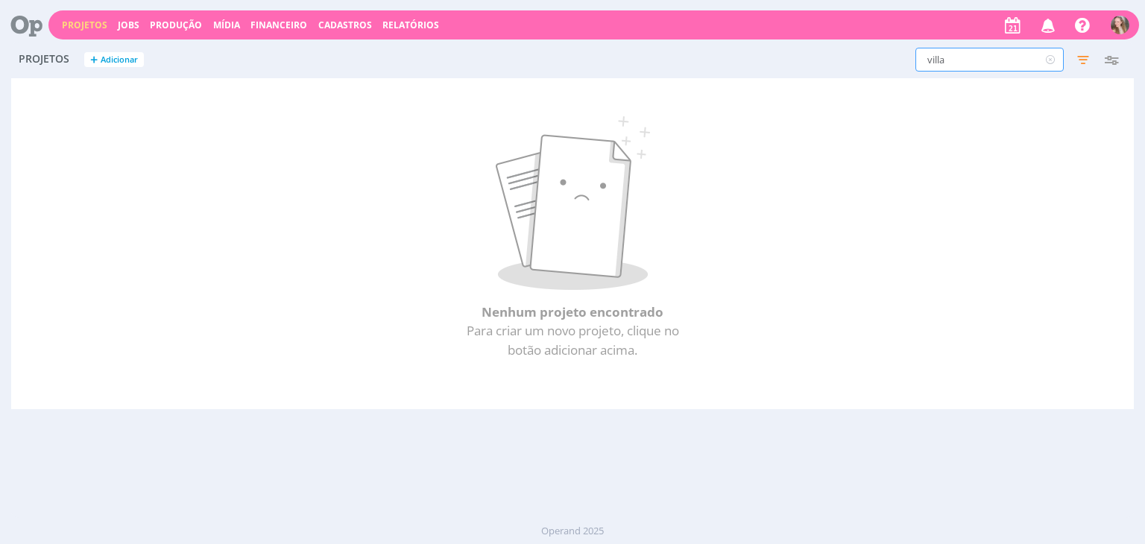
drag, startPoint x: 960, startPoint y: 71, endPoint x: 817, endPoint y: 65, distance: 143.2
click at [817, 65] on div "villa Filtros Filtrar Limpar villa Status Clientes 3 selecionados Data de criaç…" at bounding box center [922, 60] width 405 height 24
type input "88"
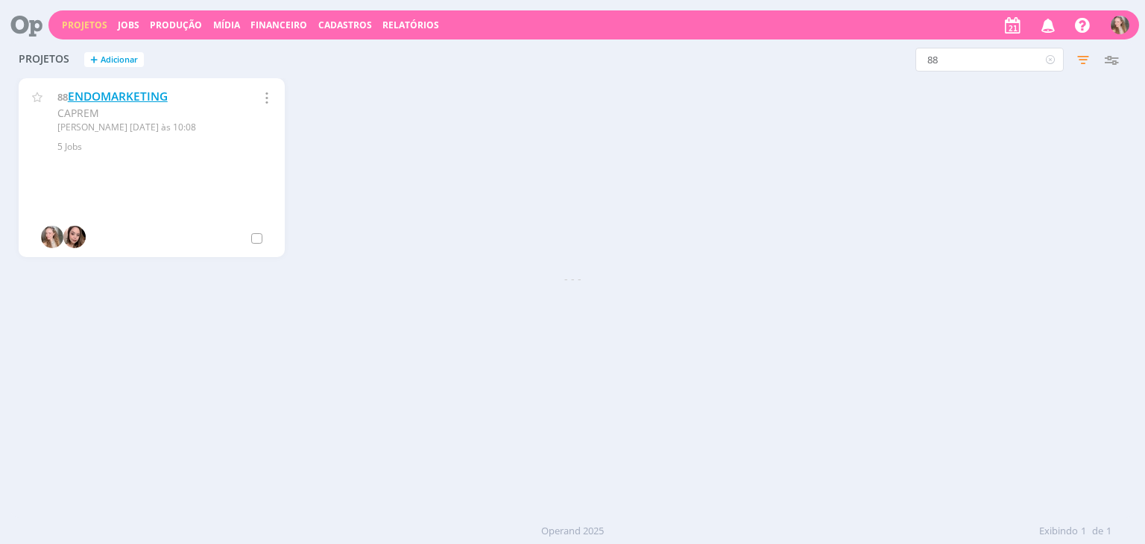
click at [119, 95] on link "ENDOMARKETING" at bounding box center [118, 97] width 100 height 16
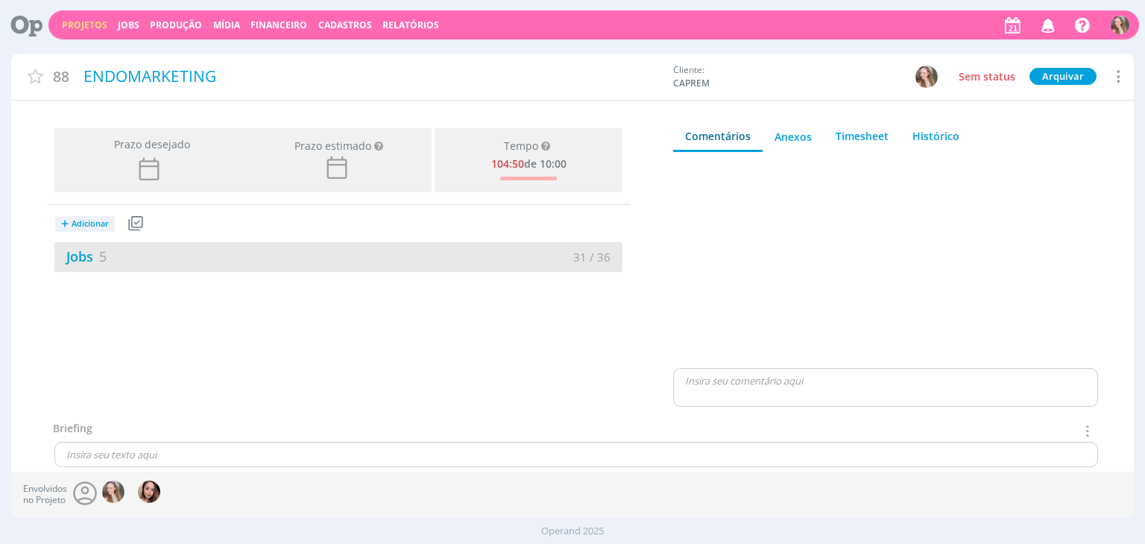
click at [274, 256] on div "Jobs 5" at bounding box center [196, 257] width 284 height 20
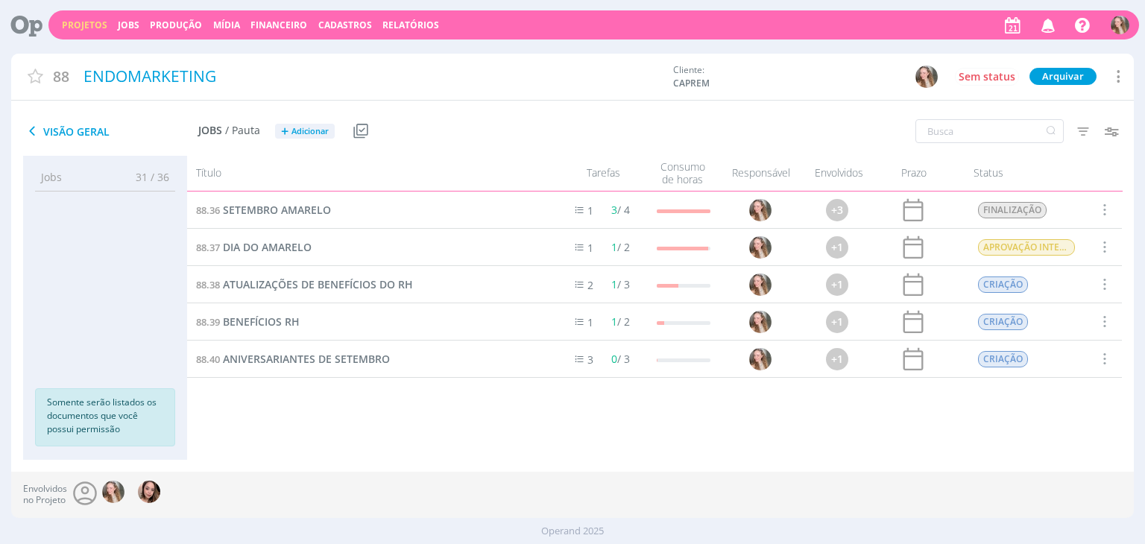
click at [1106, 215] on span at bounding box center [1104, 210] width 16 height 20
click at [1016, 132] on div "Concluir" at bounding box center [1067, 138] width 148 height 22
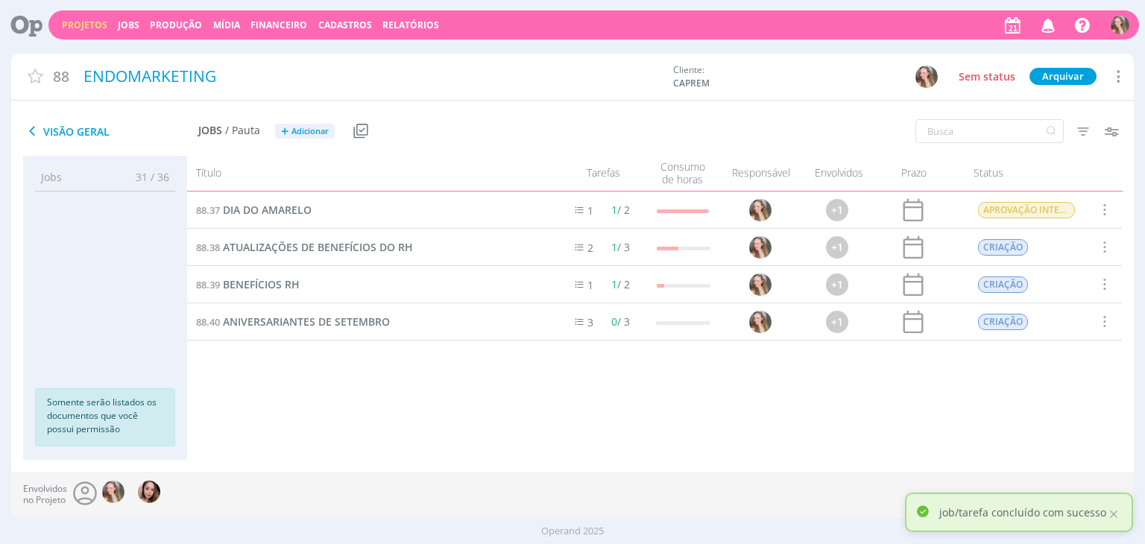
click at [1102, 208] on span at bounding box center [1104, 210] width 16 height 20
click at [1010, 133] on div "Concluir" at bounding box center [1067, 138] width 148 height 22
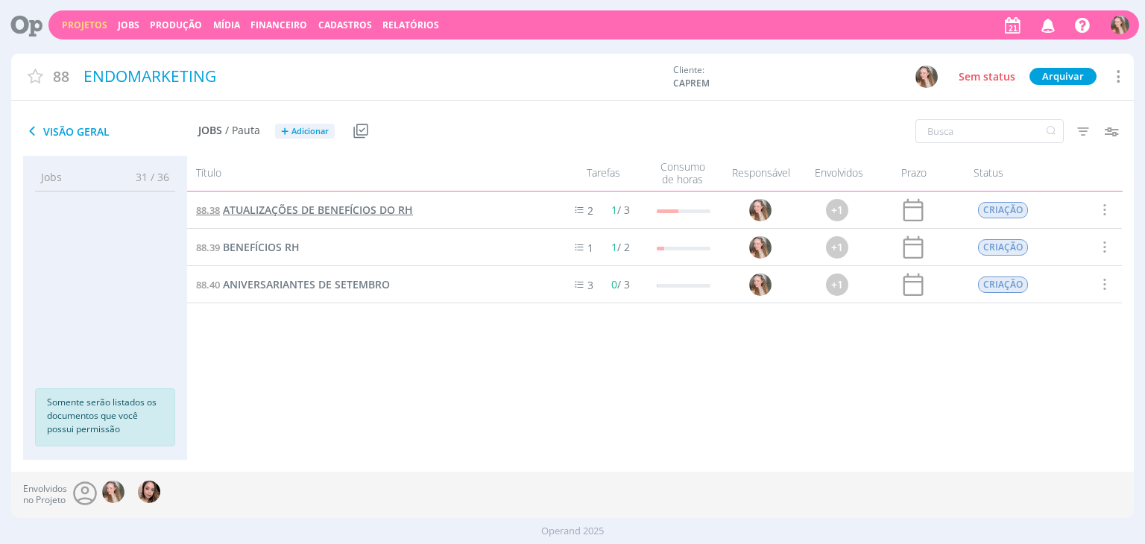
drag, startPoint x: 430, startPoint y: 248, endPoint x: 377, endPoint y: 213, distance: 63.5
click at [377, 213] on div "88.36 SETEMBRO AMARELO 1 3 / 4 +3 FINALIZAÇÃO 88.37 DIA DO AMARELO 1 1 / 2 +1 A…" at bounding box center [654, 248] width 935 height 112
click at [298, 134] on span "Adicionar" at bounding box center [309, 132] width 37 height 10
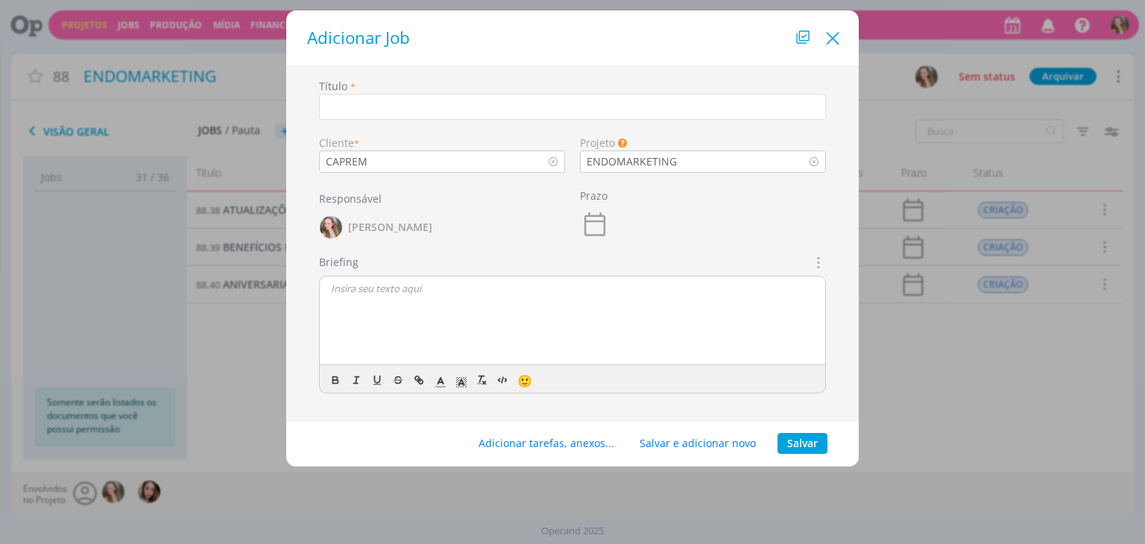
click at [838, 37] on icon "Close" at bounding box center [832, 39] width 22 height 22
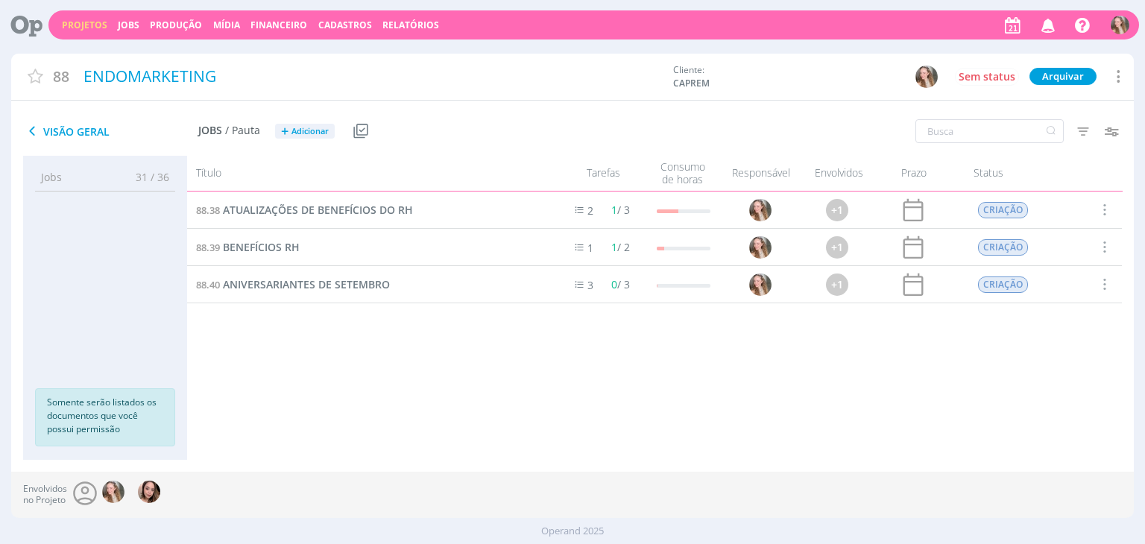
click at [60, 22] on button "Projetos" at bounding box center [84, 25] width 54 height 12
click at [70, 27] on link "Projetos" at bounding box center [84, 25] width 45 height 13
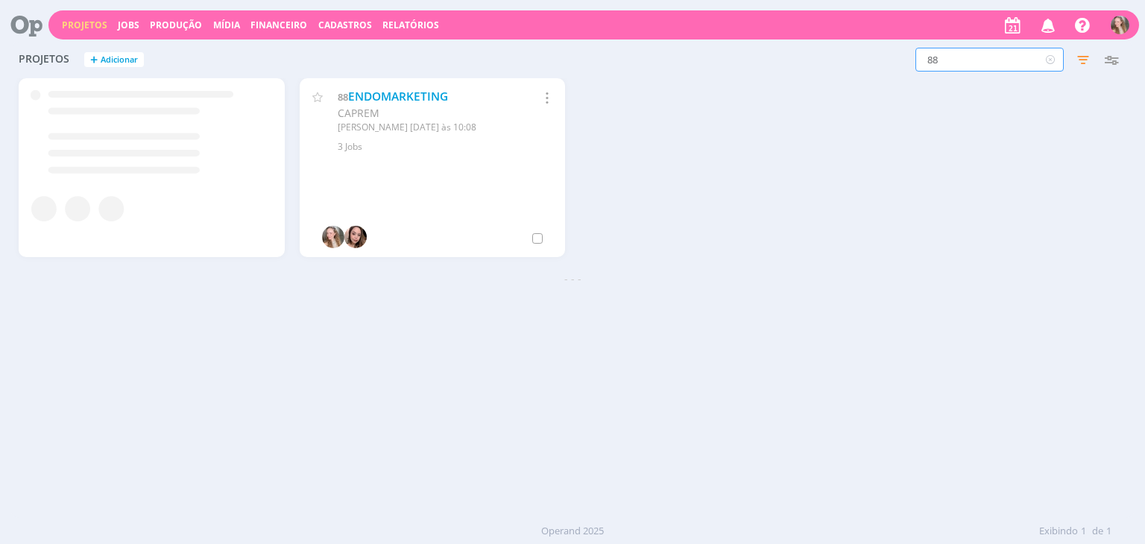
drag, startPoint x: 969, startPoint y: 52, endPoint x: 795, endPoint y: 46, distance: 174.5
click at [795, 46] on div "Projetos + Adicionar 88 Filtros Filtrar Limpar 88 Status Clientes 3 selecionado…" at bounding box center [572, 60] width 1122 height 37
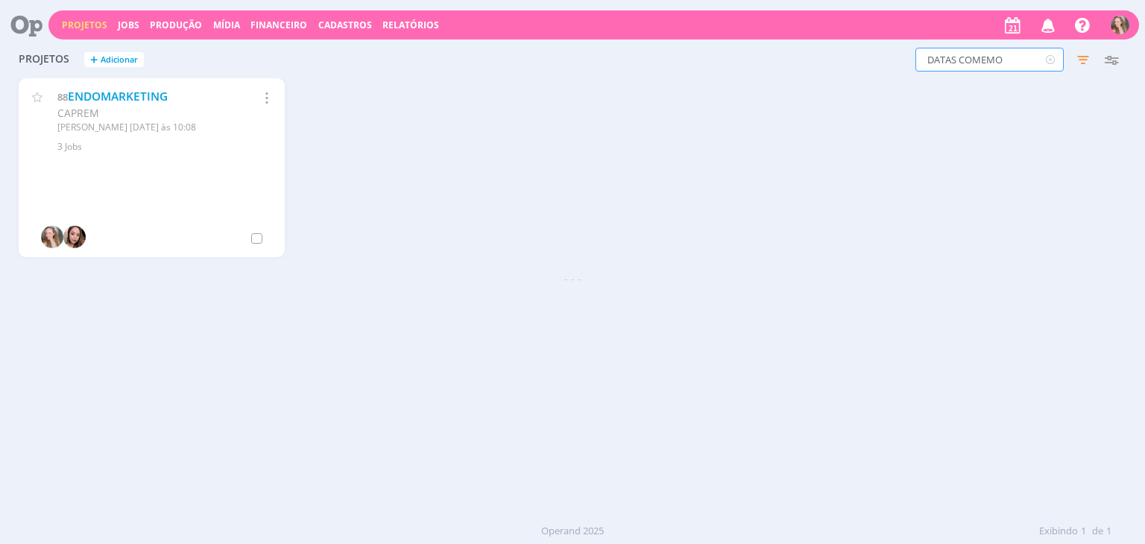
type input "DATAS COMEMO"
drag, startPoint x: 1012, startPoint y: 66, endPoint x: 857, endPoint y: 60, distance: 155.2
click at [857, 60] on div "DATAS COMEMO Filtros Filtrar Limpar DATAS COMEMO Status Clientes 3 selecionados…" at bounding box center [922, 60] width 405 height 24
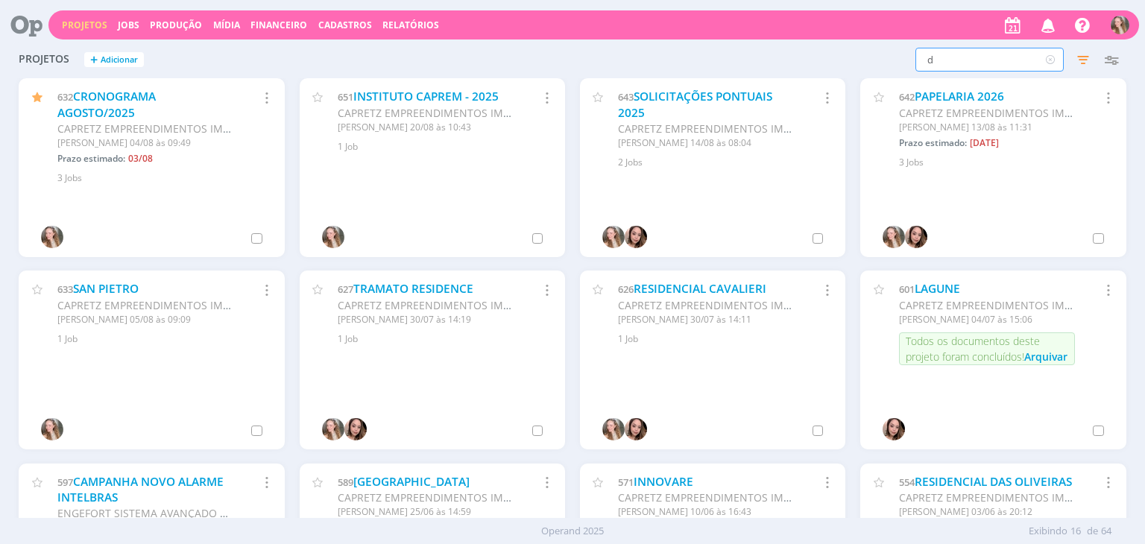
click at [982, 63] on input "d" at bounding box center [989, 60] width 148 height 24
drag, startPoint x: 982, startPoint y: 63, endPoint x: 939, endPoint y: 66, distance: 42.6
click at [939, 66] on input "d" at bounding box center [989, 60] width 148 height 24
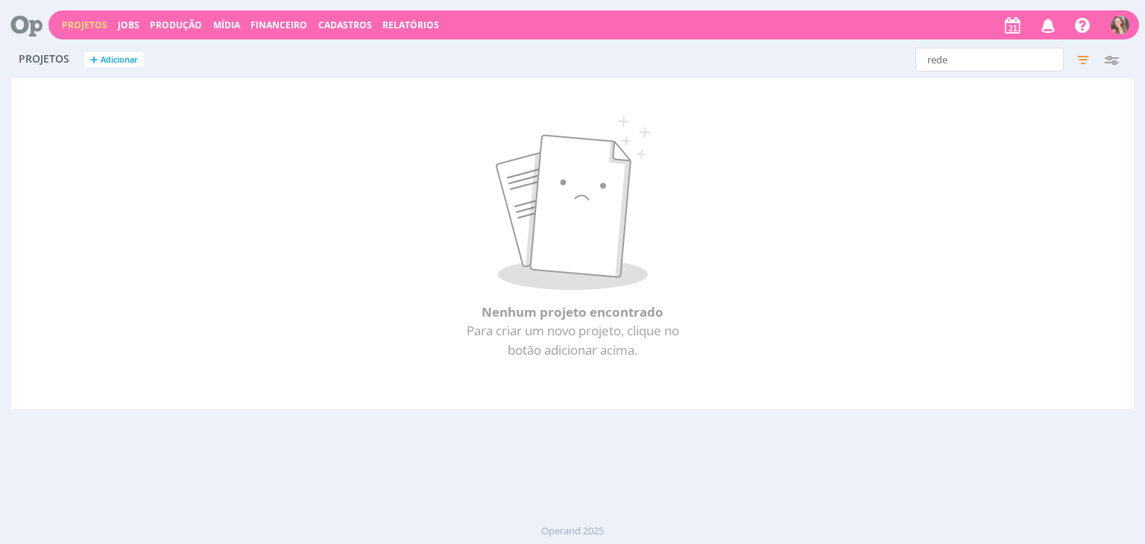
click at [1055, 94] on div "Nenhum projeto encontrado Para criar um novo projeto, clique no botão adicionar…" at bounding box center [572, 243] width 1122 height 331
click at [991, 51] on input "rede" at bounding box center [989, 60] width 148 height 24
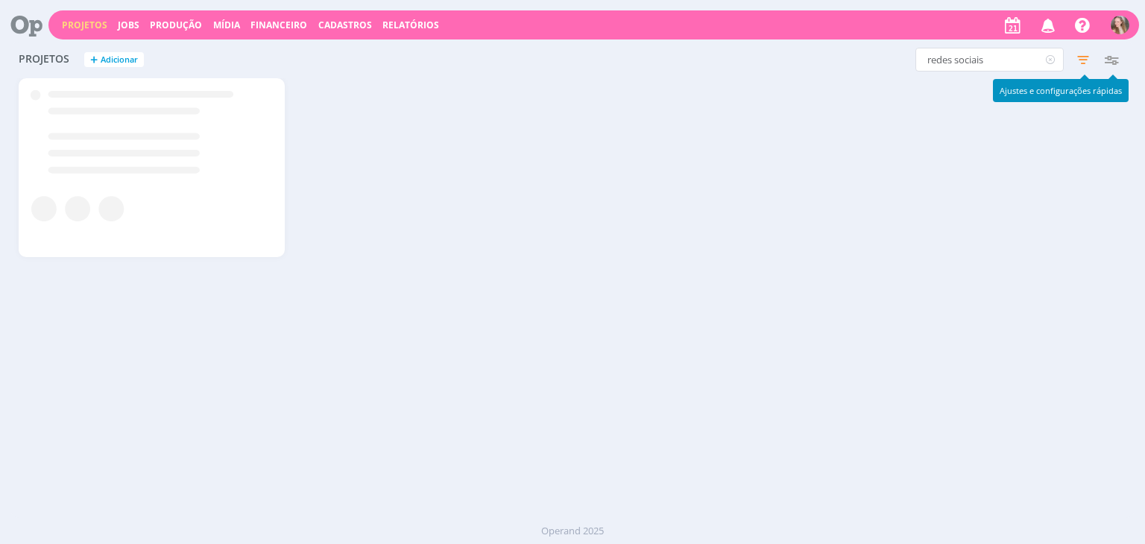
click at [1107, 57] on icon "button" at bounding box center [1111, 59] width 27 height 27
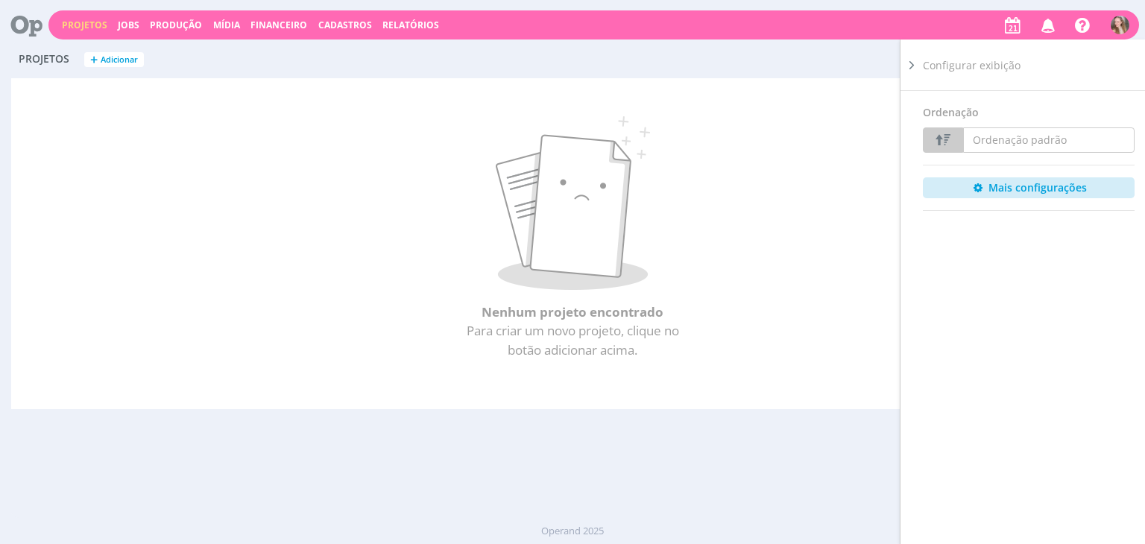
click at [904, 70] on icon at bounding box center [911, 65] width 15 height 16
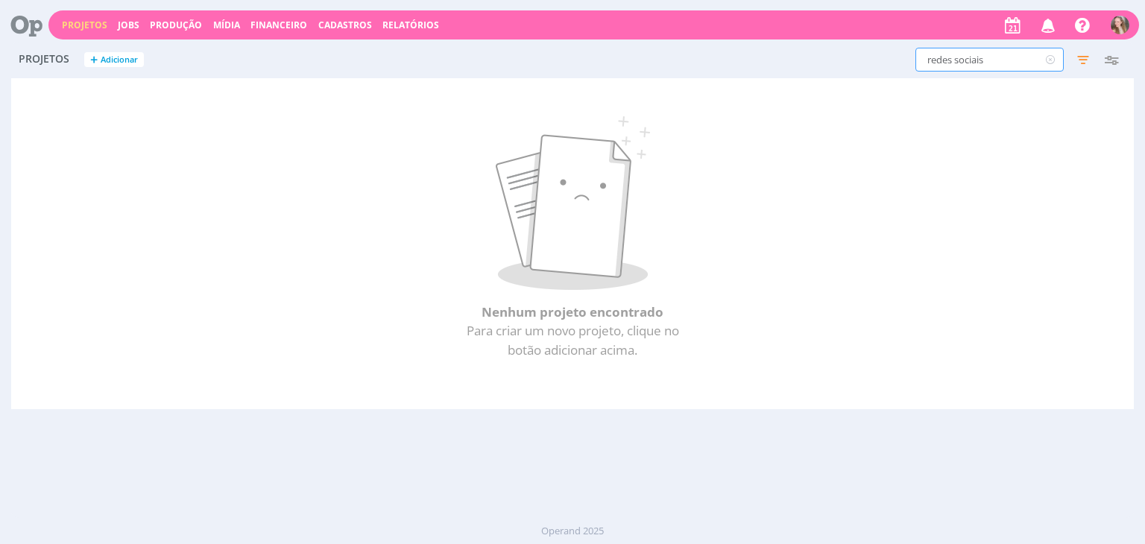
drag, startPoint x: 976, startPoint y: 66, endPoint x: 853, endPoint y: 72, distance: 123.9
click at [853, 72] on div "redes sociais Filtros Filtrar Limpar redes sociais Status Clientes 3 selecionad…" at bounding box center [922, 60] width 405 height 24
type input "s"
type input "f"
type input "cronograma"
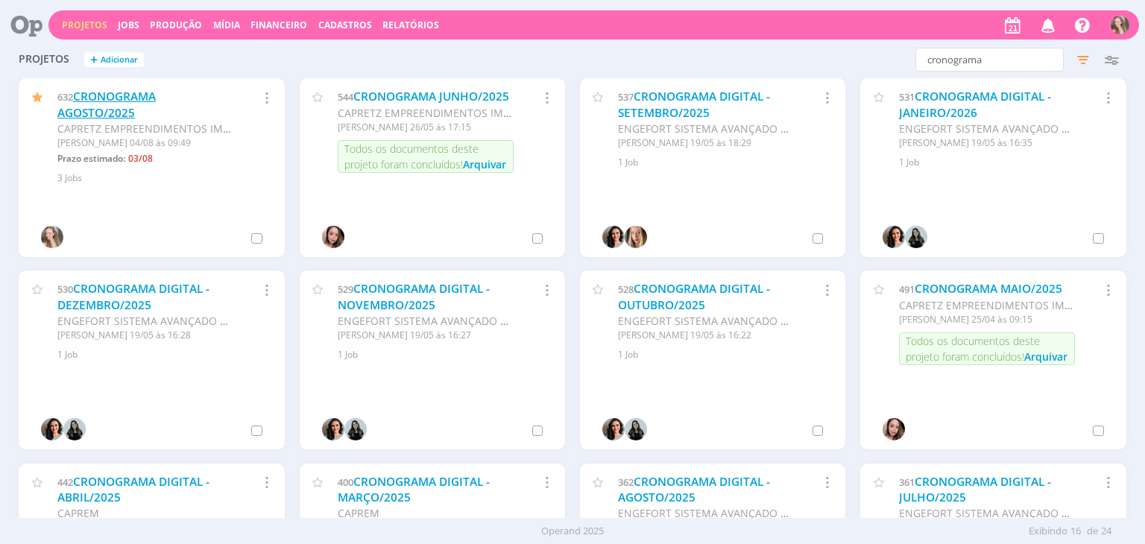
click at [116, 103] on link "CRONOGRAMA AGOSTO/2025" at bounding box center [106, 105] width 98 height 32
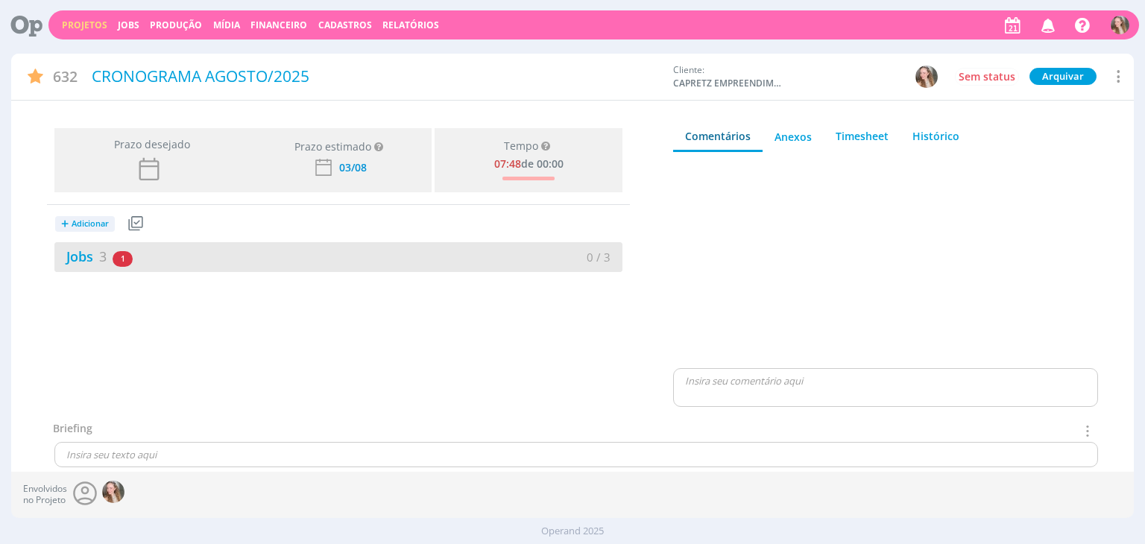
click at [160, 249] on div "Jobs 3 1 atrasado" at bounding box center [196, 257] width 284 height 20
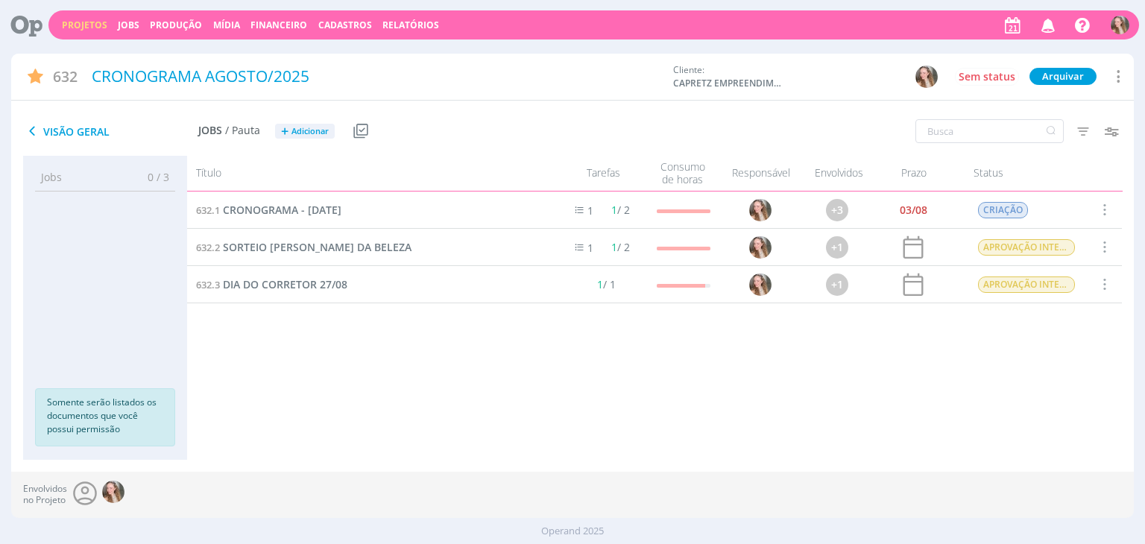
click at [1109, 247] on span at bounding box center [1104, 247] width 16 height 20
click at [1049, 171] on div "Concluir" at bounding box center [1067, 175] width 148 height 22
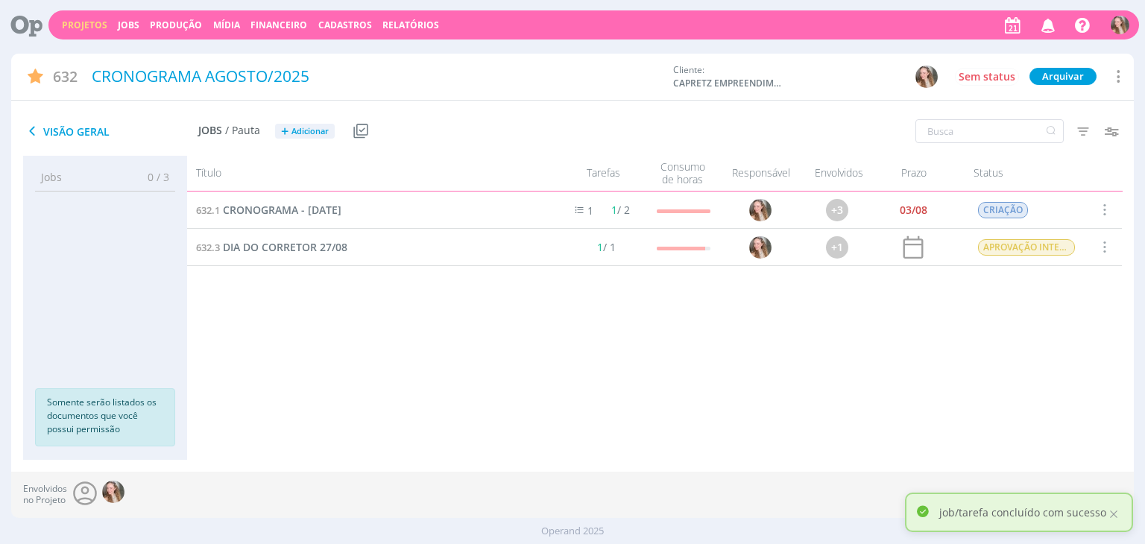
click at [1105, 212] on span at bounding box center [1104, 210] width 16 height 20
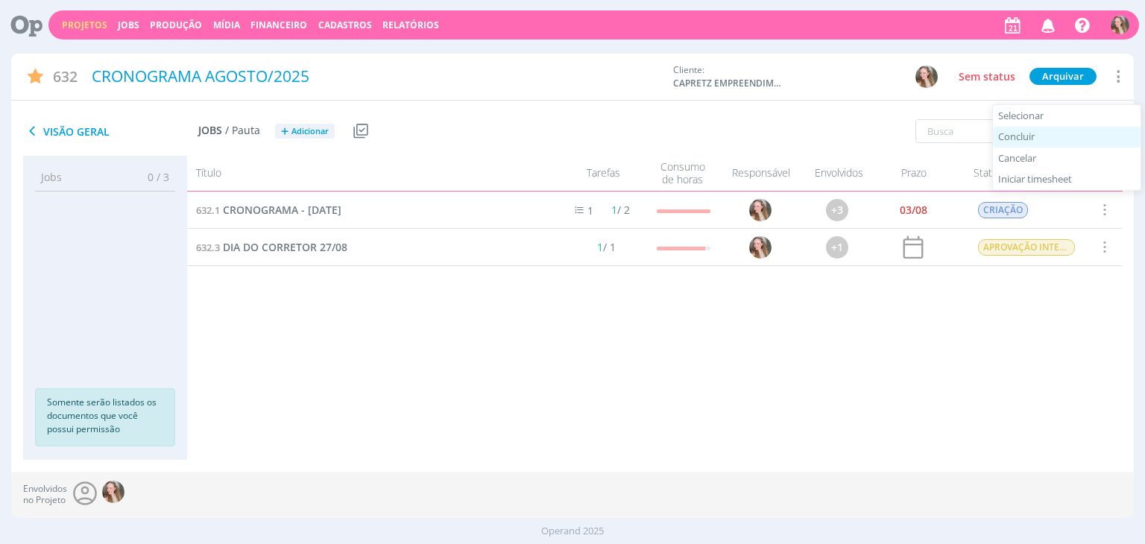
click at [1041, 135] on div "Concluir" at bounding box center [1067, 138] width 148 height 22
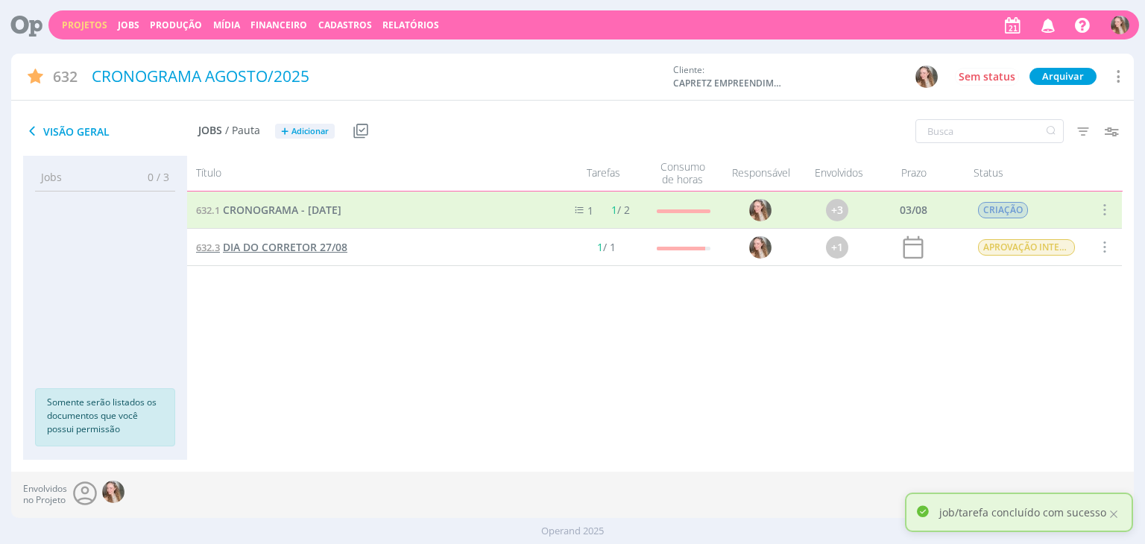
click at [303, 245] on span "DIA DO CORRETOR 27/08" at bounding box center [285, 247] width 124 height 14
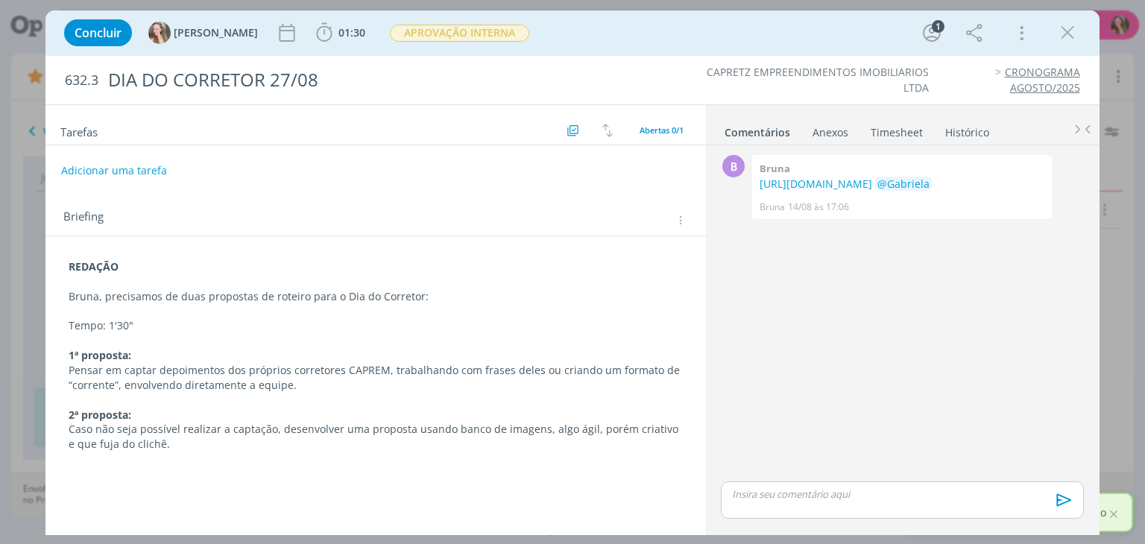
click at [63, 269] on div "REDAÇÃO Bruna, precisamos de duas propostas de roteiro para o Dia do Corretor: …" at bounding box center [375, 355] width 636 height 203
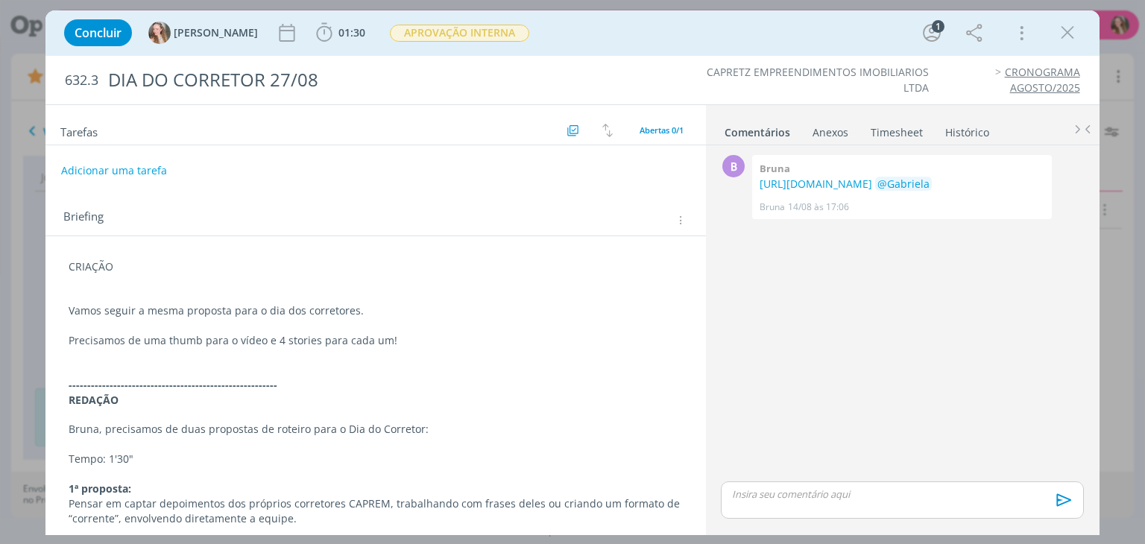
click at [72, 306] on p "Vamos seguir a mesma proposta para o dia dos corretores." at bounding box center [375, 310] width 613 height 15
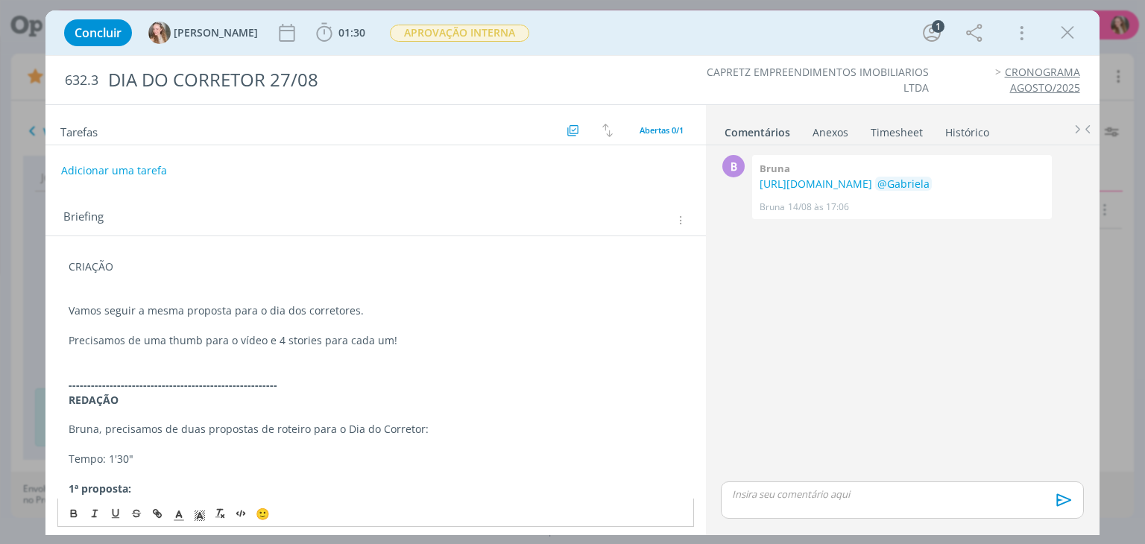
click at [388, 314] on p "Vamos seguir a mesma proposta para o dia dos corretores." at bounding box center [375, 310] width 613 height 15
drag, startPoint x: 388, startPoint y: 314, endPoint x: 228, endPoint y: 315, distance: 159.5
click at [228, 315] on p "Vamos seguir a mesma proposta para o dia dos corretores." at bounding box center [375, 310] width 613 height 15
click at [201, 340] on p "Precisamos de uma thumb para o vídeo e 4 stories para cada um!" at bounding box center [375, 340] width 613 height 15
click at [528, 342] on p "Precisamos de uma thumb (com a foto de todos) para o vídeo e 4 stories para cad…" at bounding box center [375, 340] width 613 height 15
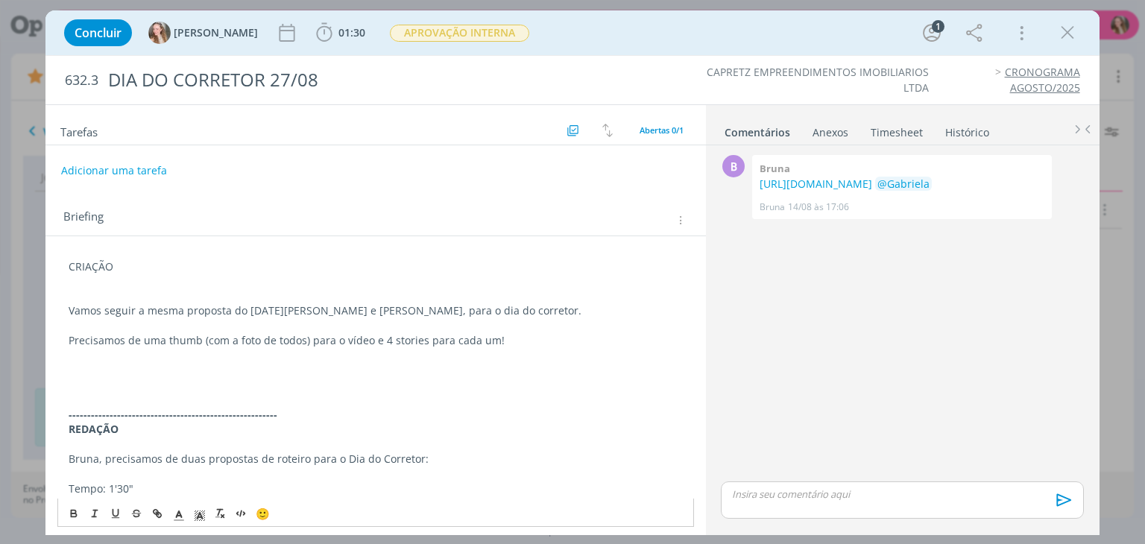
click at [72, 369] on p "dialog" at bounding box center [375, 370] width 613 height 15
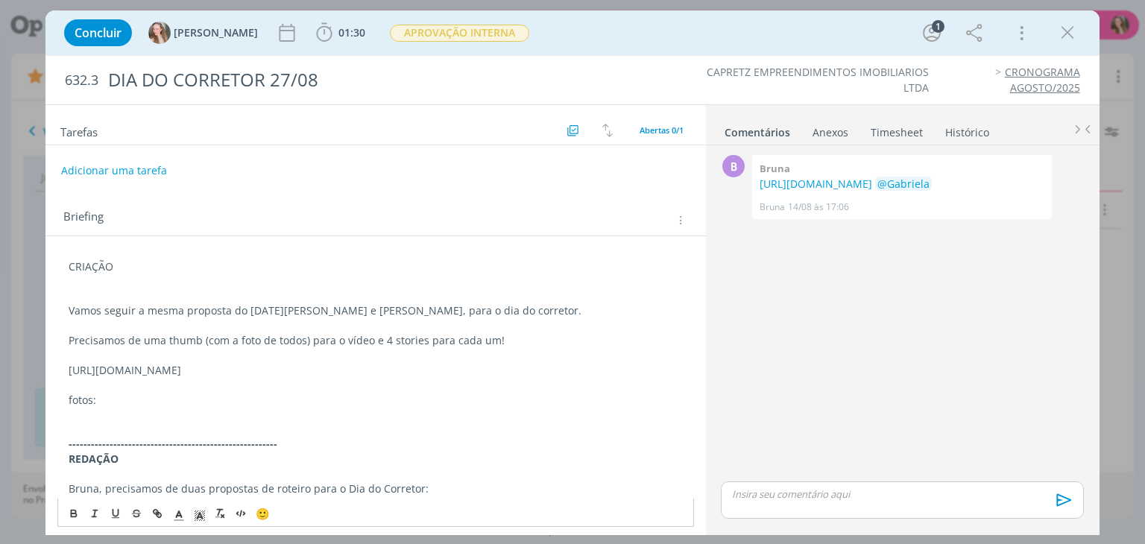
click at [115, 400] on p "fotos:" at bounding box center [375, 400] width 613 height 15
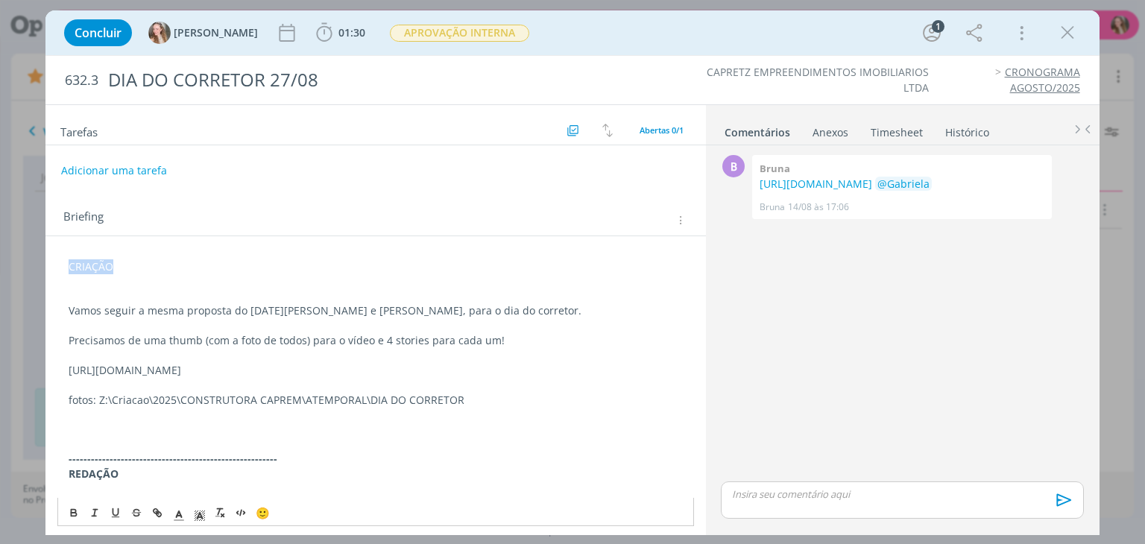
drag, startPoint x: 111, startPoint y: 266, endPoint x: 66, endPoint y: 259, distance: 46.1
click at [66, 259] on div "CRIAÇÃO Vamos seguir a mesma proposta do [DATE][PERSON_NAME] e pais, para o dia…" at bounding box center [375, 459] width 636 height 411
click at [70, 511] on div "CRIAÇÃO Vamos seguir a mesma proposta do [DATE][PERSON_NAME] e pais, para o dia…" at bounding box center [375, 473] width 636 height 439
drag, startPoint x: 114, startPoint y: 274, endPoint x: 63, endPoint y: 257, distance: 53.5
click at [63, 257] on div "CRIAÇÃO Vamos seguir a mesma proposta do [DATE][PERSON_NAME] e pais, para o dia…" at bounding box center [375, 459] width 636 height 411
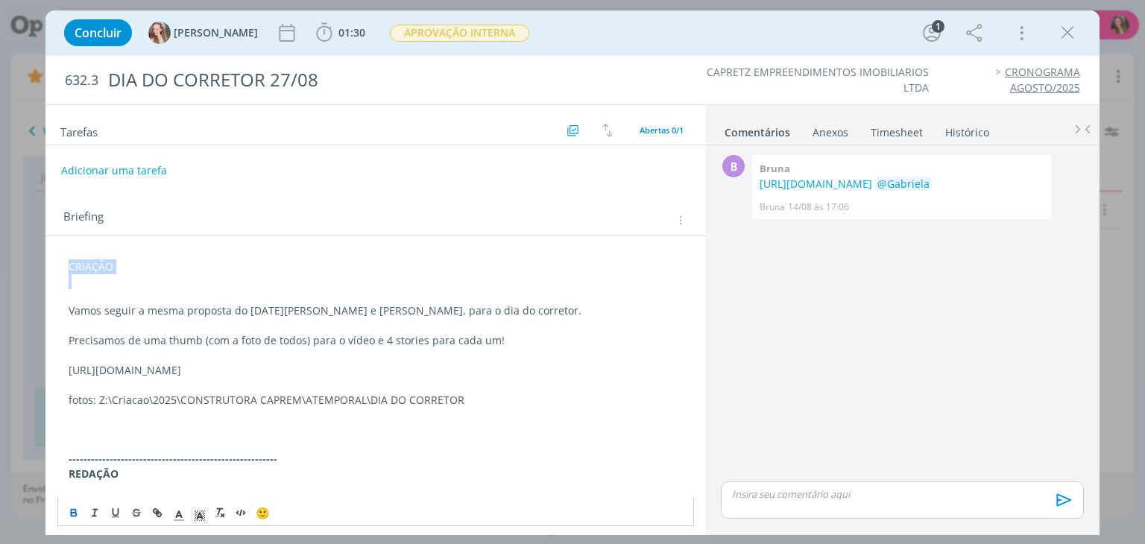
click at [75, 511] on icon "dialog" at bounding box center [74, 514] width 12 height 12
click at [552, 320] on p "dialog" at bounding box center [375, 325] width 613 height 15
click at [528, 311] on p "Vamos seguir a mesma proposta do [DATE][PERSON_NAME] e [PERSON_NAME], para o di…" at bounding box center [375, 310] width 613 height 15
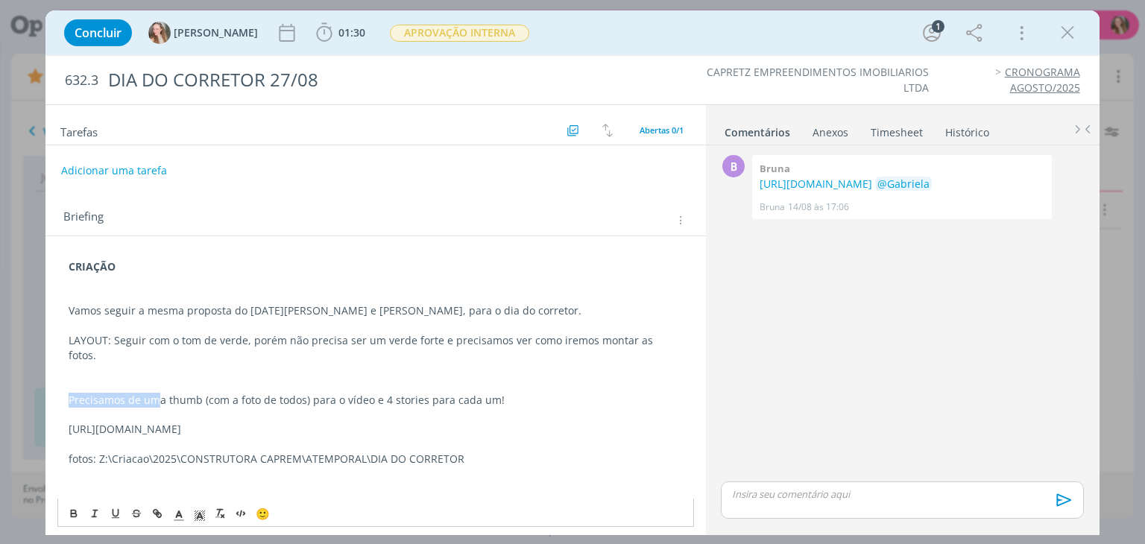
drag, startPoint x: 161, startPoint y: 382, endPoint x: 60, endPoint y: 382, distance: 101.4
click at [60, 382] on div "CRIAÇÃO Vamos seguir a mesma proposta do [DATE][PERSON_NAME] e pais, para o dia…" at bounding box center [375, 489] width 636 height 470
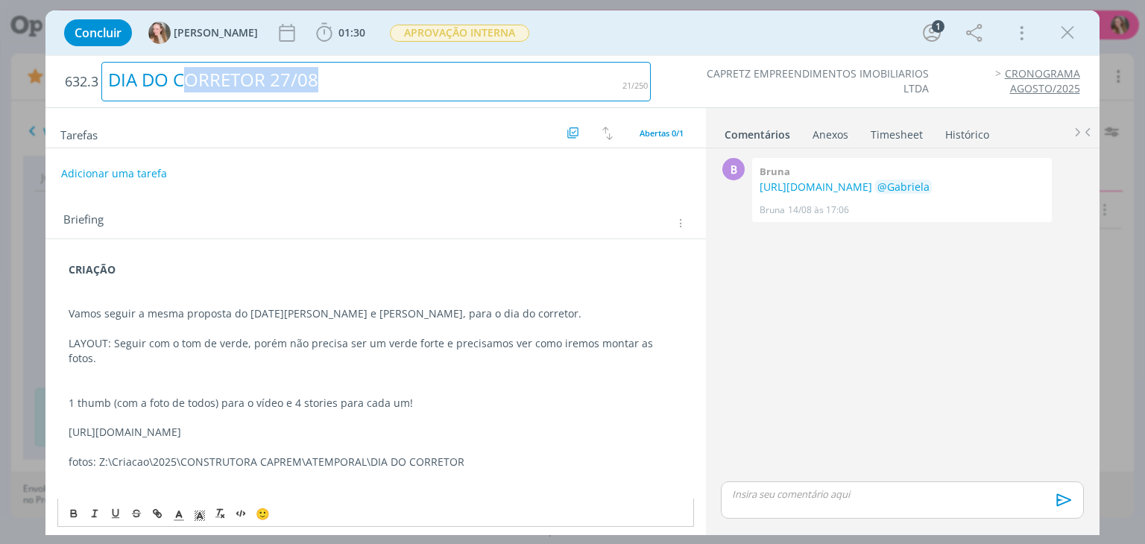
drag, startPoint x: 417, startPoint y: 84, endPoint x: 218, endPoint y: 49, distance: 202.1
click at [187, 66] on div "DIA DO CORRETOR 27/08" at bounding box center [375, 82] width 549 height 40
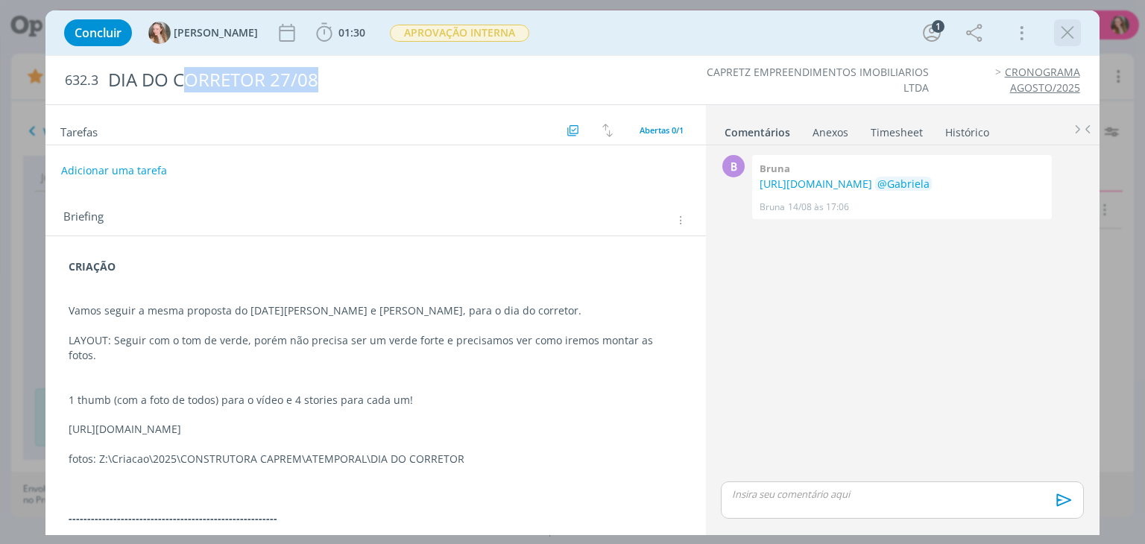
click at [1060, 31] on icon "dialog" at bounding box center [1067, 33] width 22 height 22
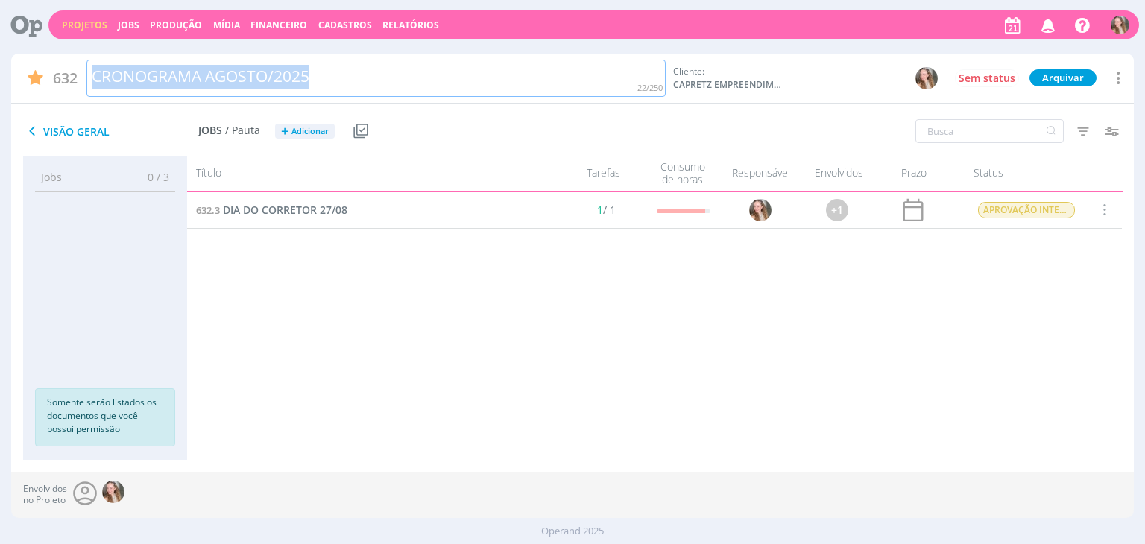
drag, startPoint x: 343, startPoint y: 69, endPoint x: 94, endPoint y: 71, distance: 249.0
click at [94, 71] on div "CRONOGRAMA AGOSTO/2025" at bounding box center [376, 79] width 580 height 38
copy div "CRONOGRAMA AGOSTO/2025"
click at [69, 25] on link "Projetos" at bounding box center [84, 25] width 45 height 13
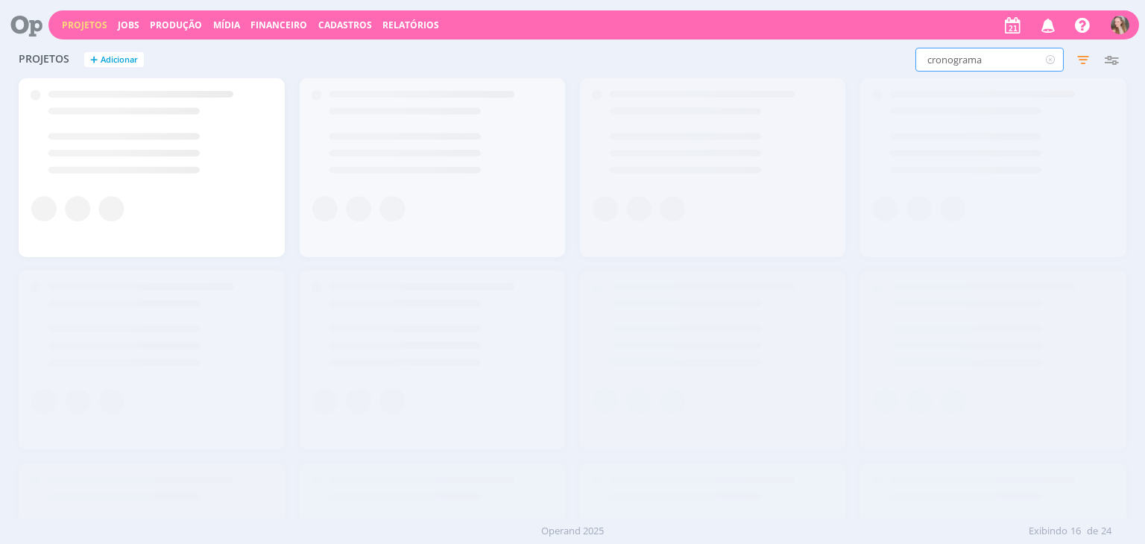
click at [970, 66] on input "cronograma" at bounding box center [989, 60] width 148 height 24
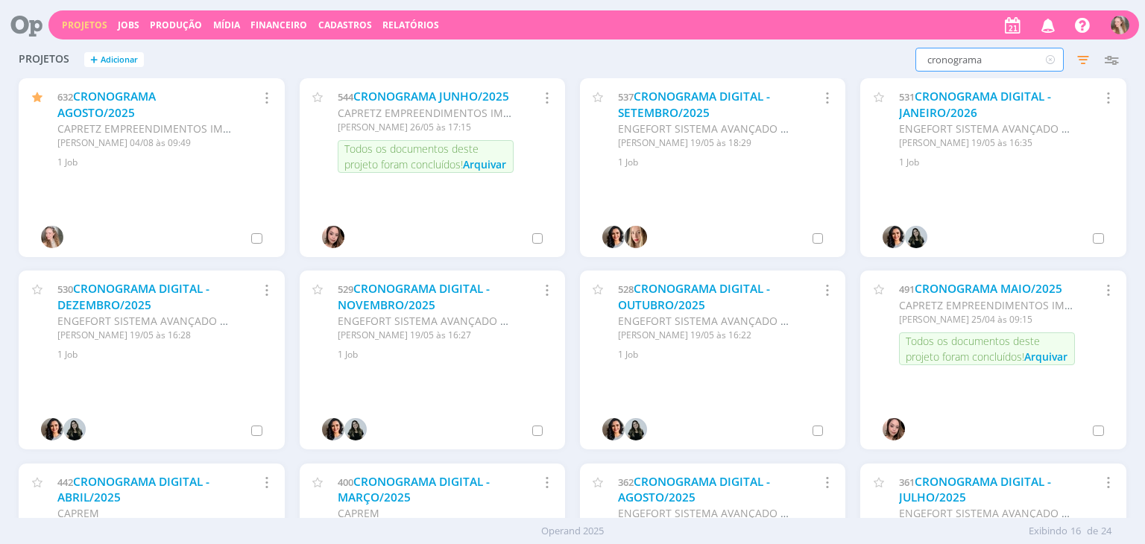
click at [970, 66] on input "cronograma" at bounding box center [989, 60] width 148 height 24
type input "villa"
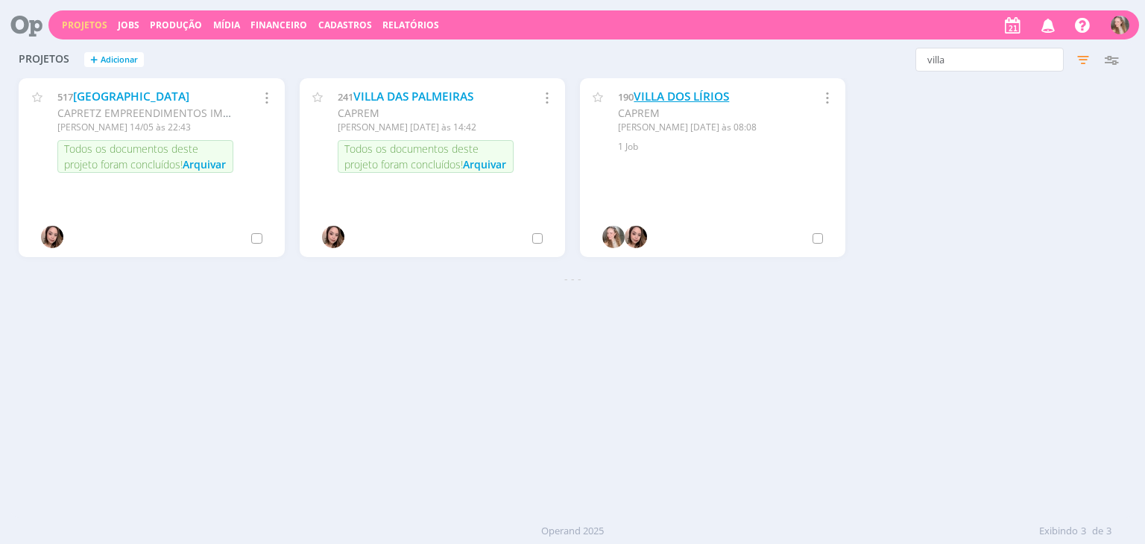
click at [677, 90] on link "VILLA DOS LÍRIOS" at bounding box center [681, 97] width 95 height 16
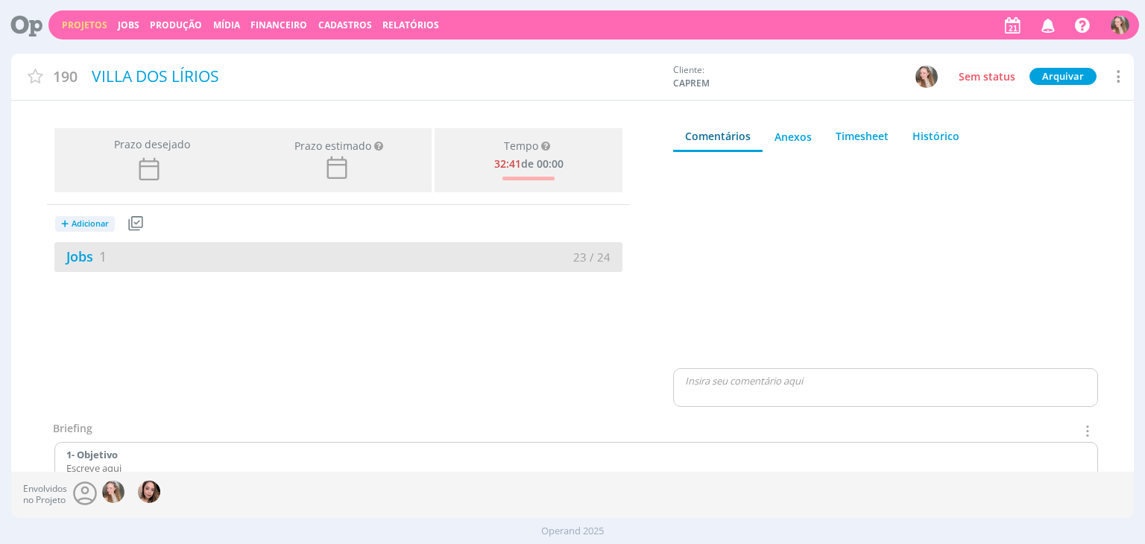
click at [162, 261] on div "Jobs 1" at bounding box center [196, 257] width 284 height 20
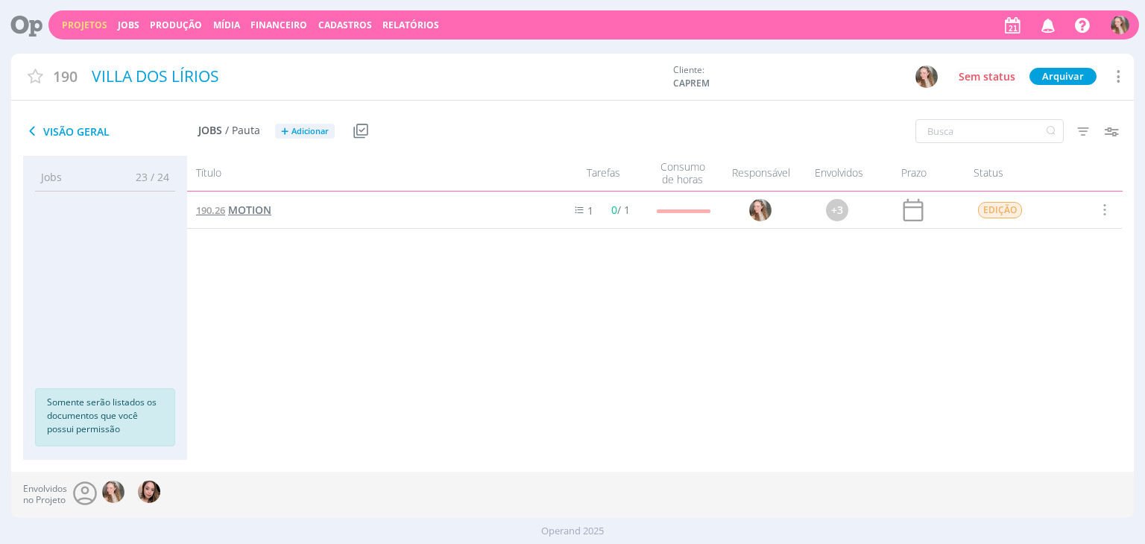
click at [250, 214] on span "MOTION" at bounding box center [249, 210] width 43 height 14
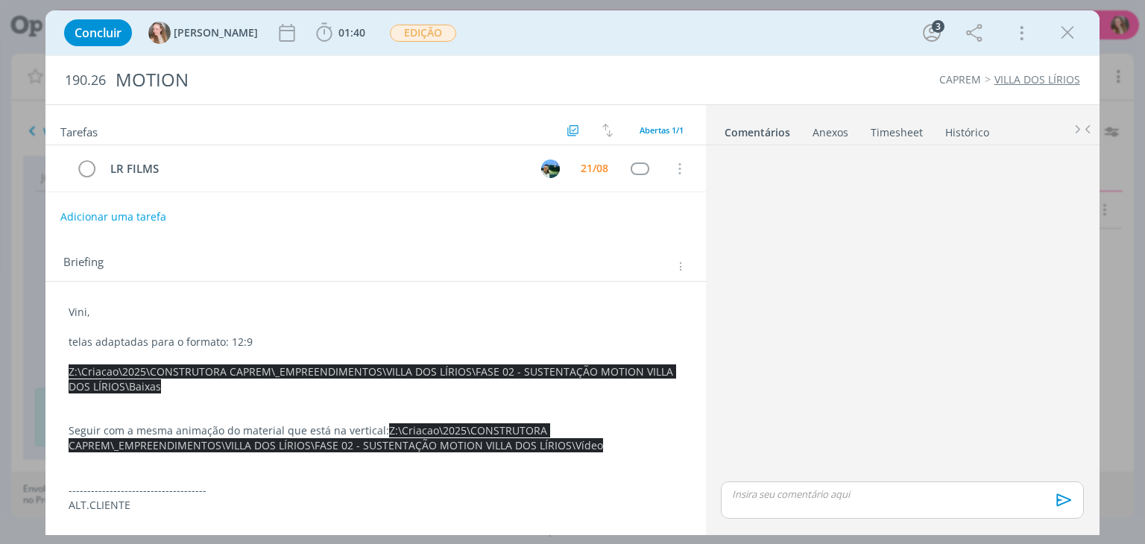
click at [123, 212] on button "Adicionar uma tarefa" at bounding box center [113, 216] width 106 height 25
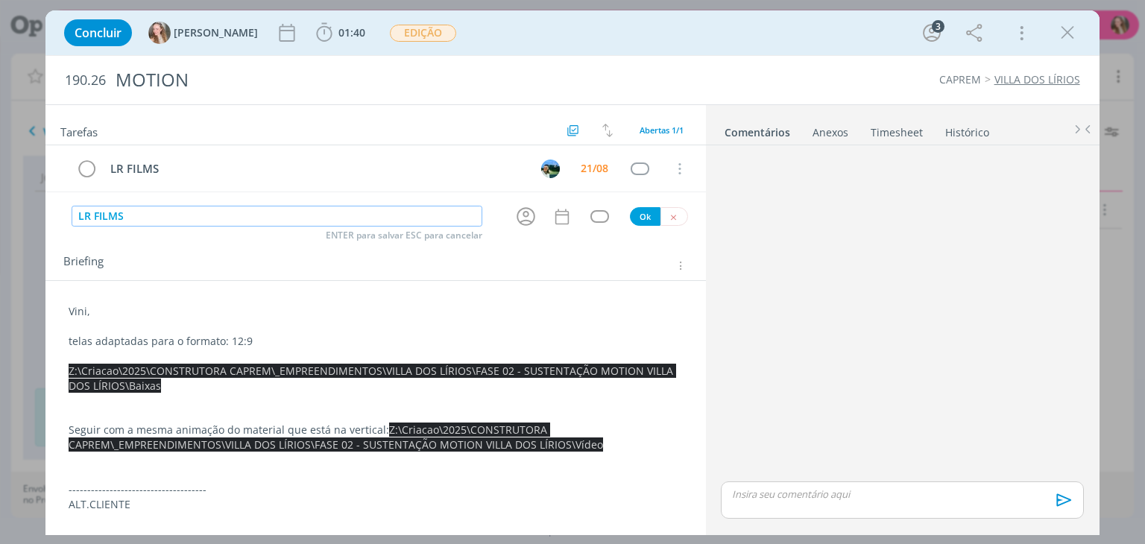
type input "LR FILMS"
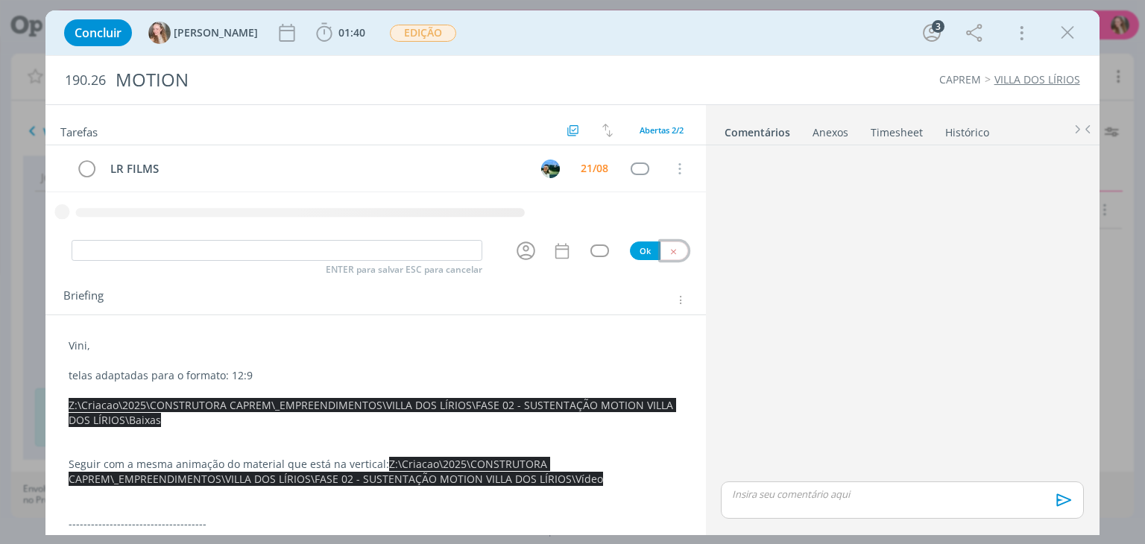
click at [669, 251] on icon "dialog" at bounding box center [674, 252] width 10 height 10
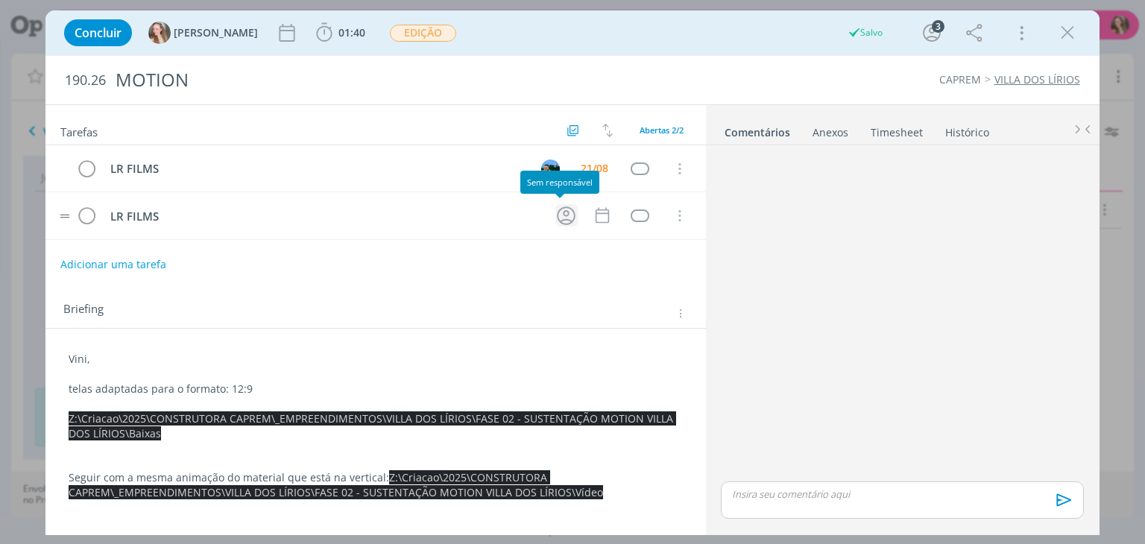
click at [561, 219] on icon "dialog" at bounding box center [566, 215] width 23 height 23
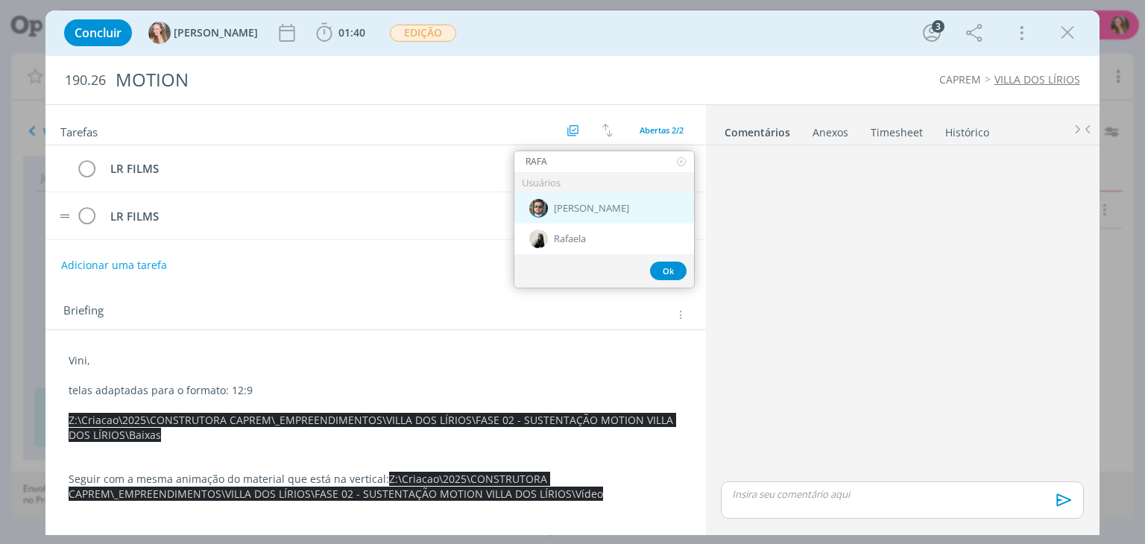
type input "RAFA"
click at [557, 214] on div "[PERSON_NAME]" at bounding box center [604, 208] width 180 height 31
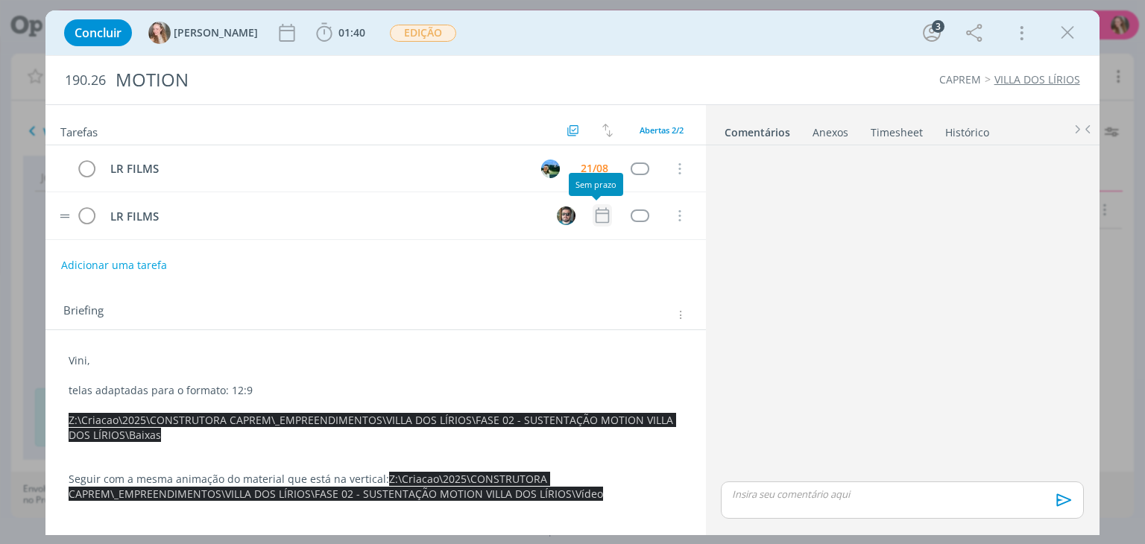
click at [593, 214] on icon "dialog" at bounding box center [602, 215] width 19 height 19
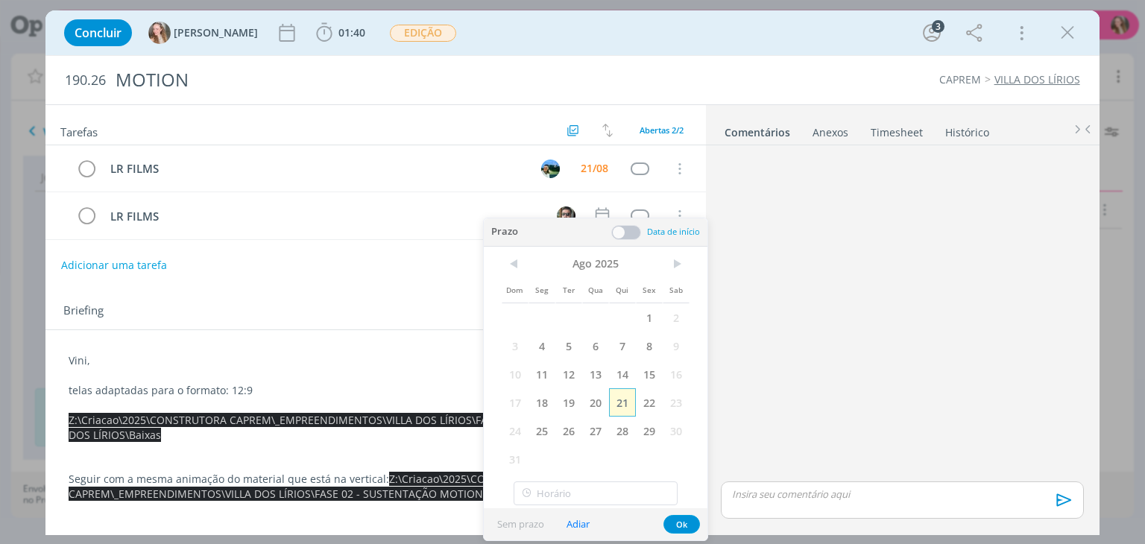
click at [619, 393] on span "21" at bounding box center [622, 402] width 27 height 28
click at [677, 523] on button "Ok" at bounding box center [681, 524] width 37 height 19
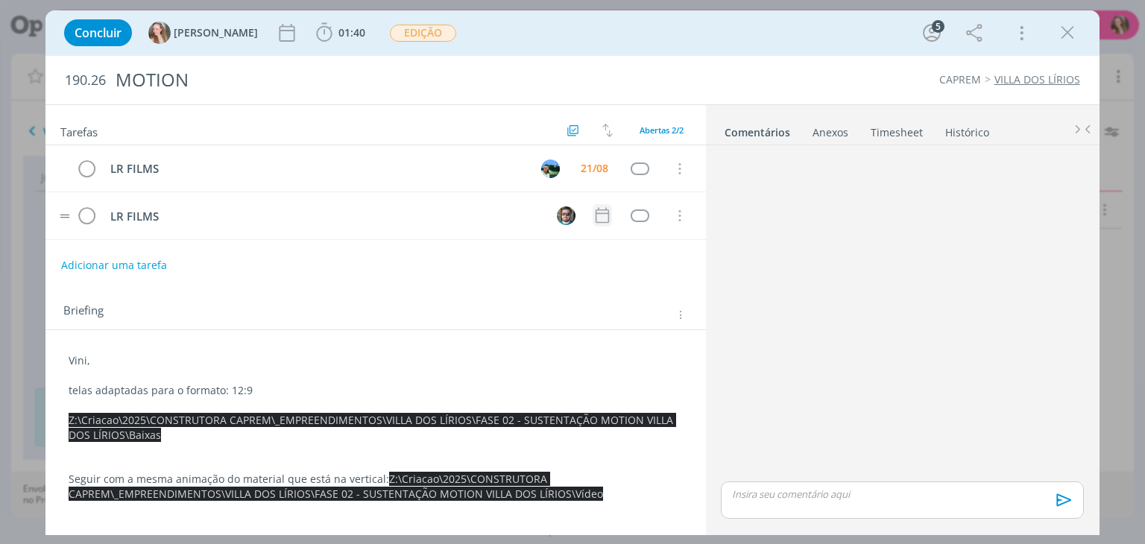
click at [593, 216] on icon "dialog" at bounding box center [602, 215] width 19 height 19
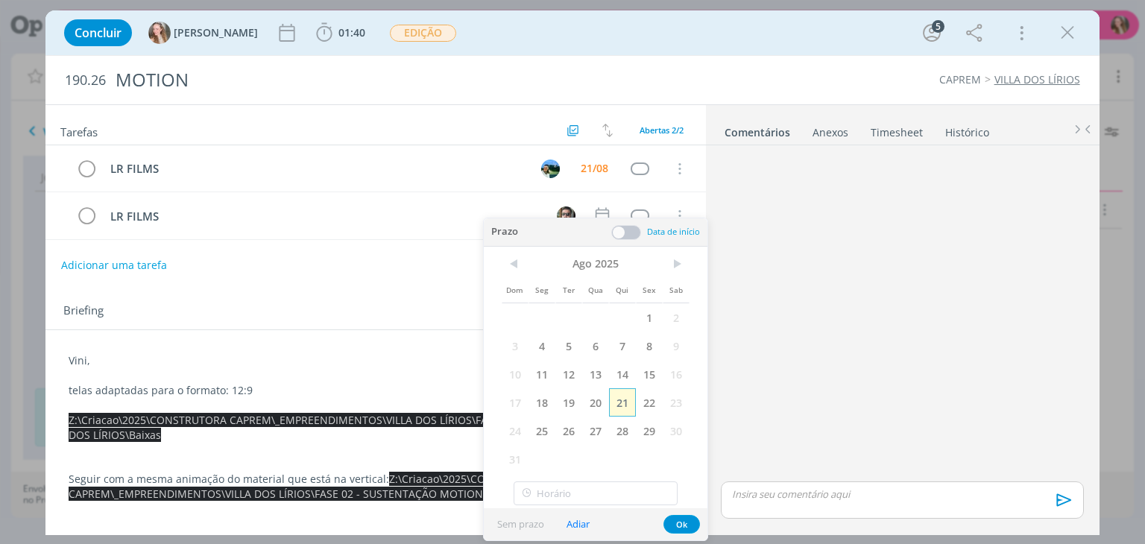
click at [614, 405] on span "21" at bounding box center [622, 402] width 27 height 28
click at [675, 522] on button "Ok" at bounding box center [681, 524] width 37 height 19
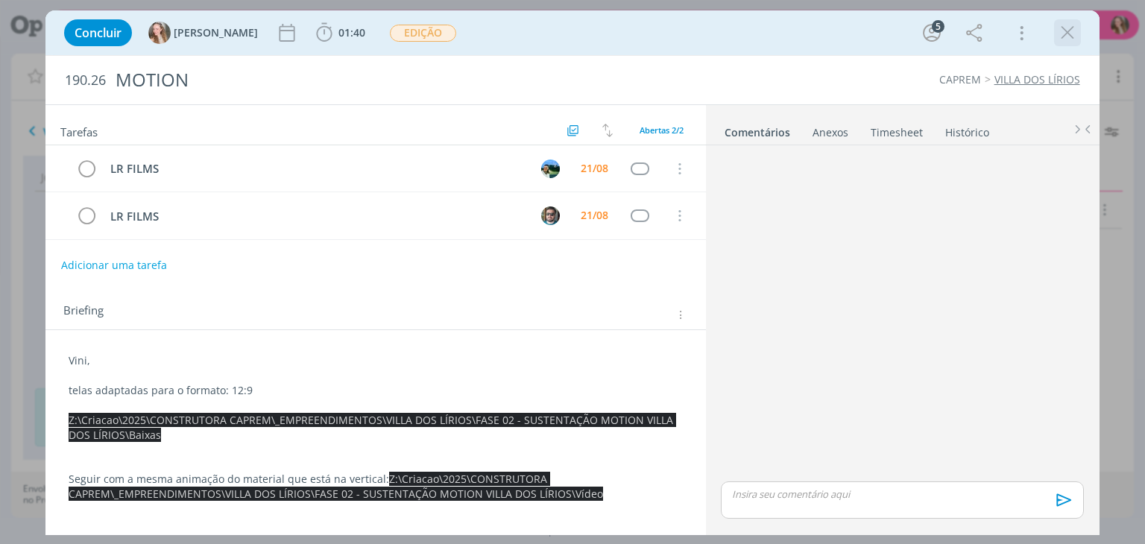
click at [1072, 32] on icon "dialog" at bounding box center [1067, 33] width 22 height 22
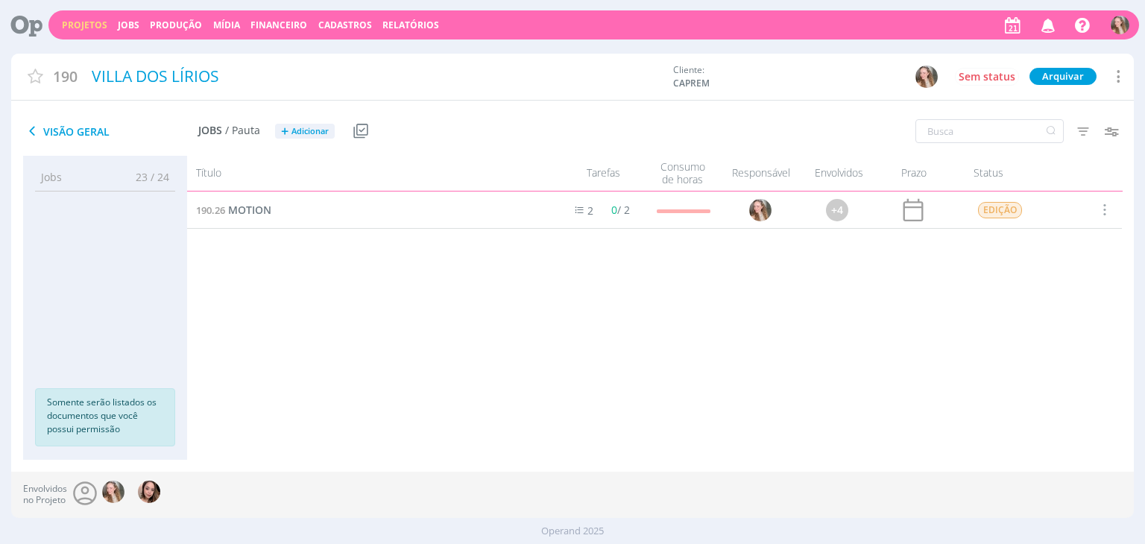
click at [128, 18] on div "Projetos Jobs Produção [GEOGRAPHIC_DATA] Financeiro Cadastros Relatórios Notifi…" at bounding box center [593, 24] width 1090 height 29
click at [125, 23] on link "Jobs" at bounding box center [129, 25] width 22 height 13
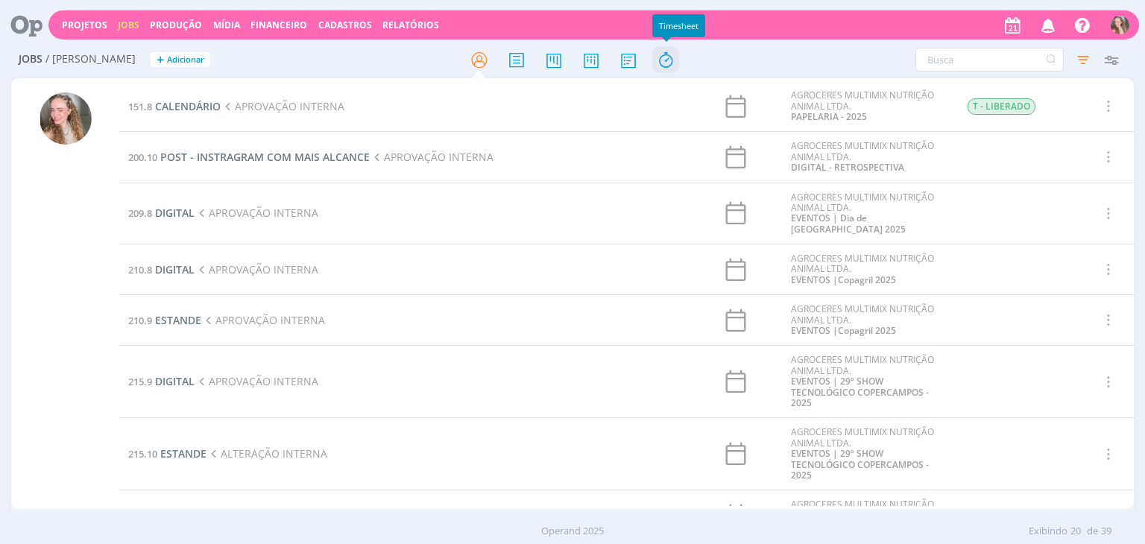
click at [660, 67] on icon at bounding box center [665, 59] width 27 height 29
